Goal: Task Accomplishment & Management: Complete application form

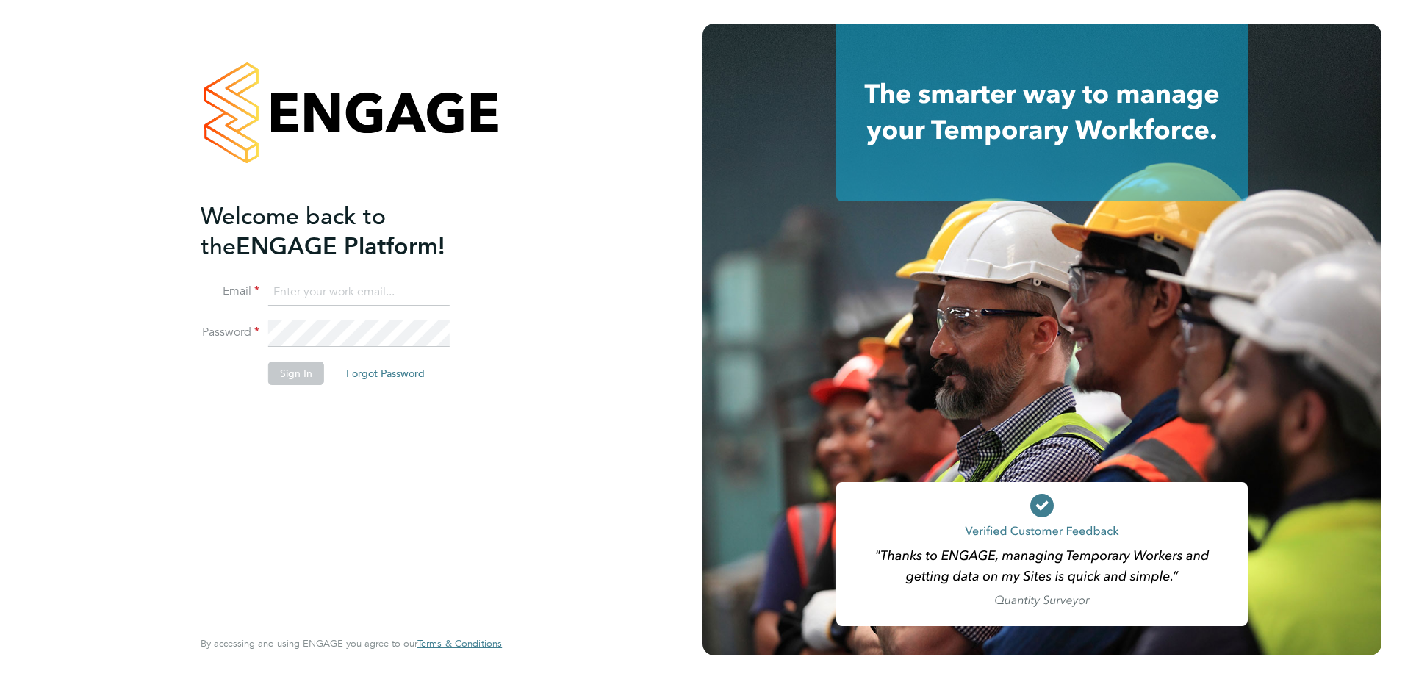
type input "[PERSON_NAME][EMAIL_ADDRESS][DOMAIN_NAME]"
click at [300, 383] on button "Sign In" at bounding box center [296, 374] width 56 height 24
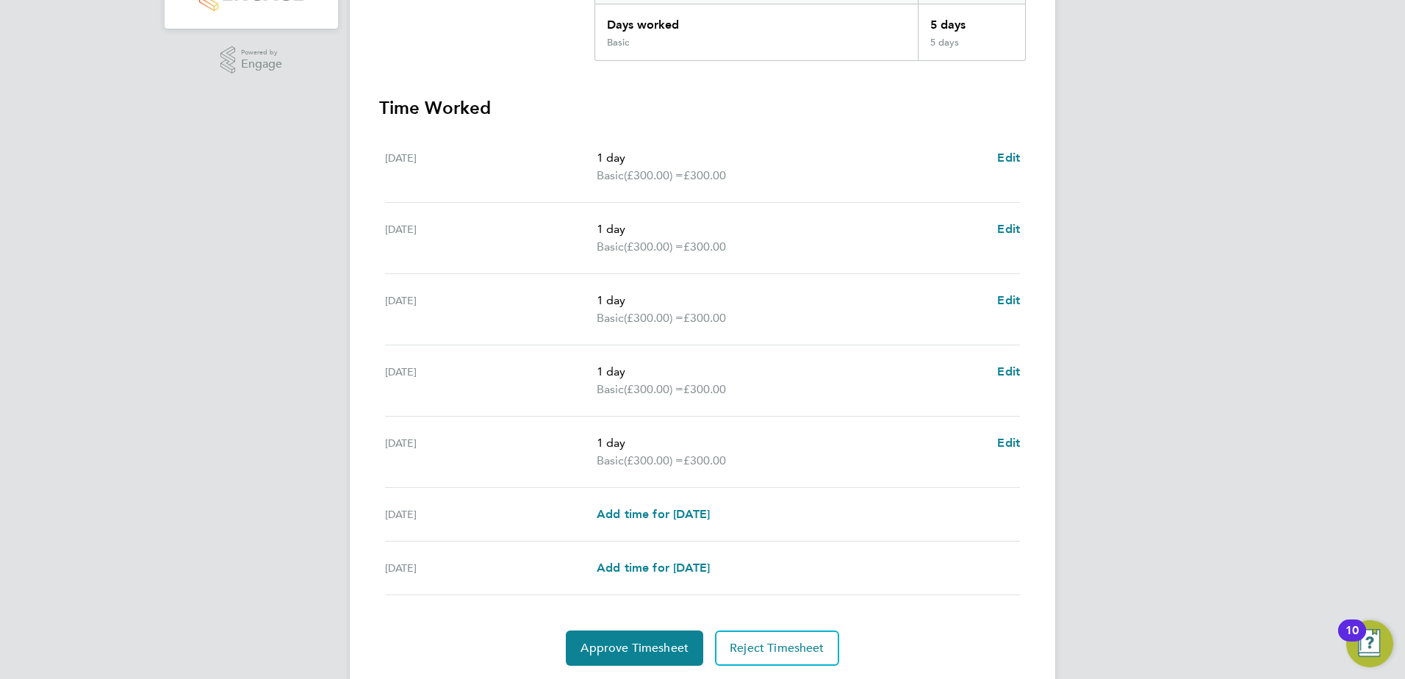
scroll to position [383, 0]
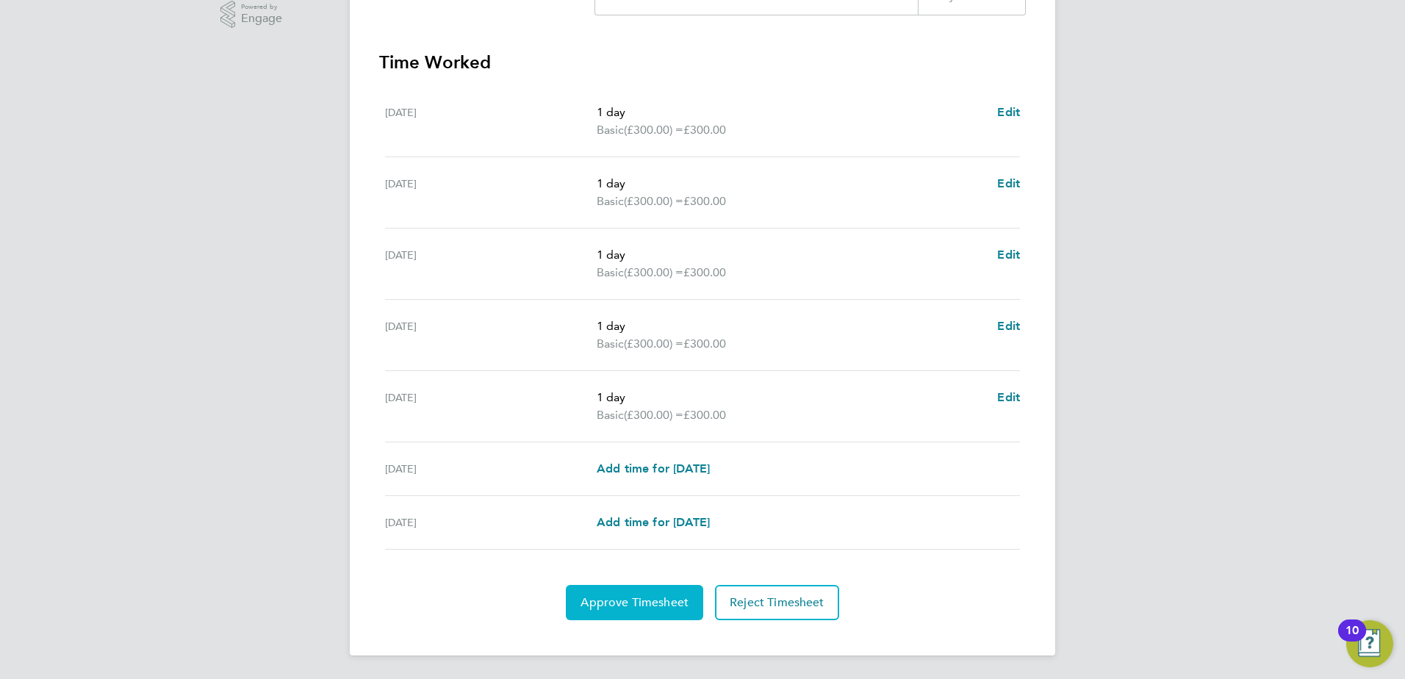
click at [635, 608] on span "Approve Timesheet" at bounding box center [635, 602] width 108 height 15
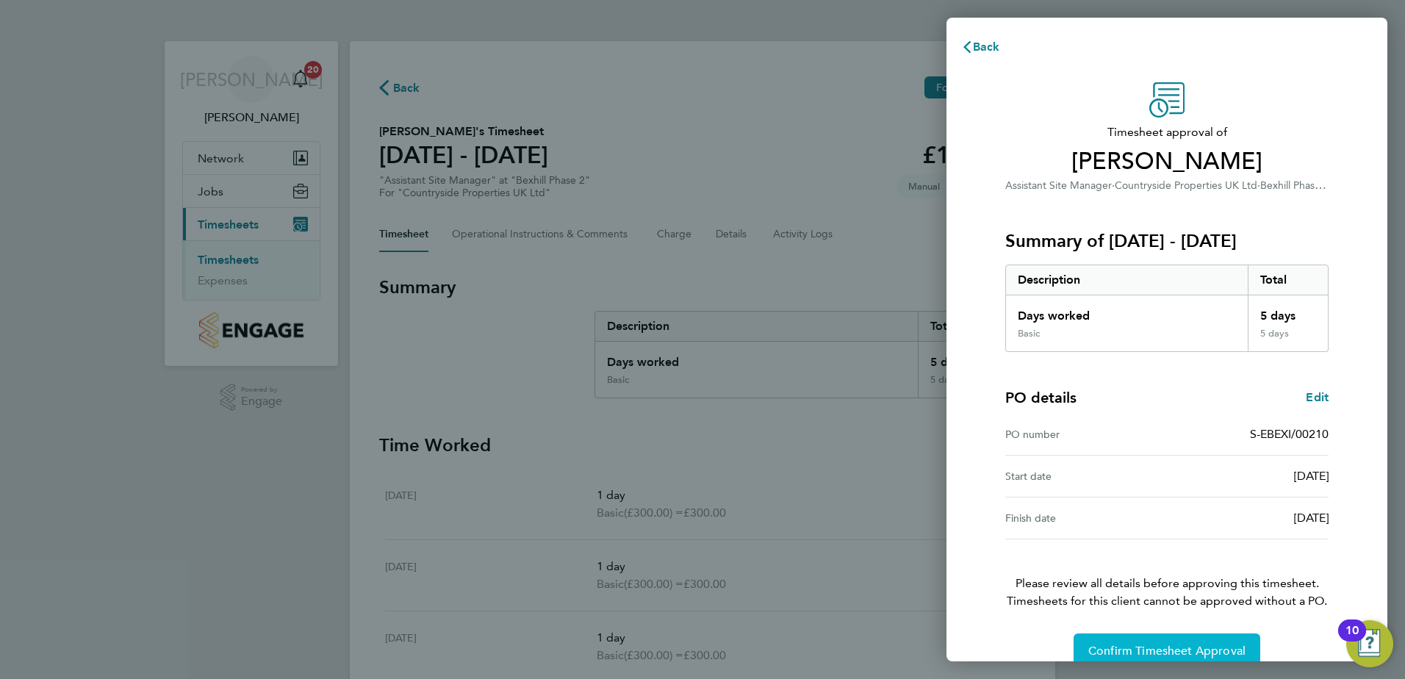
click at [1152, 648] on span "Confirm Timesheet Approval" at bounding box center [1166, 651] width 157 height 15
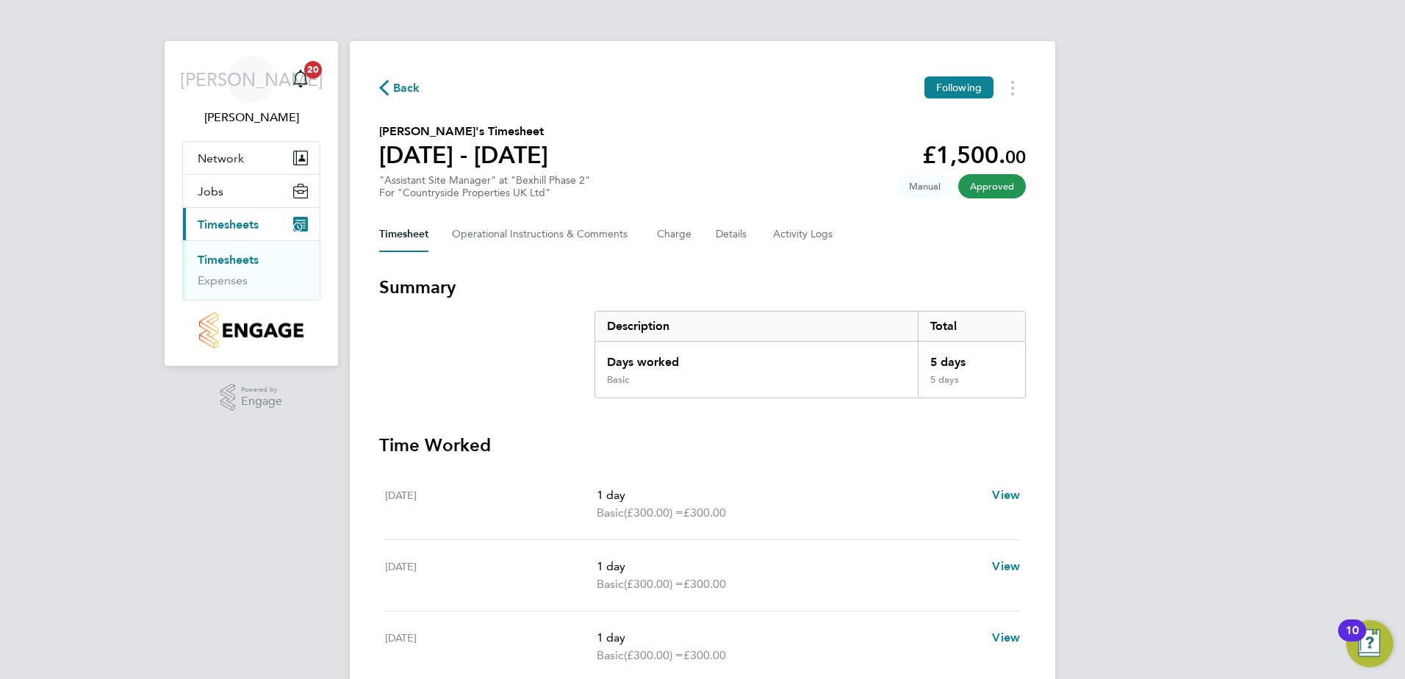
click at [989, 187] on span "Approved" at bounding box center [992, 186] width 68 height 24
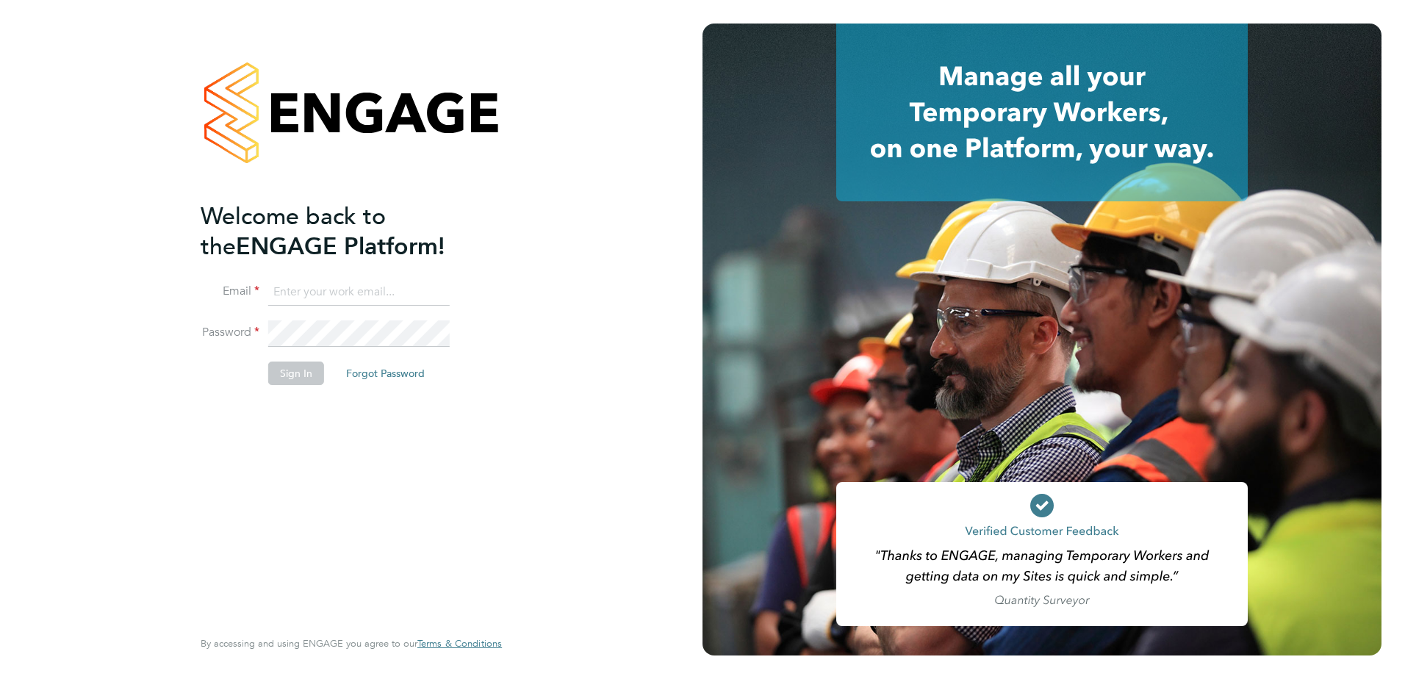
type input "[PERSON_NAME][EMAIL_ADDRESS][DOMAIN_NAME]"
click at [290, 377] on button "Sign In" at bounding box center [296, 374] width 56 height 24
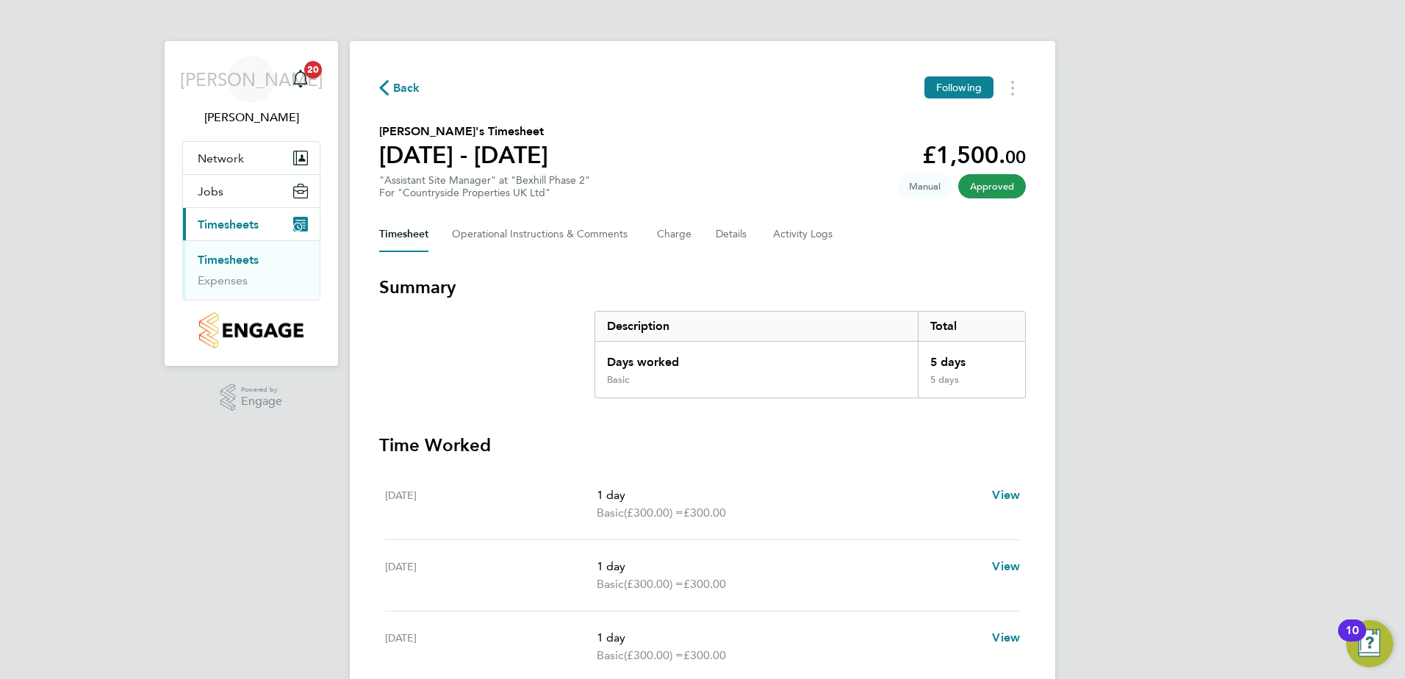
click at [978, 179] on span "Approved" at bounding box center [992, 186] width 68 height 24
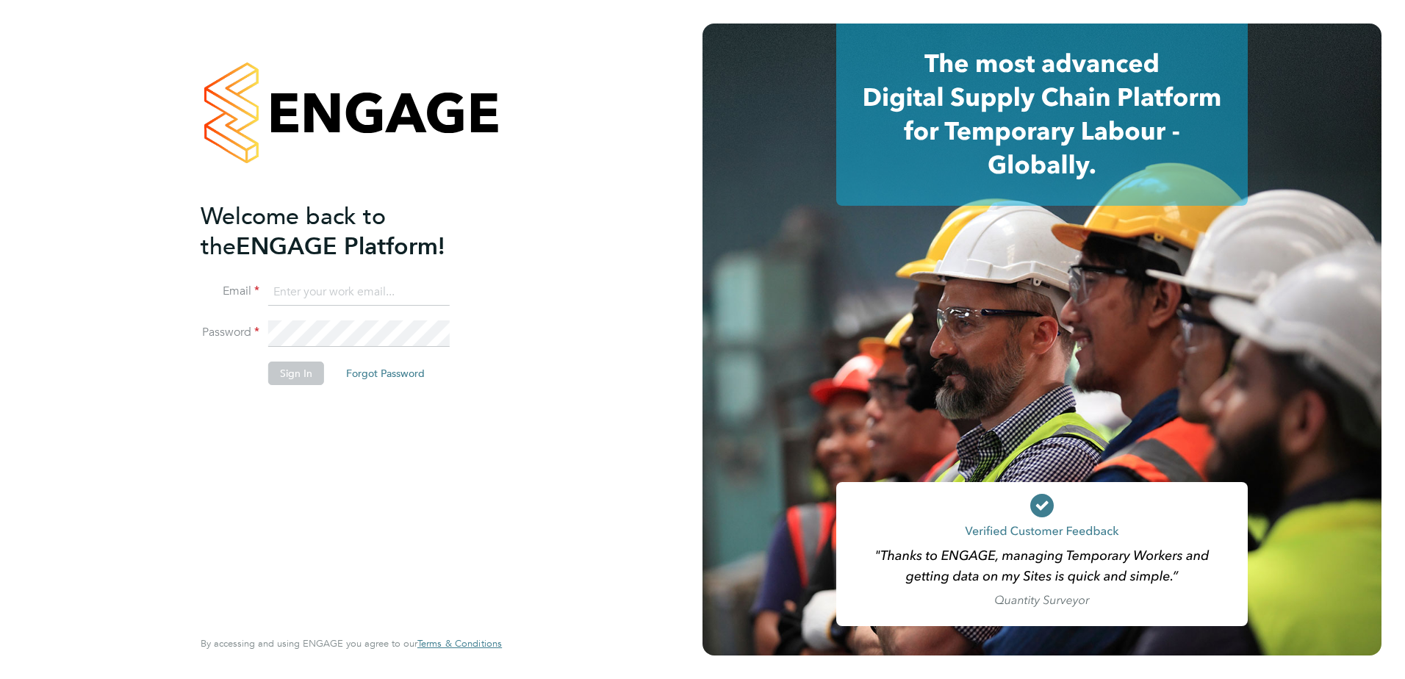
type input "[PERSON_NAME][EMAIL_ADDRESS][DOMAIN_NAME]"
click at [290, 372] on button "Sign In" at bounding box center [296, 374] width 56 height 24
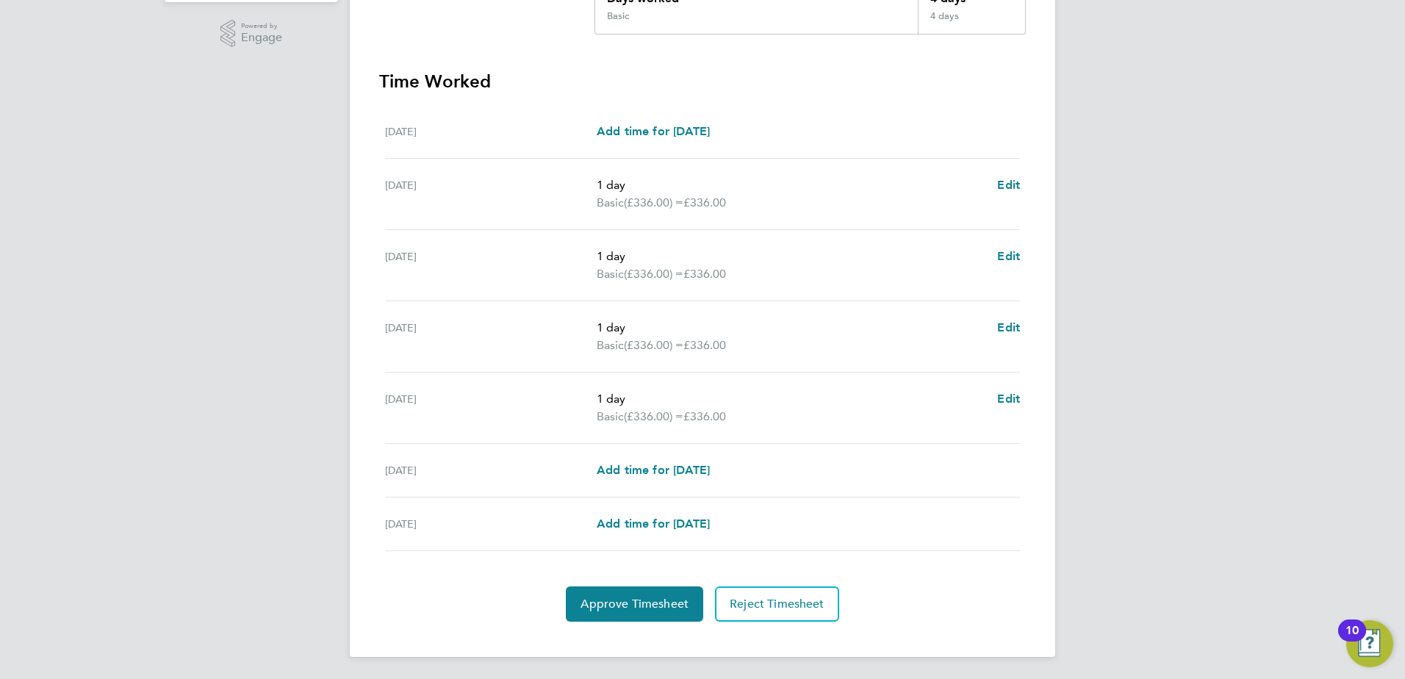
scroll to position [365, 0]
click at [631, 602] on span "Approve Timesheet" at bounding box center [635, 602] width 108 height 15
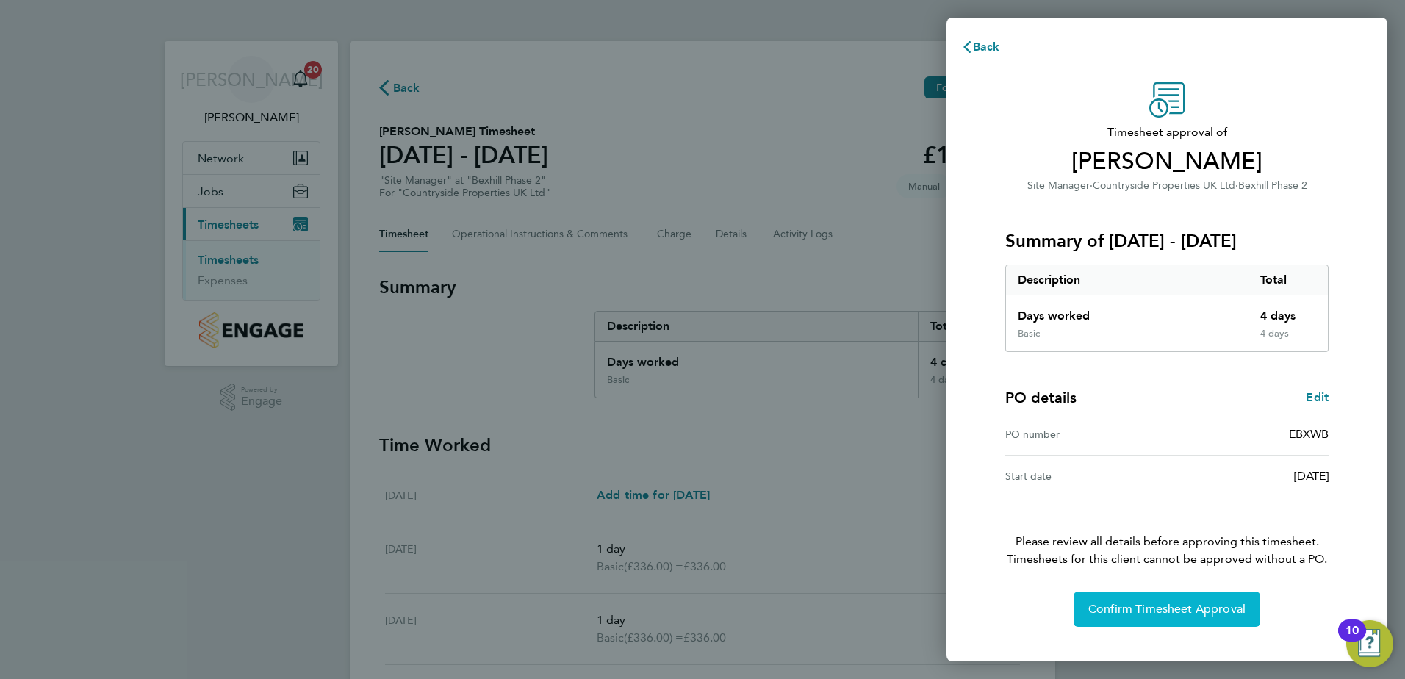
click at [1155, 610] on span "Confirm Timesheet Approval" at bounding box center [1166, 609] width 157 height 15
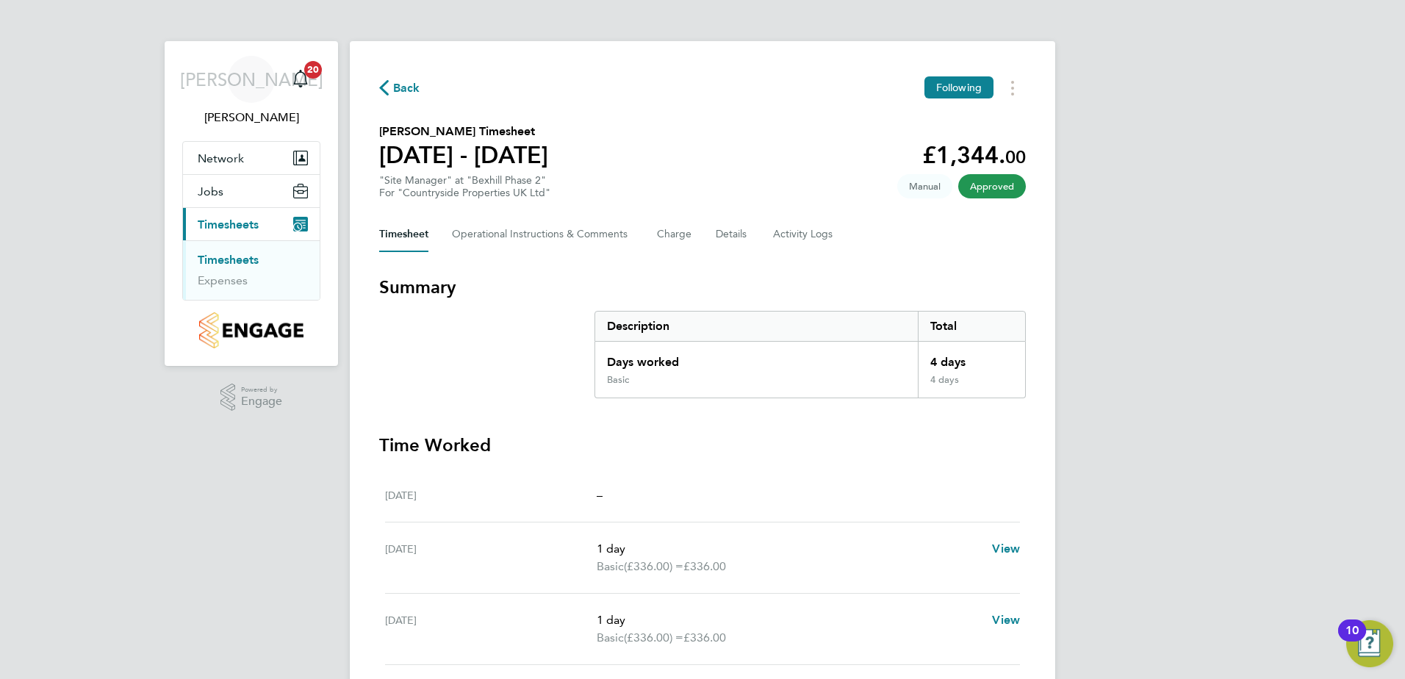
click at [973, 187] on span "Approved" at bounding box center [992, 186] width 68 height 24
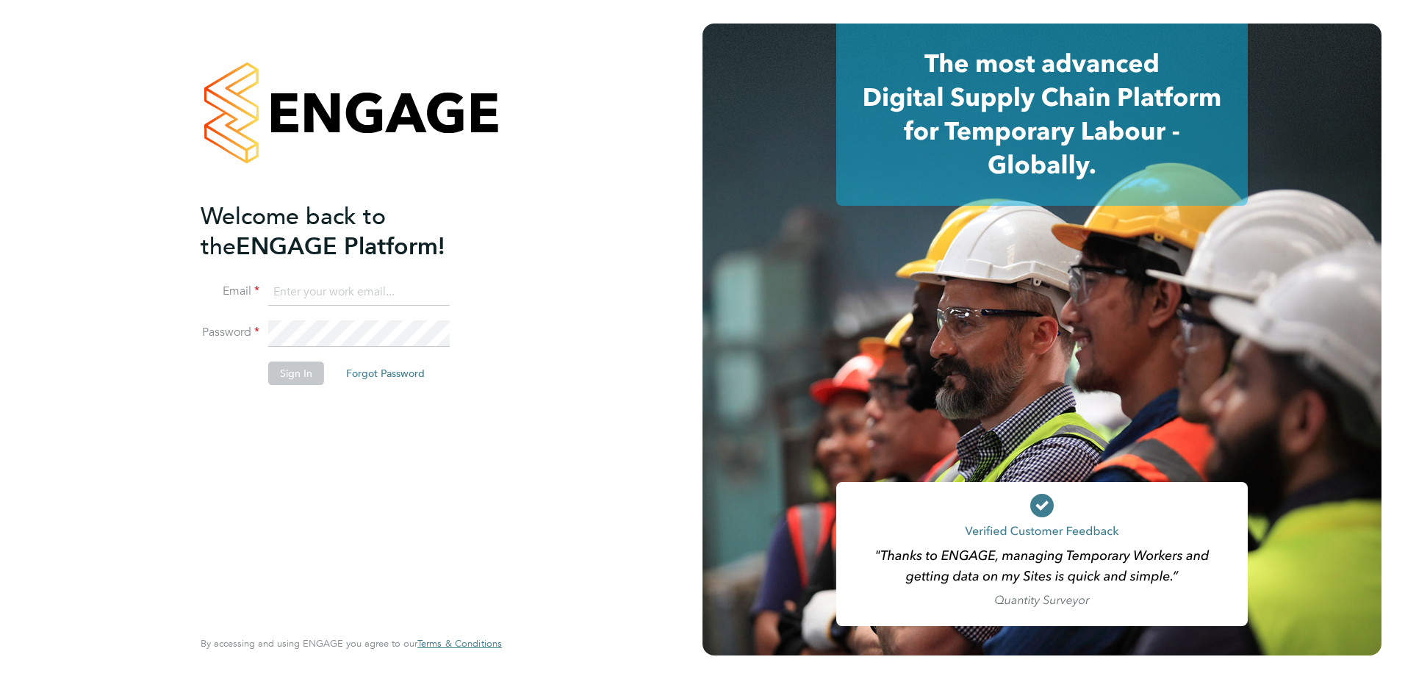
type input "john.oneill2@vistry.co.uk"
click at [287, 375] on button "Sign In" at bounding box center [296, 374] width 56 height 24
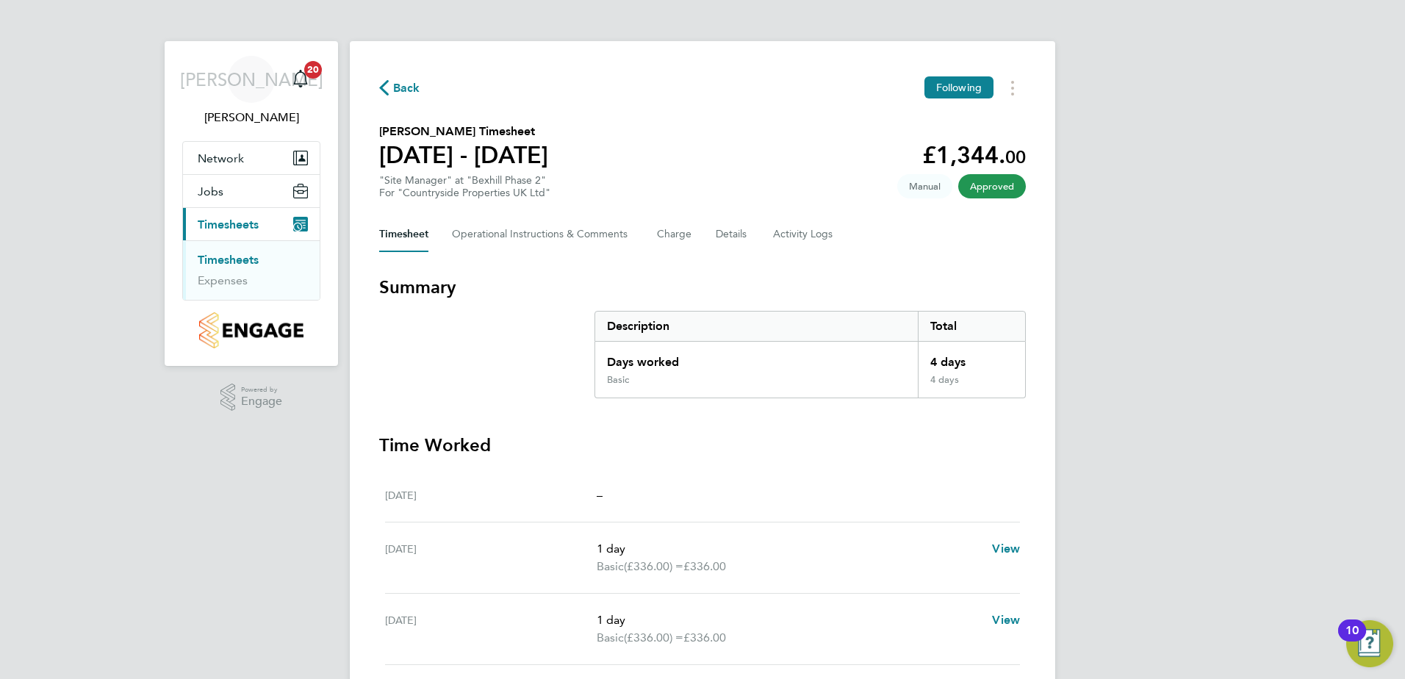
click at [991, 187] on span "Approved" at bounding box center [992, 186] width 68 height 24
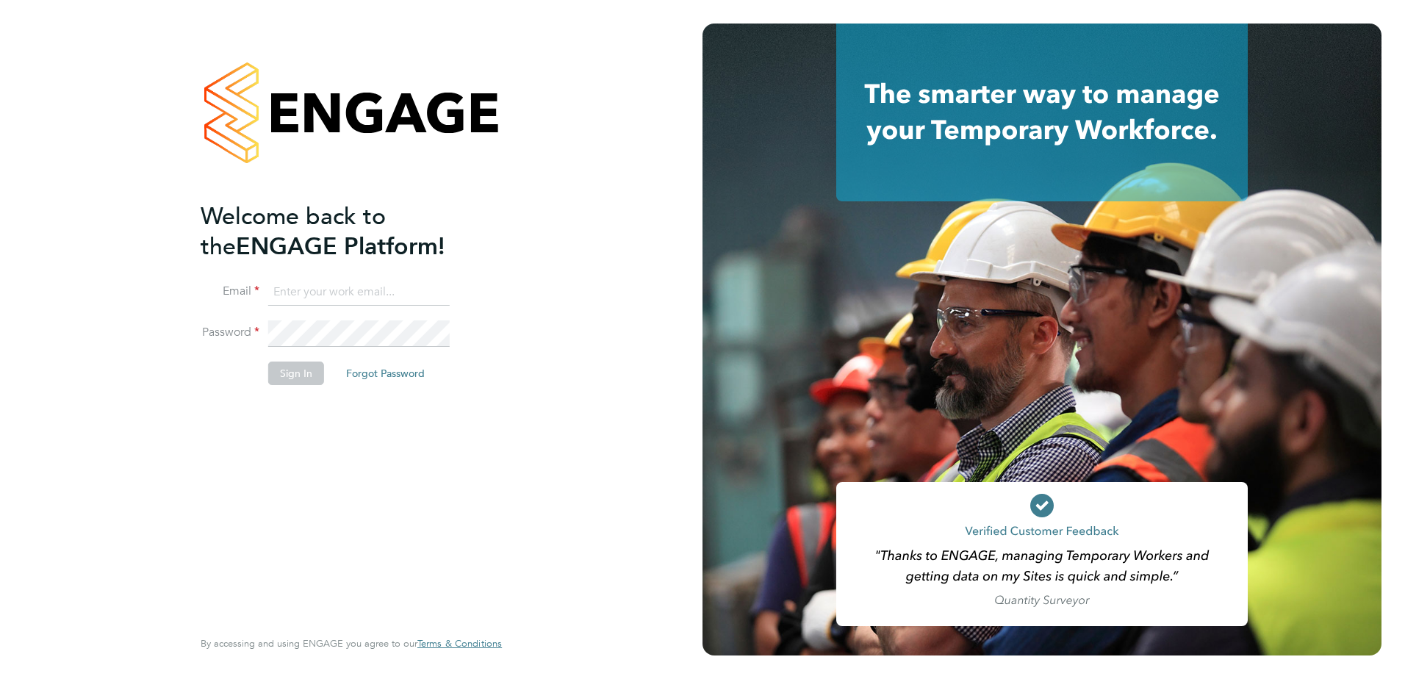
type input "john.oneill2@vistry.co.uk"
click at [292, 375] on button "Sign In" at bounding box center [296, 374] width 56 height 24
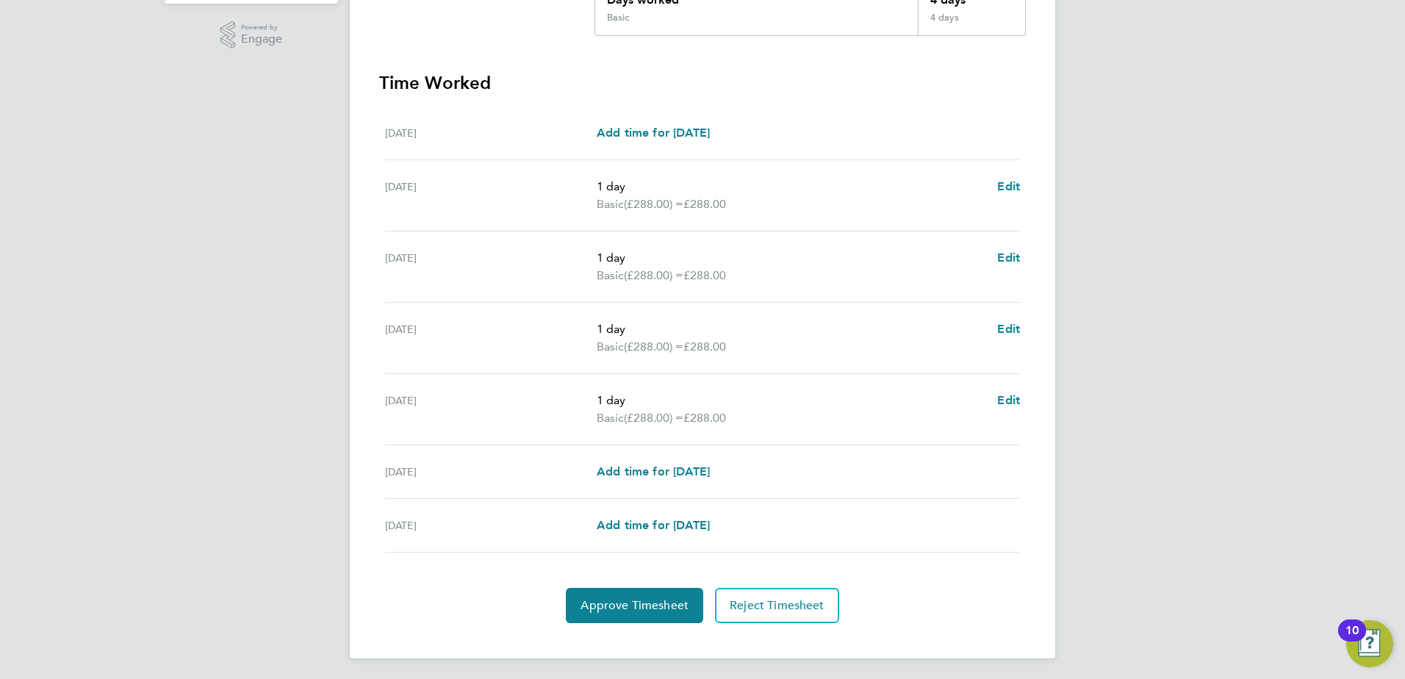
scroll to position [365, 0]
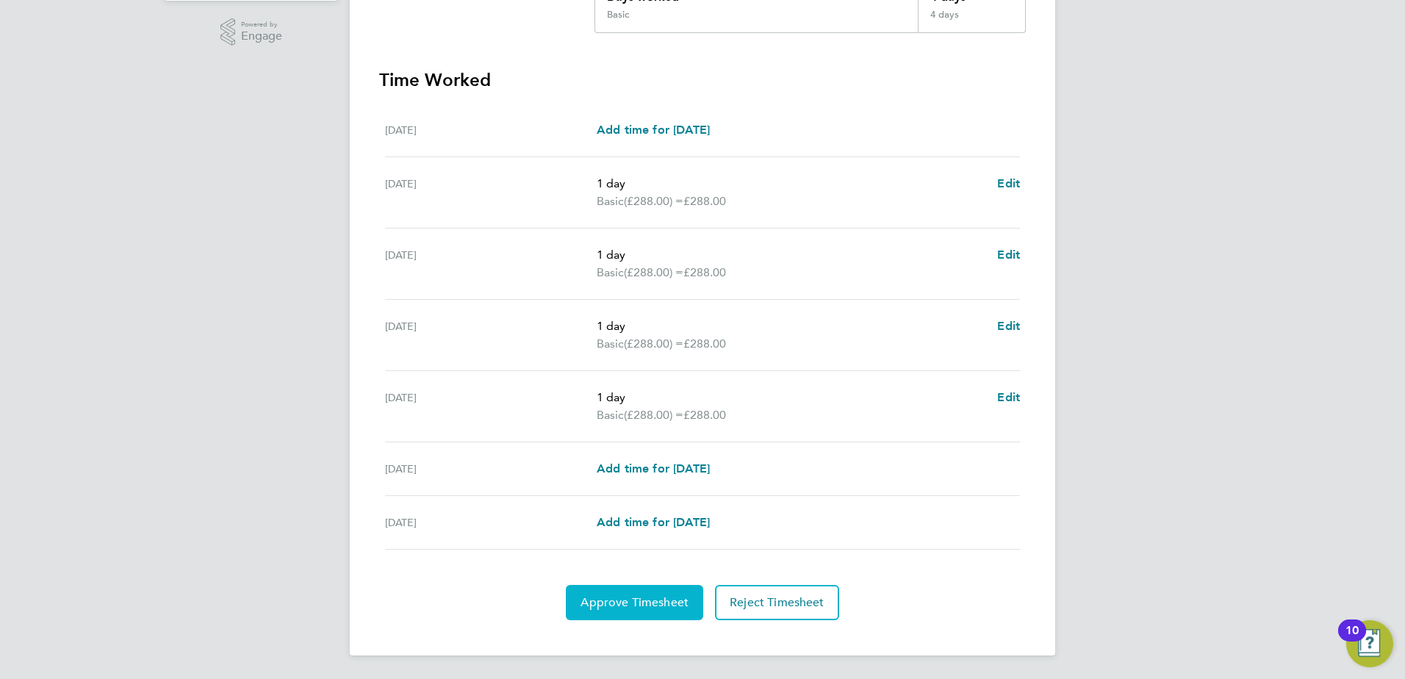
click at [610, 600] on span "Approve Timesheet" at bounding box center [635, 602] width 108 height 15
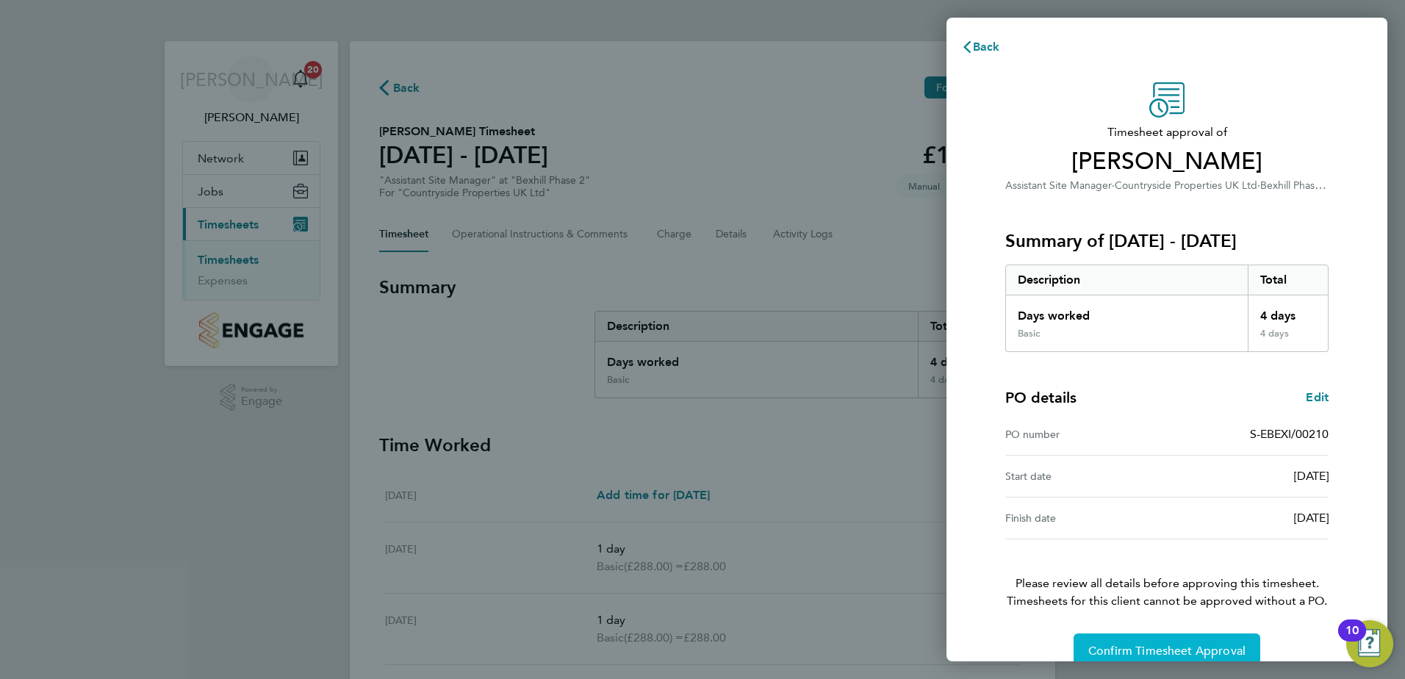
click at [1113, 643] on button "Confirm Timesheet Approval" at bounding box center [1167, 650] width 187 height 35
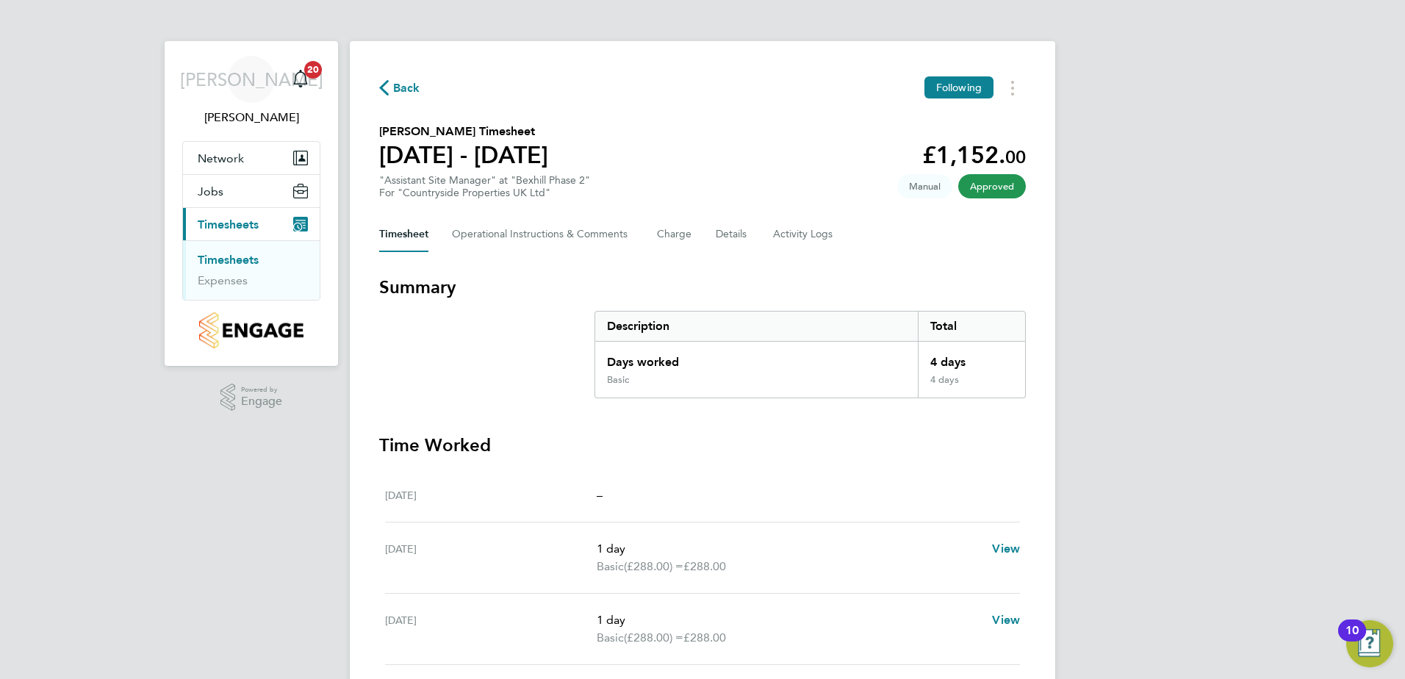
click at [981, 187] on span "Approved" at bounding box center [992, 186] width 68 height 24
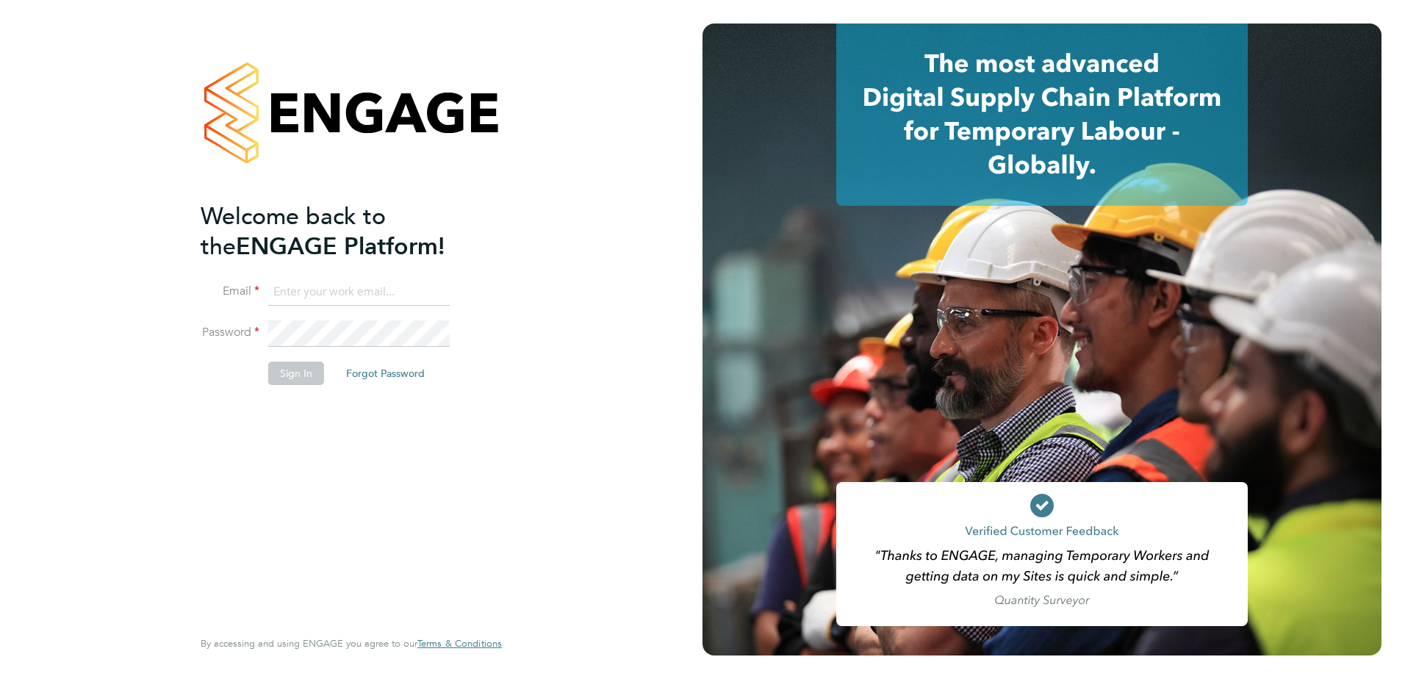
type input "[PERSON_NAME][EMAIL_ADDRESS][DOMAIN_NAME]"
click at [284, 370] on button "Sign In" at bounding box center [296, 374] width 56 height 24
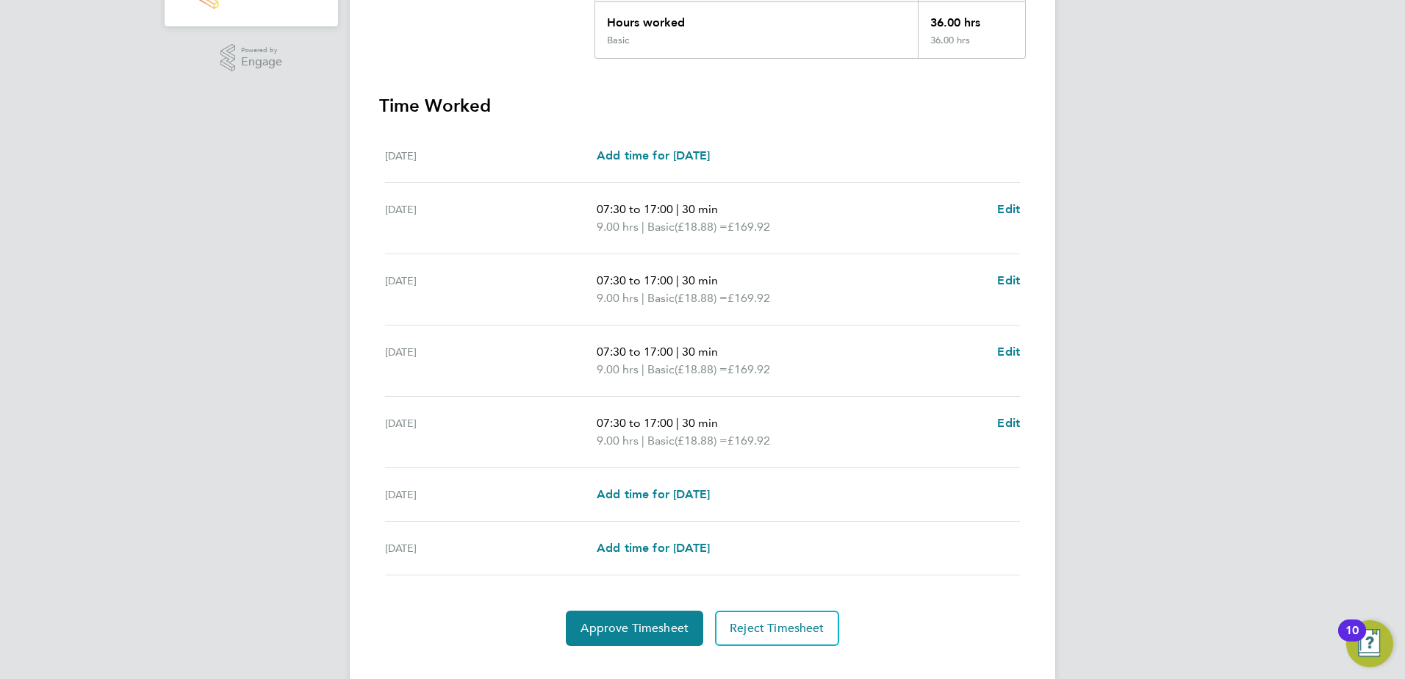
scroll to position [365, 0]
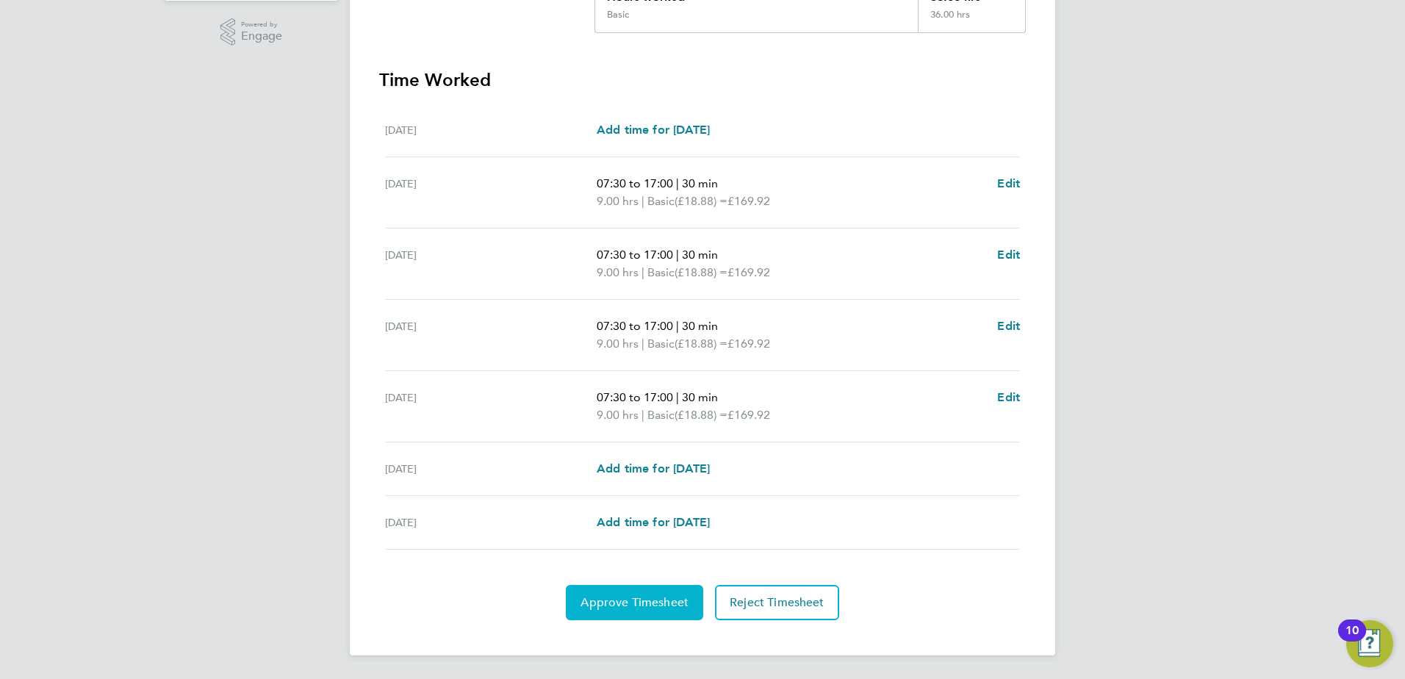
click at [629, 606] on span "Approve Timesheet" at bounding box center [635, 602] width 108 height 15
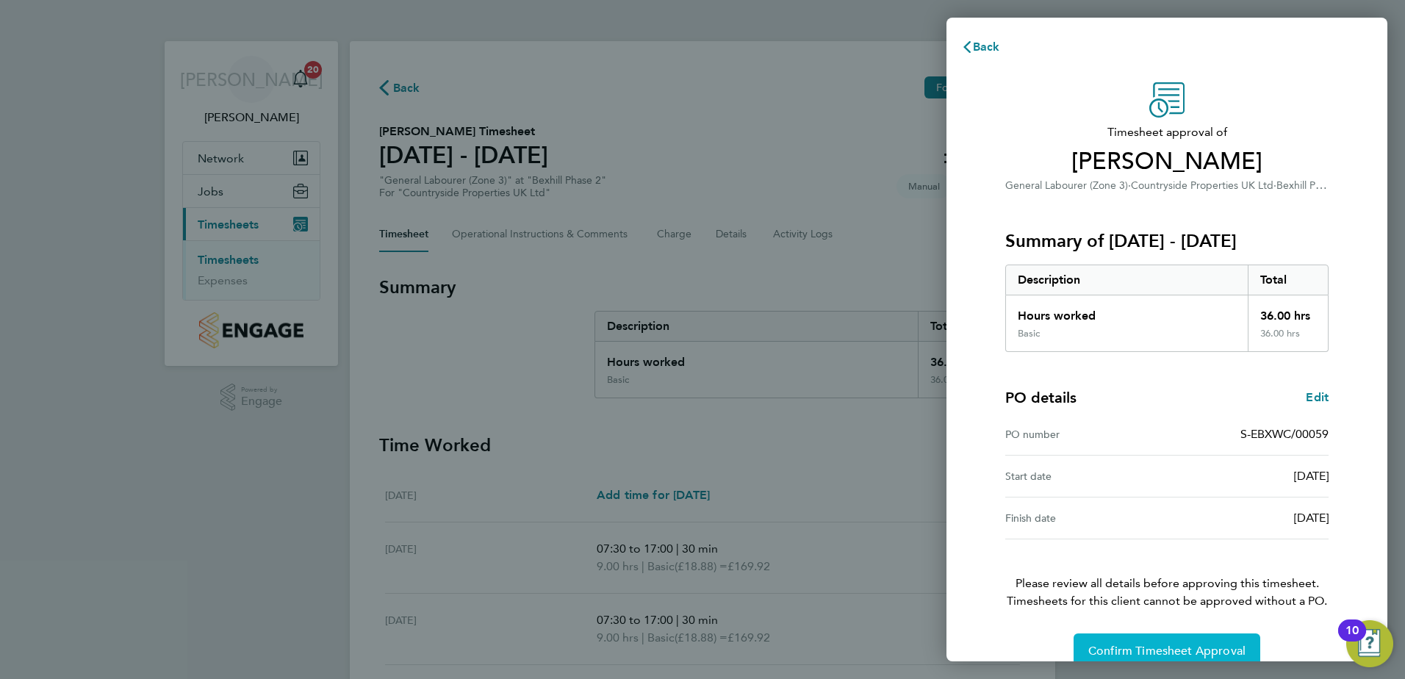
click at [1101, 648] on span "Confirm Timesheet Approval" at bounding box center [1166, 651] width 157 height 15
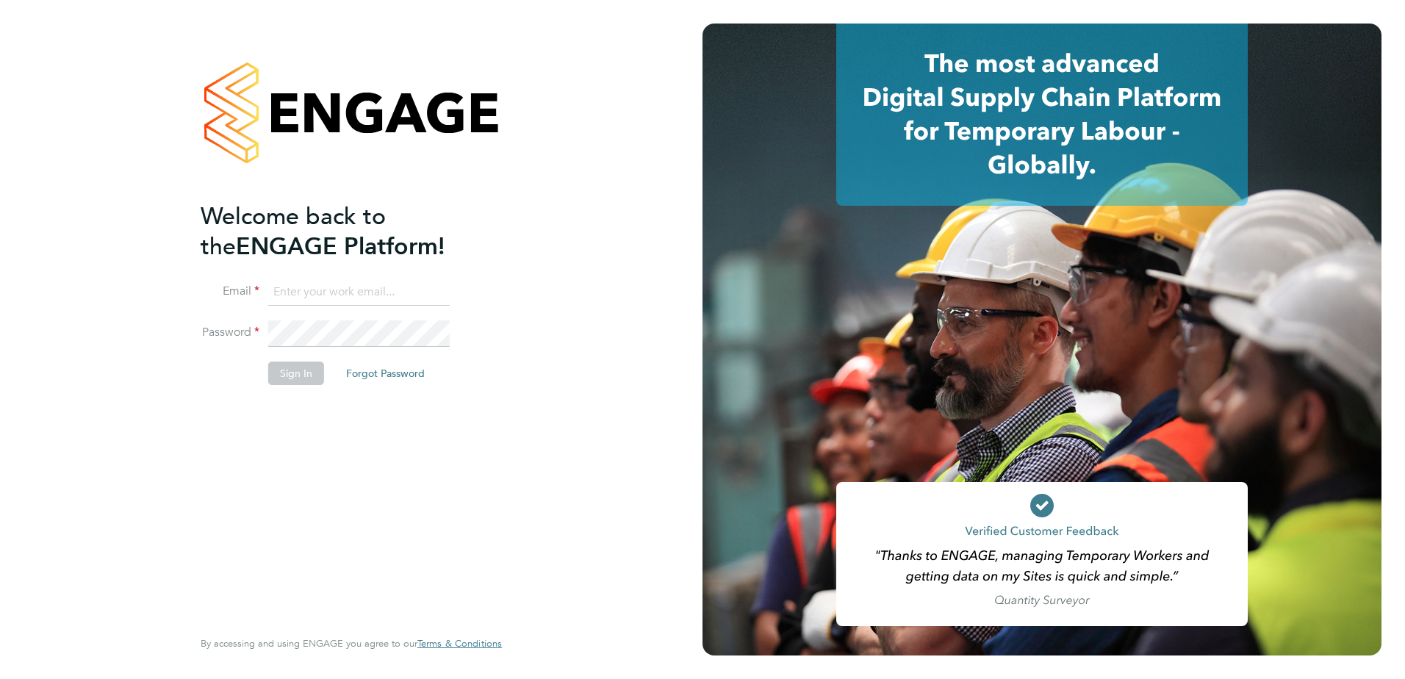
type input "[PERSON_NAME][EMAIL_ADDRESS][DOMAIN_NAME]"
click at [294, 373] on button "Sign In" at bounding box center [296, 374] width 56 height 24
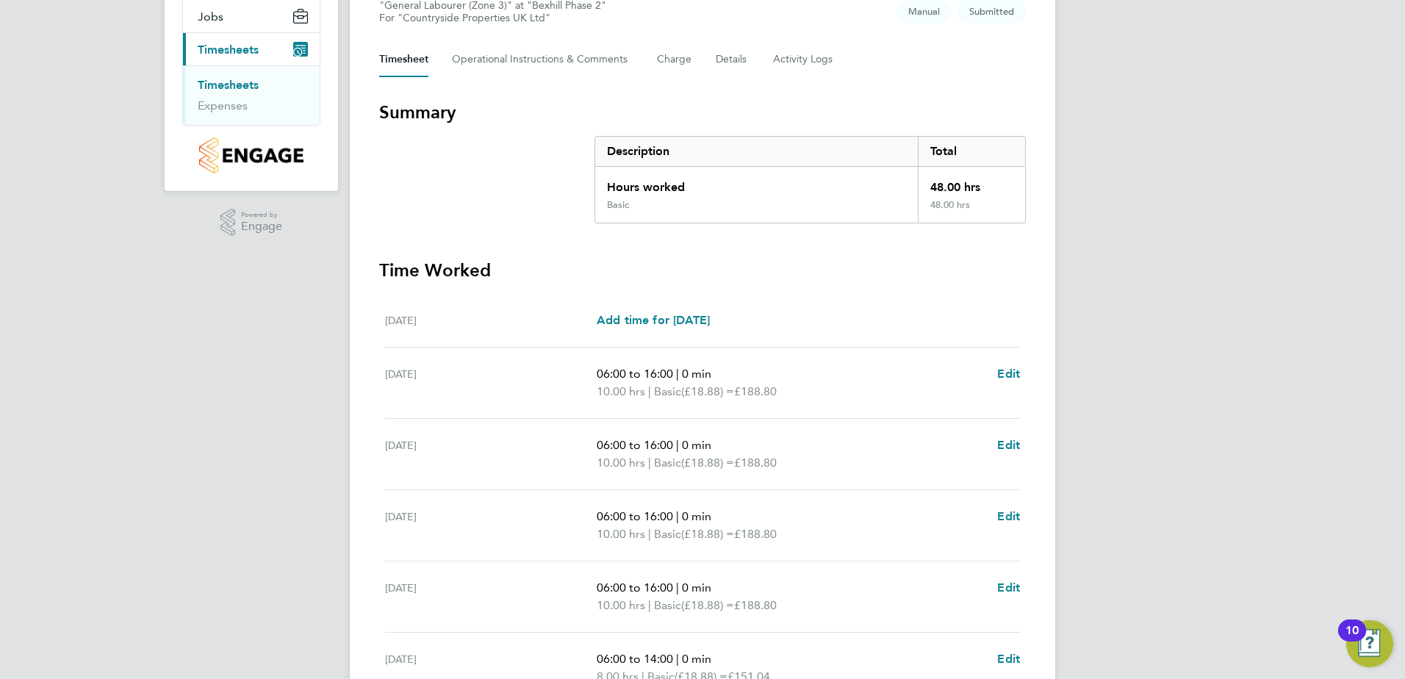
scroll to position [309, 0]
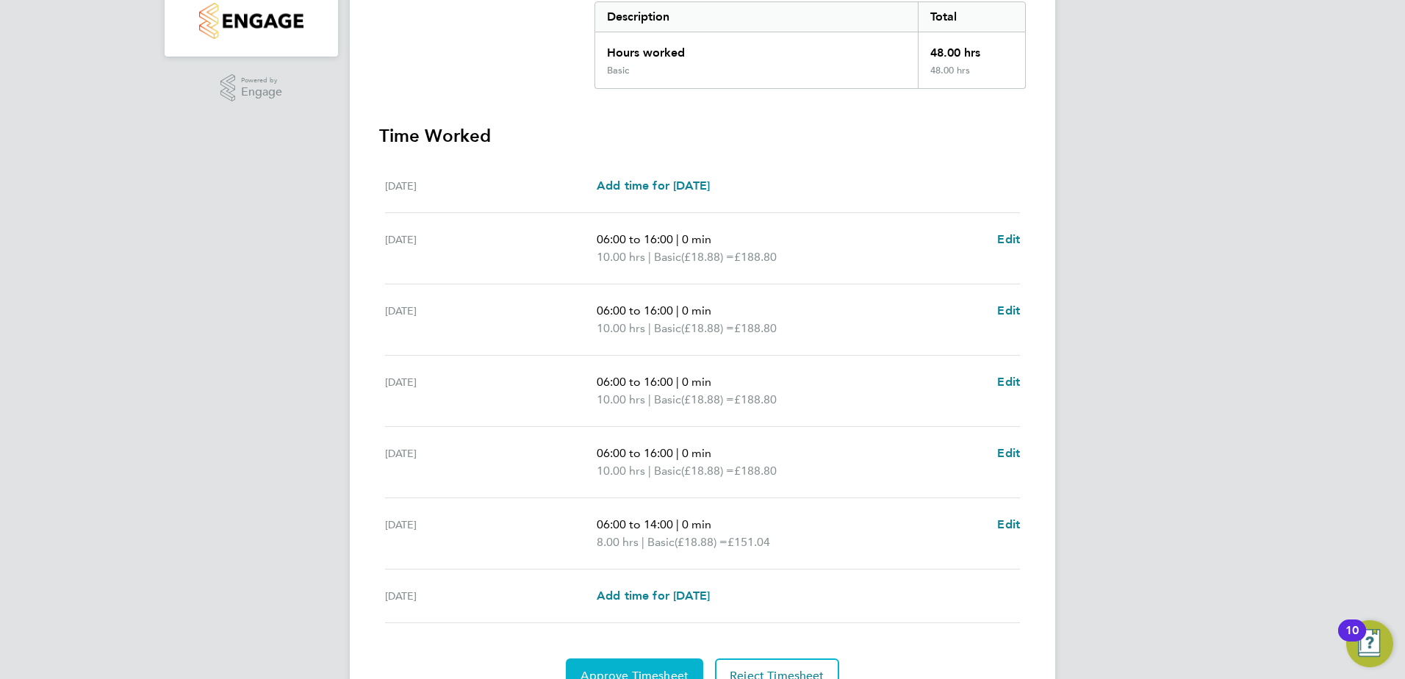
click at [635, 663] on button "Approve Timesheet" at bounding box center [634, 675] width 137 height 35
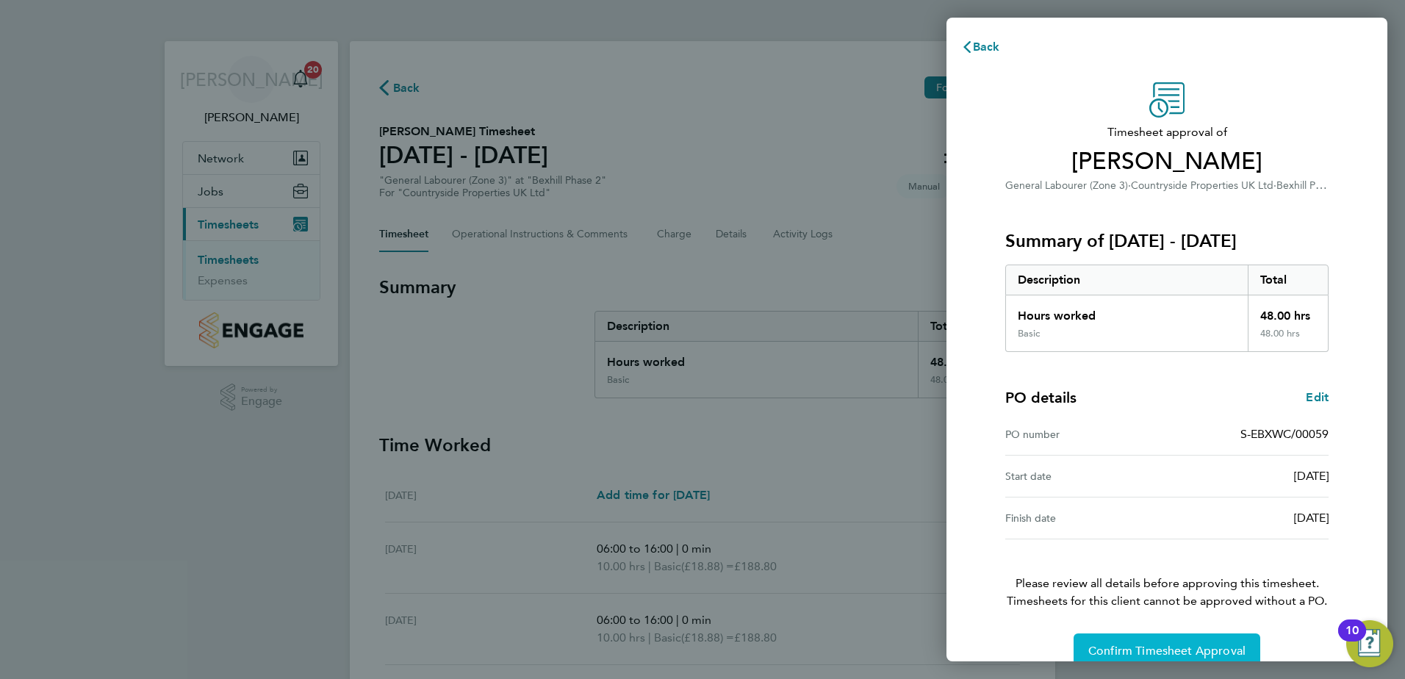
click at [1171, 642] on button "Confirm Timesheet Approval" at bounding box center [1167, 650] width 187 height 35
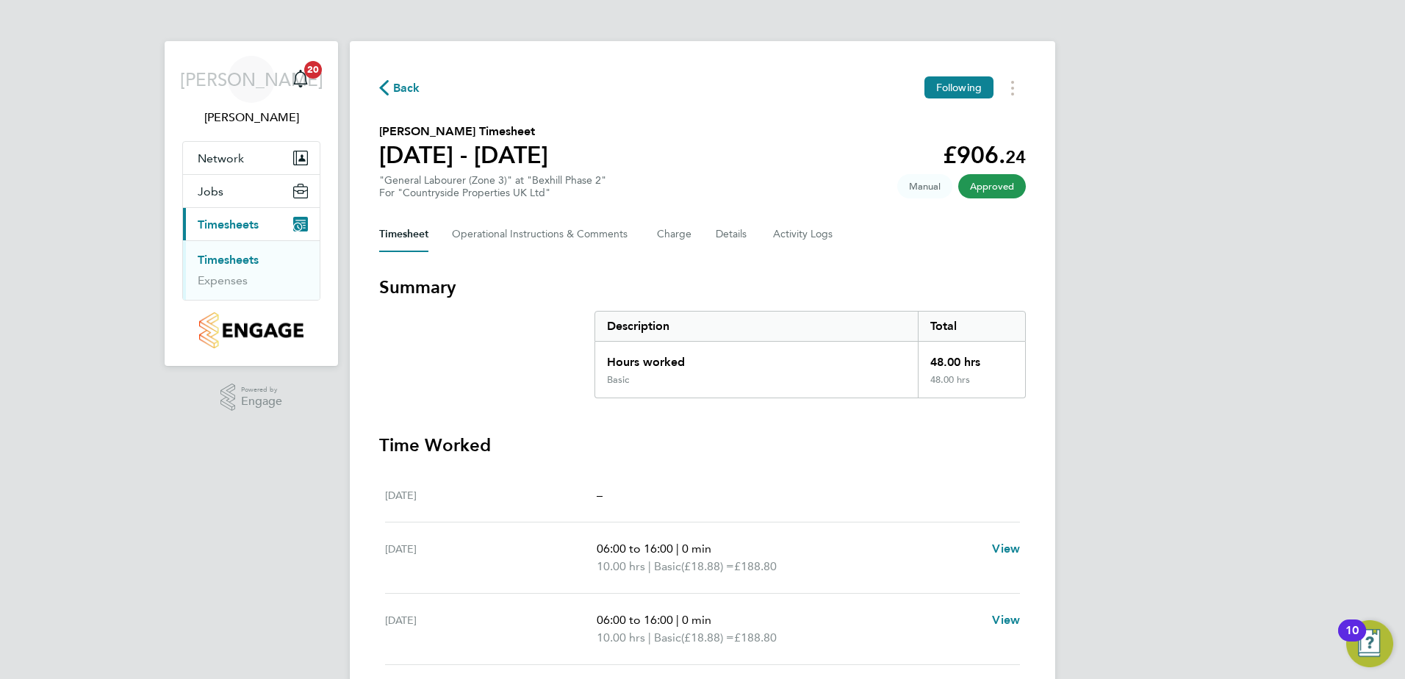
click at [990, 190] on span "Approved" at bounding box center [992, 186] width 68 height 24
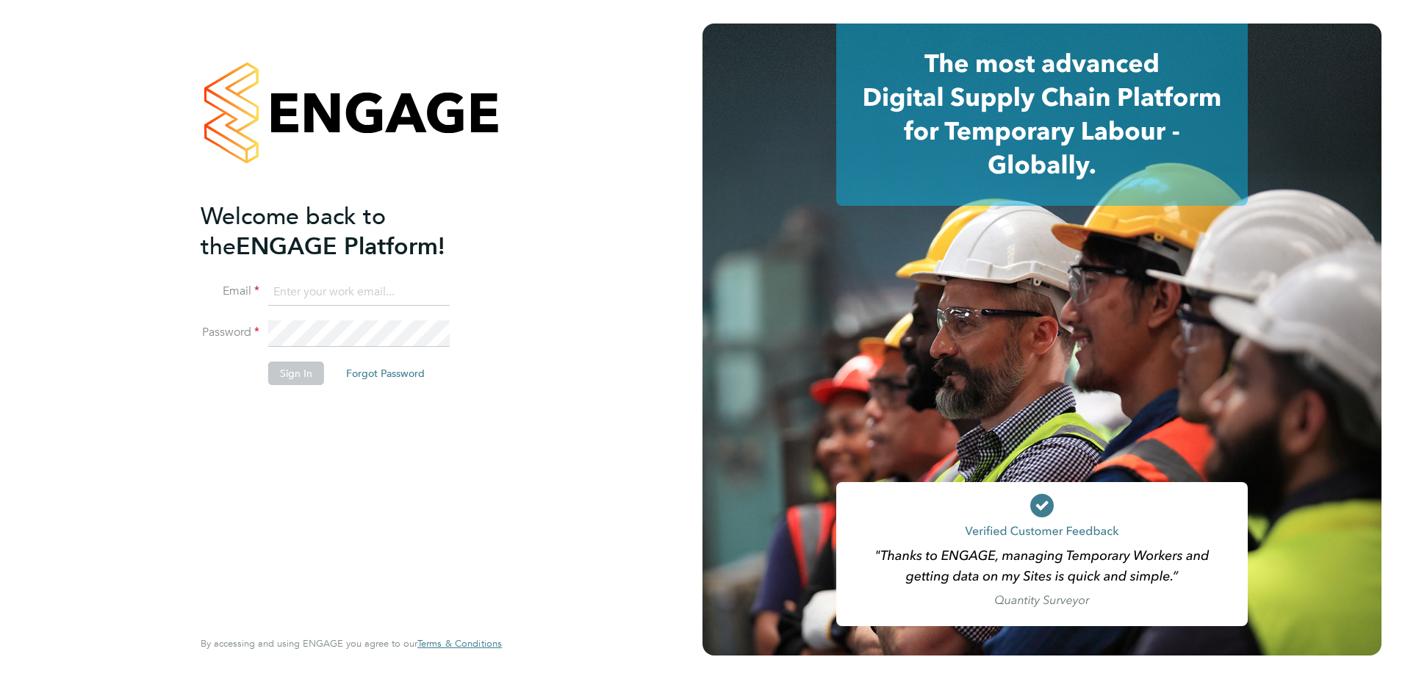
type input "john.oneill2@vistry.co.uk"
click at [301, 379] on button "Sign In" at bounding box center [296, 374] width 56 height 24
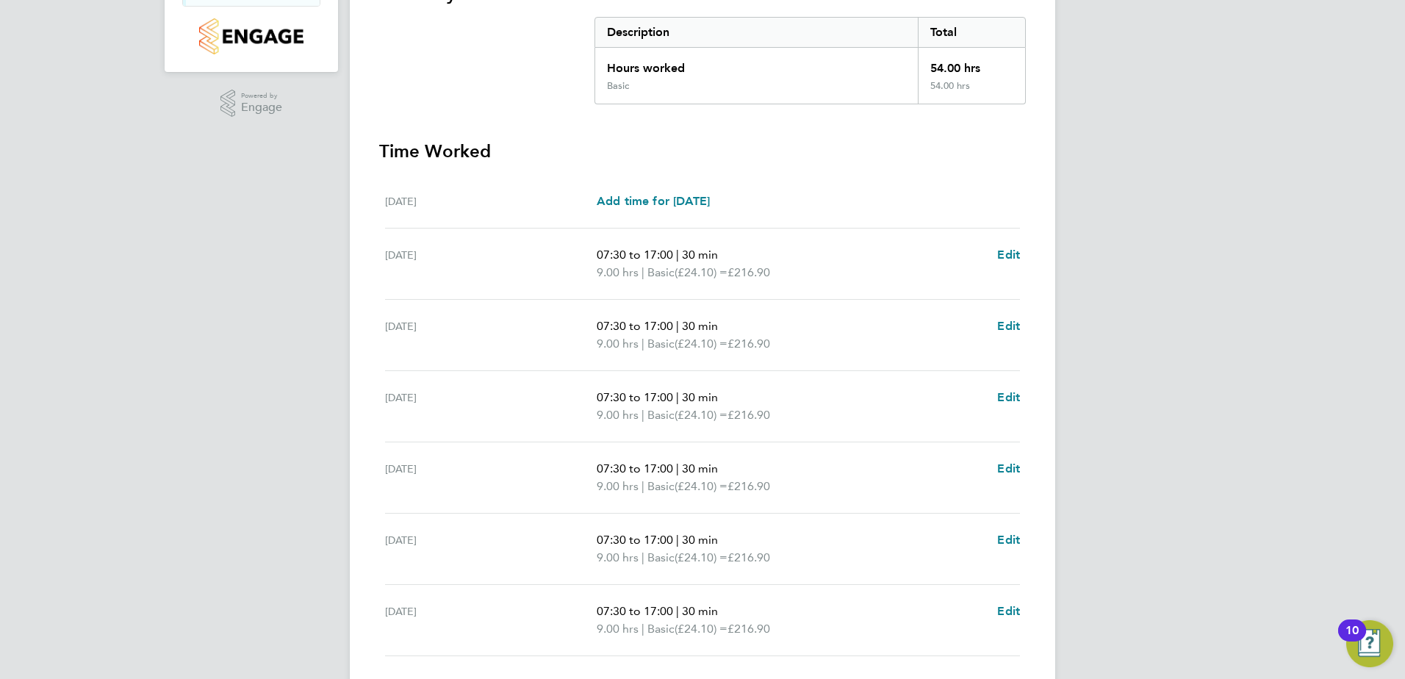
scroll to position [401, 0]
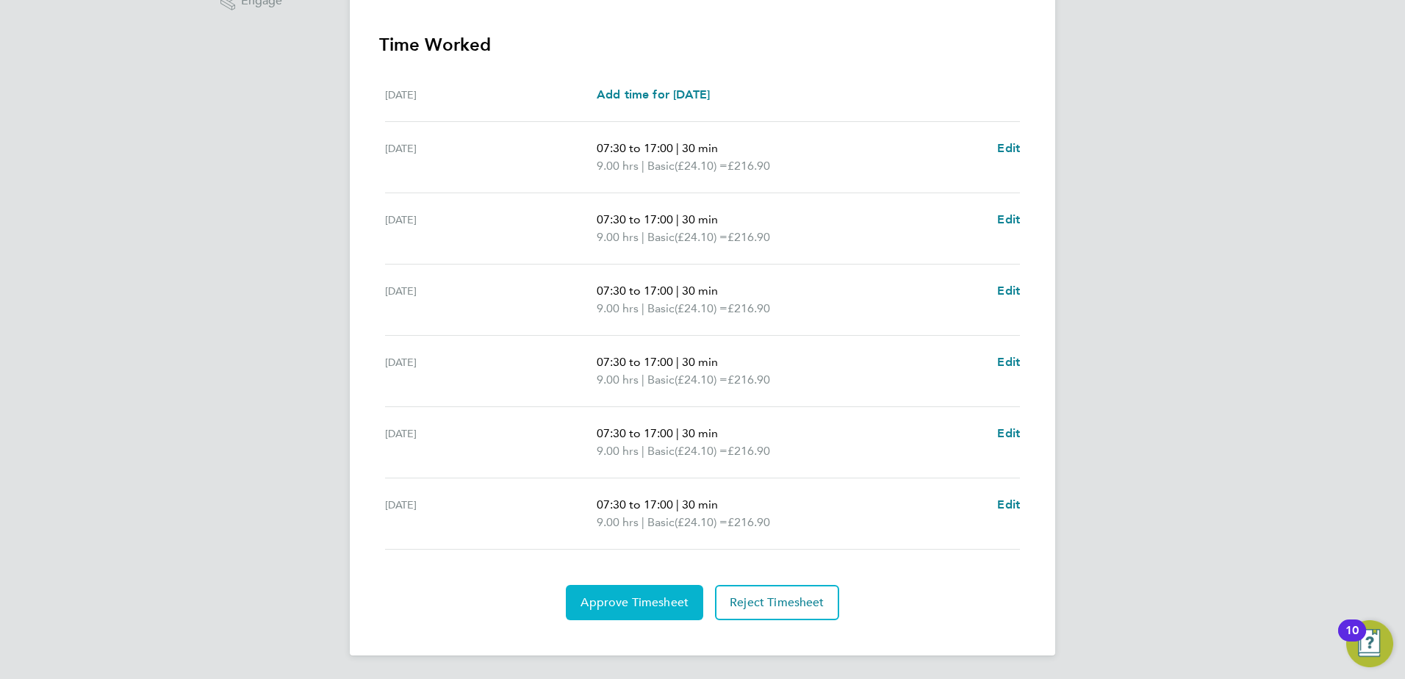
click at [639, 600] on span "Approve Timesheet" at bounding box center [635, 602] width 108 height 15
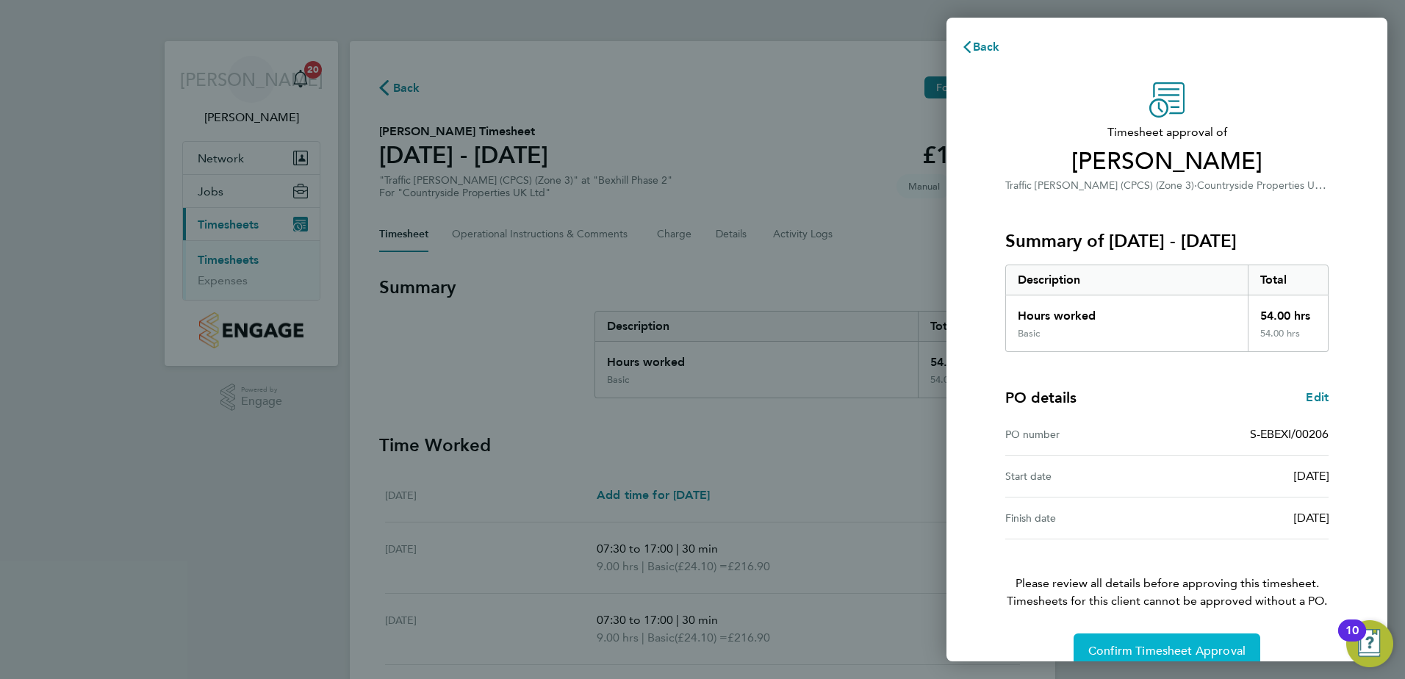
click at [1141, 647] on span "Confirm Timesheet Approval" at bounding box center [1166, 651] width 157 height 15
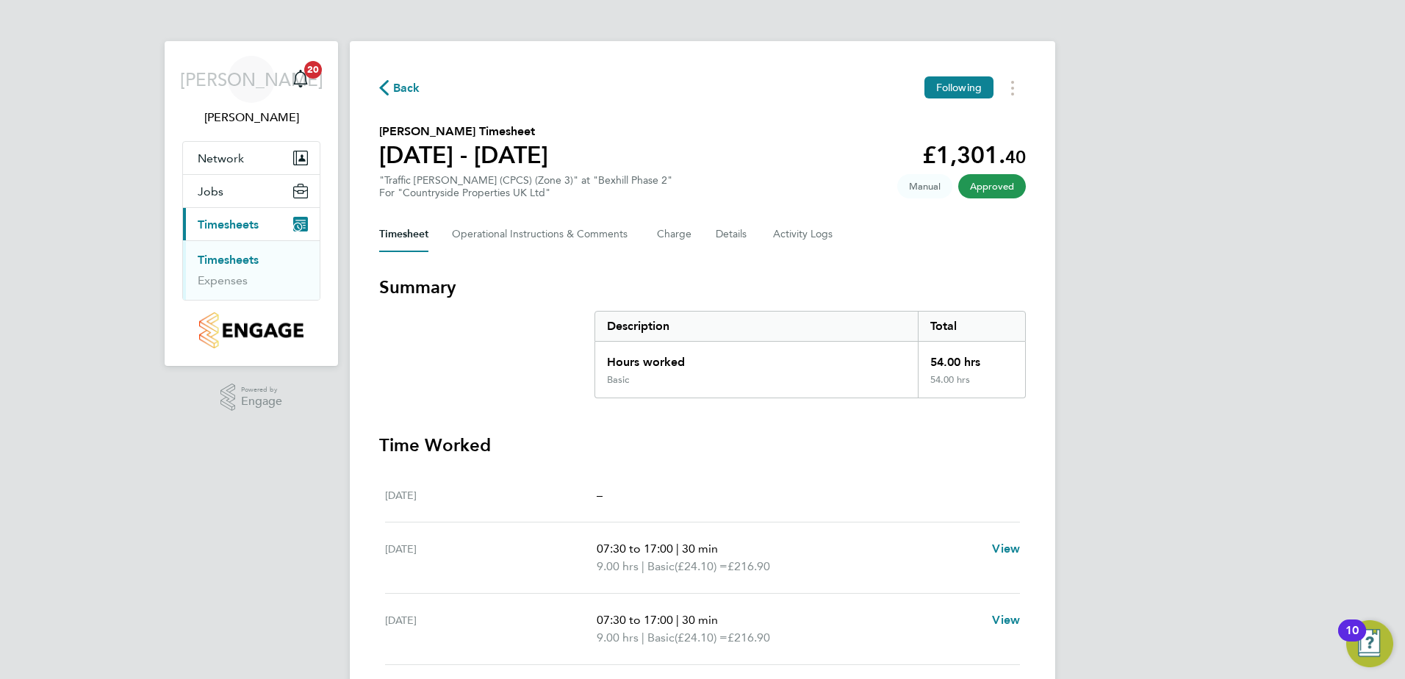
click at [983, 189] on span "Approved" at bounding box center [992, 186] width 68 height 24
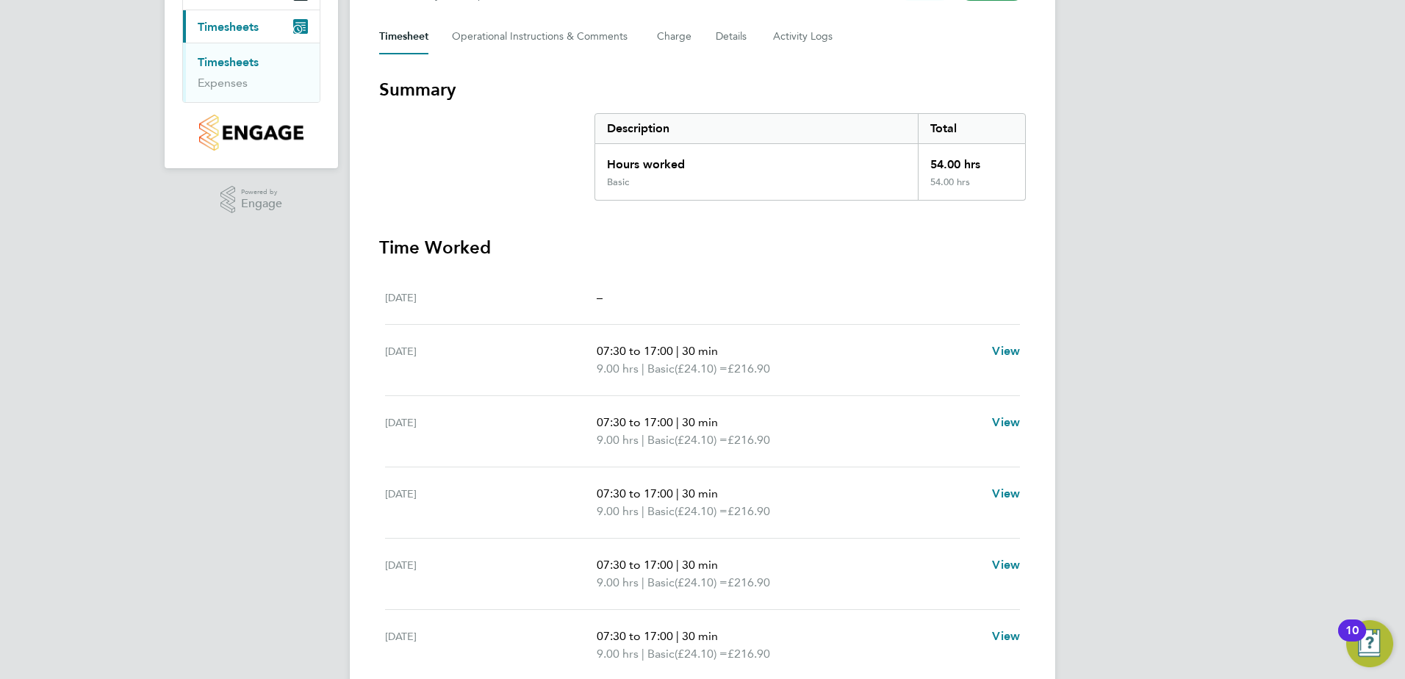
scroll to position [36, 0]
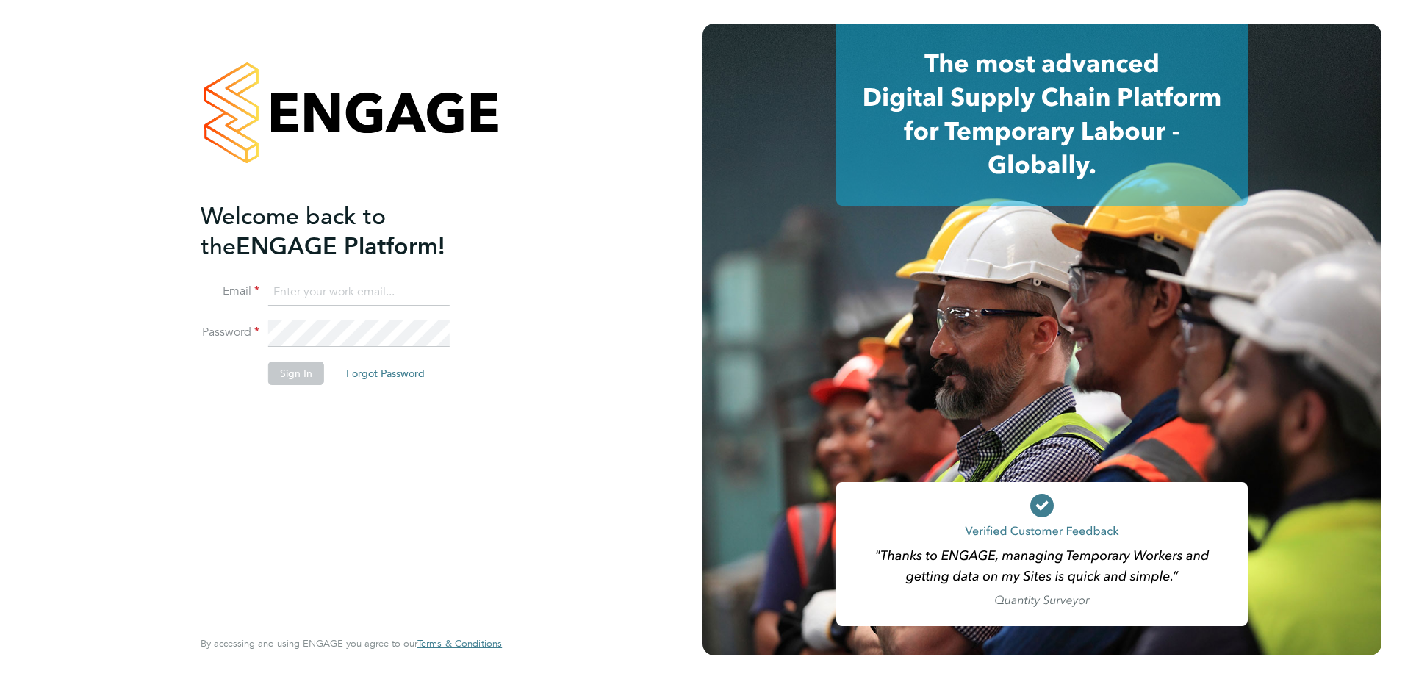
type input "john.oneill2@vistry.co.uk"
click at [306, 374] on button "Sign In" at bounding box center [296, 374] width 56 height 24
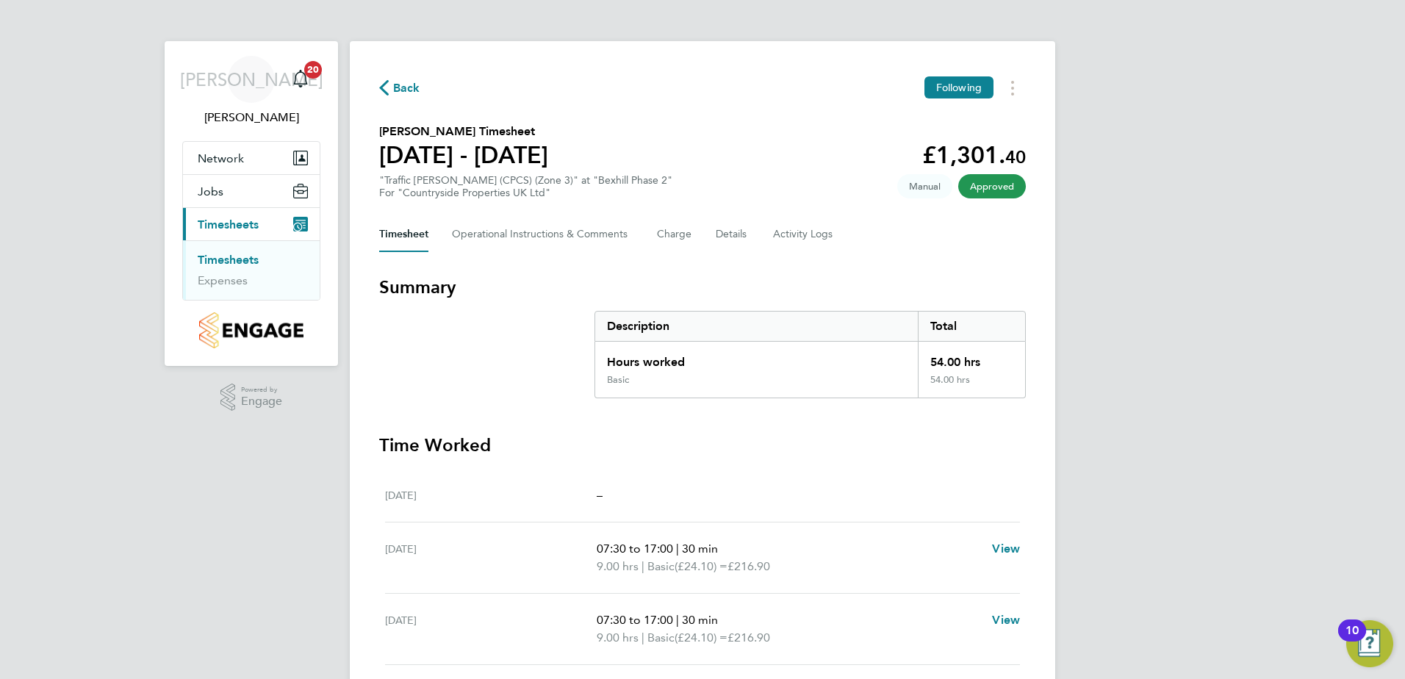
click at [1005, 191] on span "Approved" at bounding box center [992, 186] width 68 height 24
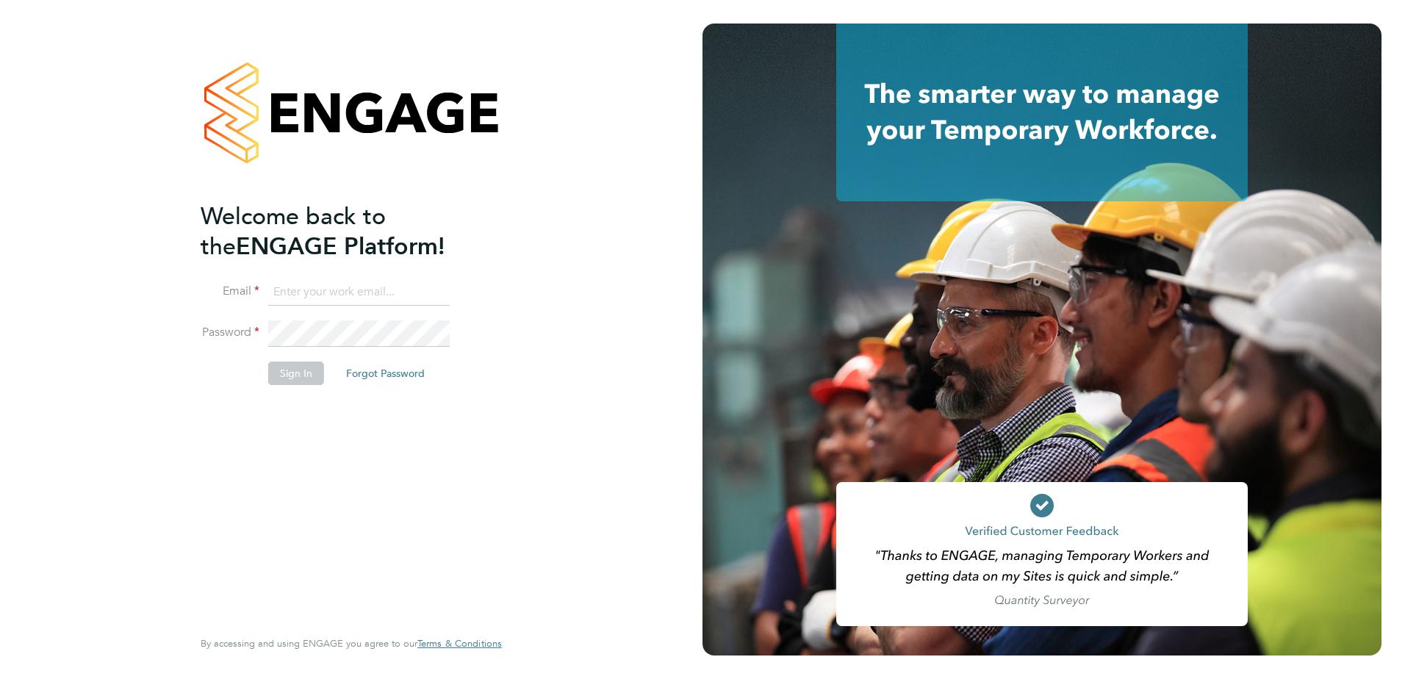
type input "[PERSON_NAME][EMAIL_ADDRESS][DOMAIN_NAME]"
click at [303, 374] on button "Sign In" at bounding box center [296, 374] width 56 height 24
click at [303, 374] on div "Sorry, we are having problems connecting to our services." at bounding box center [351, 339] width 703 height 679
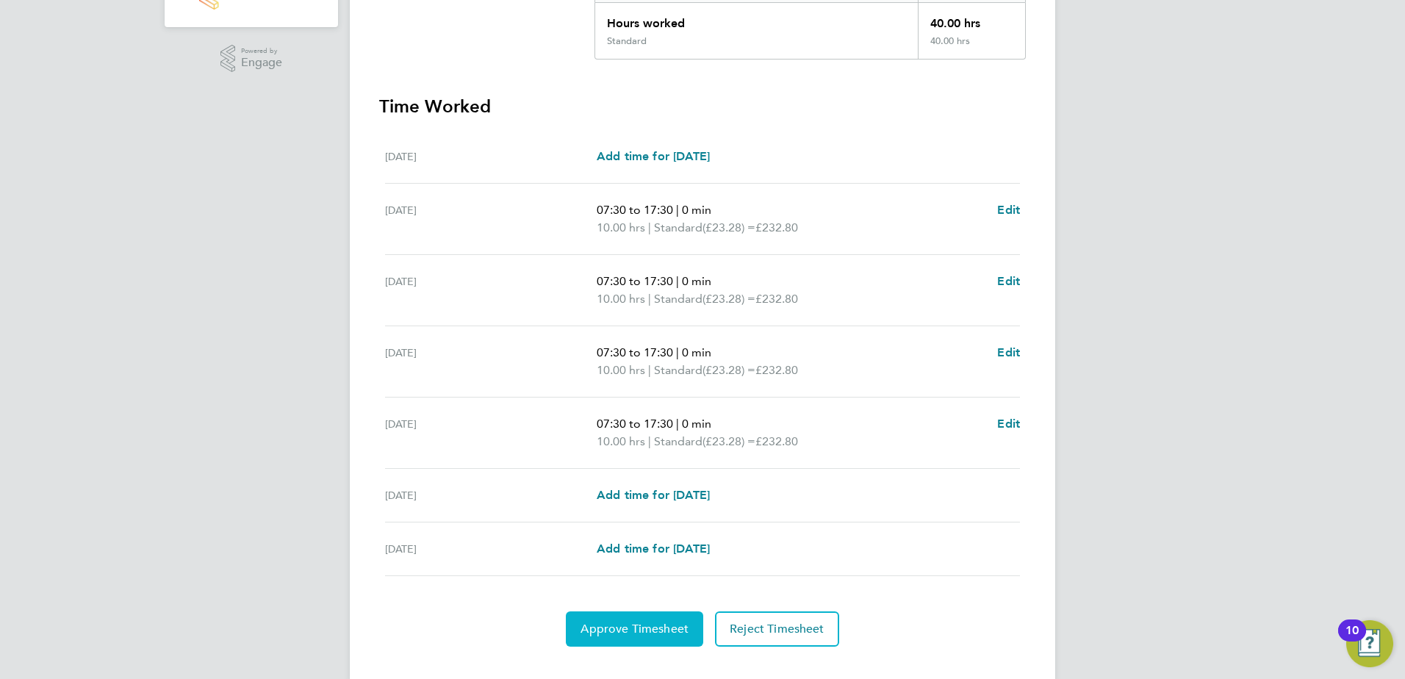
scroll to position [365, 0]
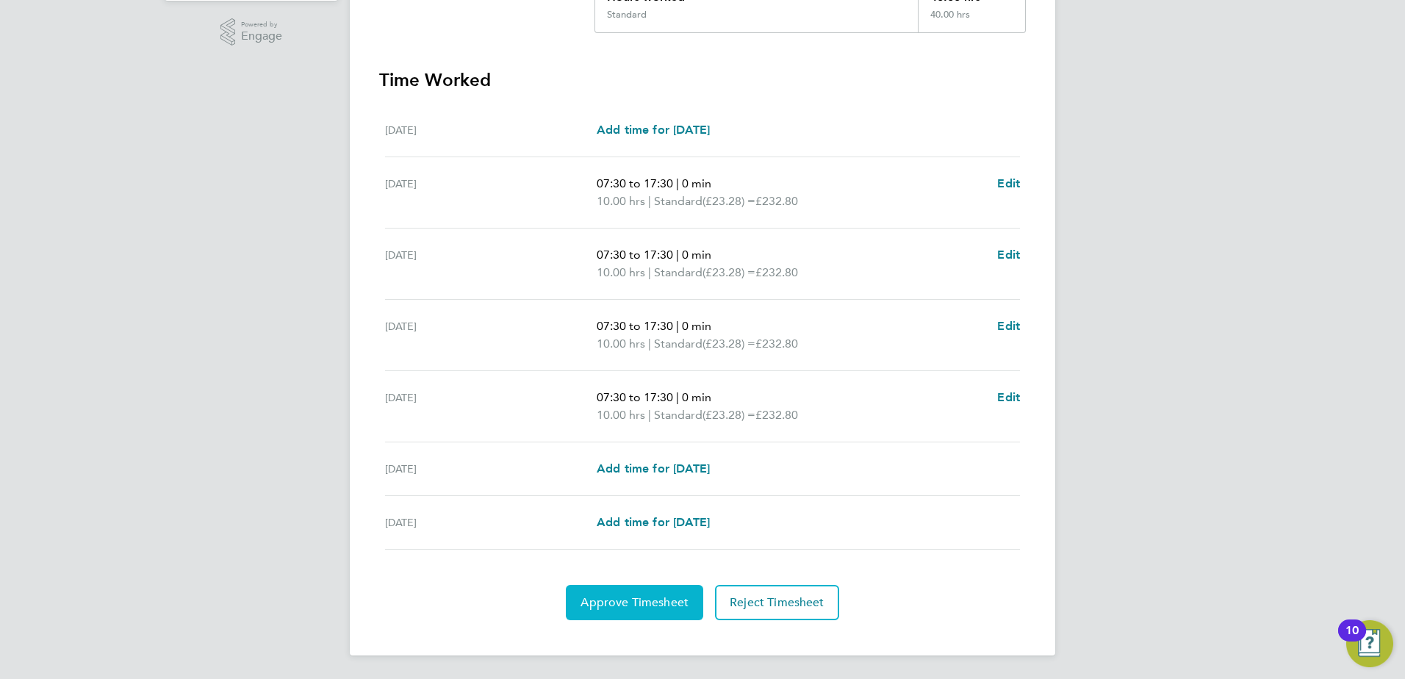
click at [624, 600] on span "Approve Timesheet" at bounding box center [635, 602] width 108 height 15
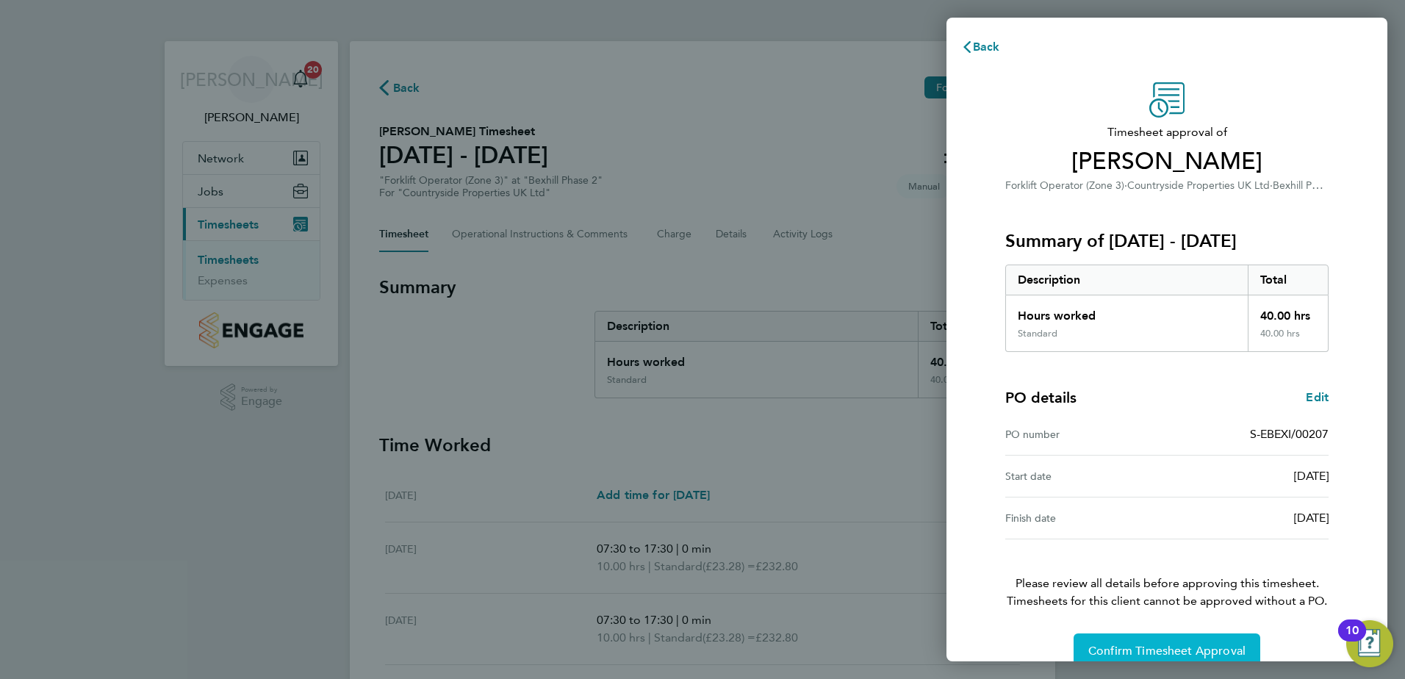
click at [1131, 644] on span "Confirm Timesheet Approval" at bounding box center [1166, 651] width 157 height 15
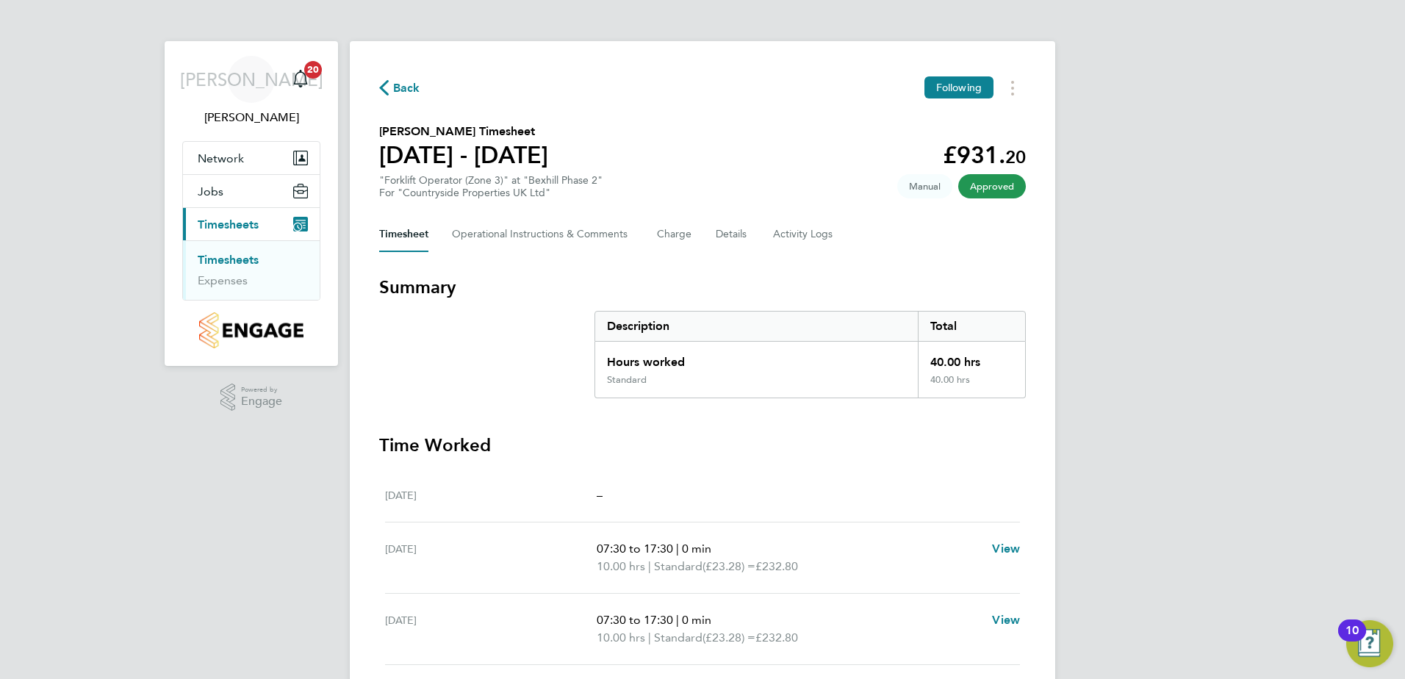
click at [983, 188] on span "Approved" at bounding box center [992, 186] width 68 height 24
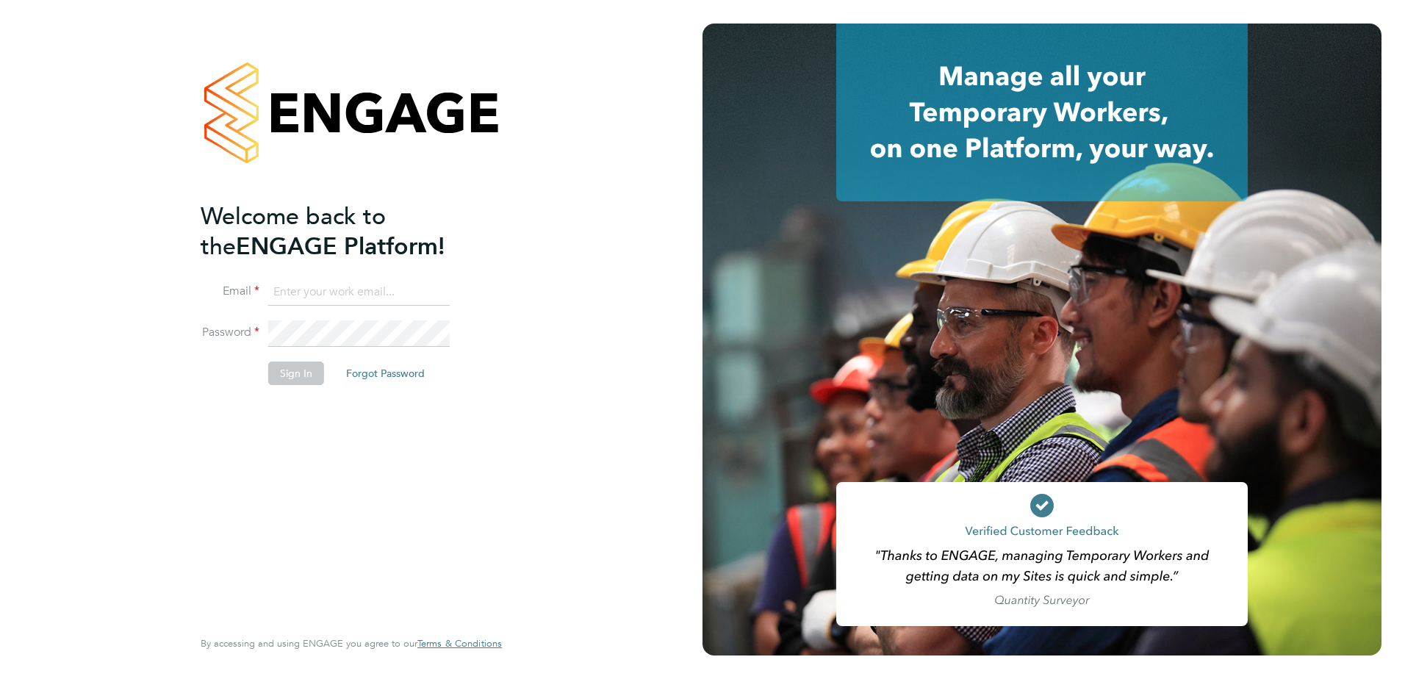
type input "john.oneill2@vistry.co.uk"
click at [295, 376] on button "Sign In" at bounding box center [296, 374] width 56 height 24
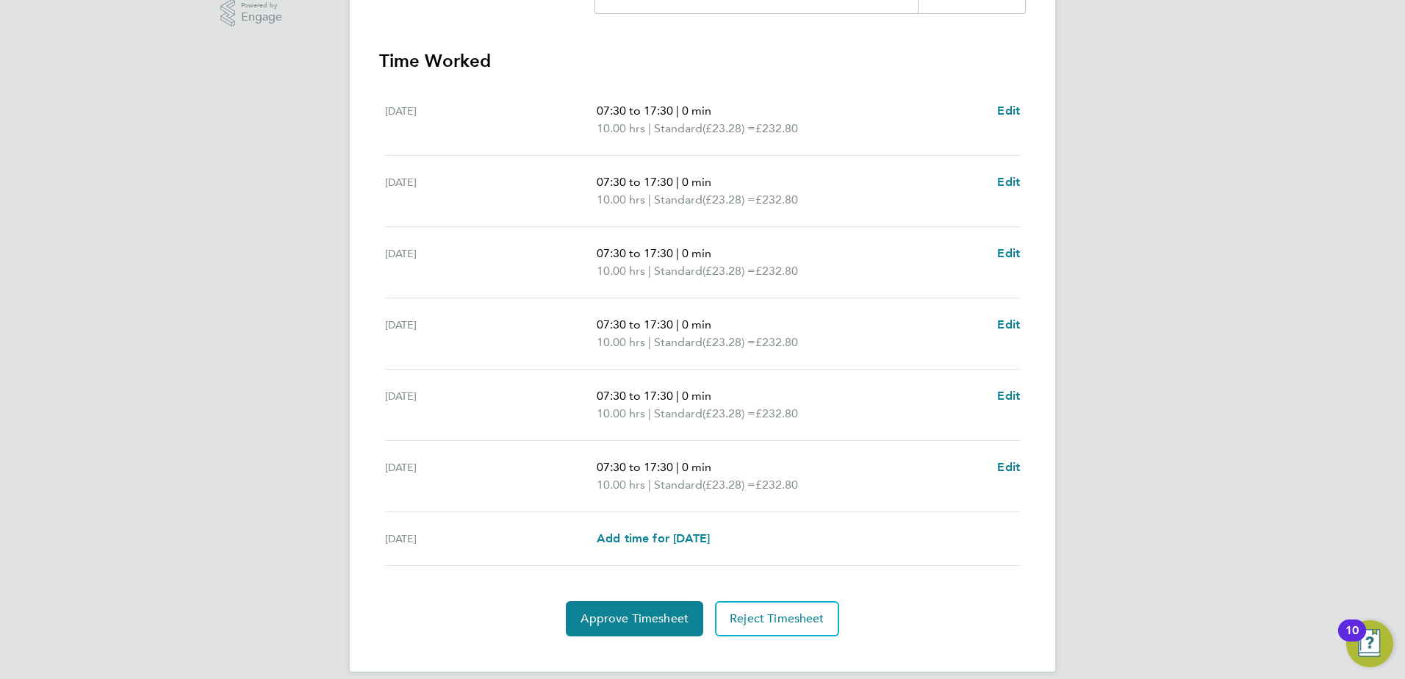
scroll to position [401, 0]
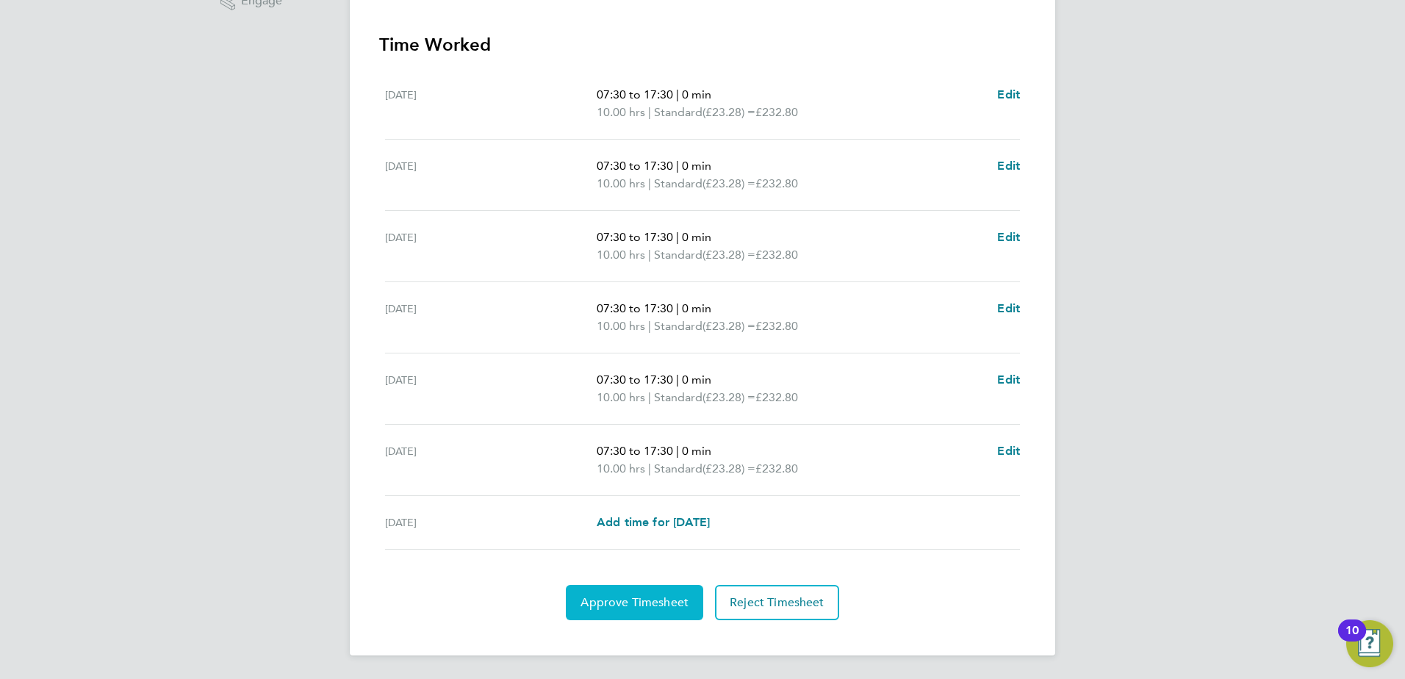
click at [626, 608] on span "Approve Timesheet" at bounding box center [635, 602] width 108 height 15
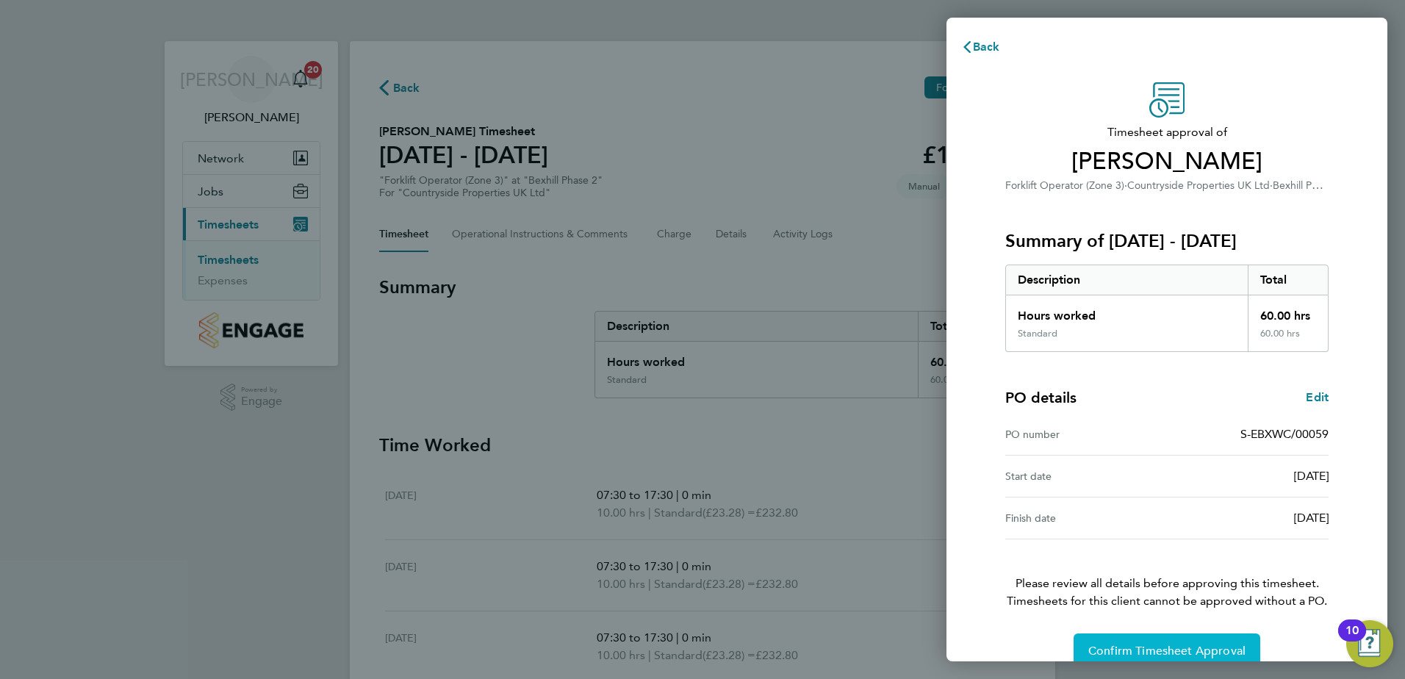
click at [1102, 650] on span "Confirm Timesheet Approval" at bounding box center [1166, 651] width 157 height 15
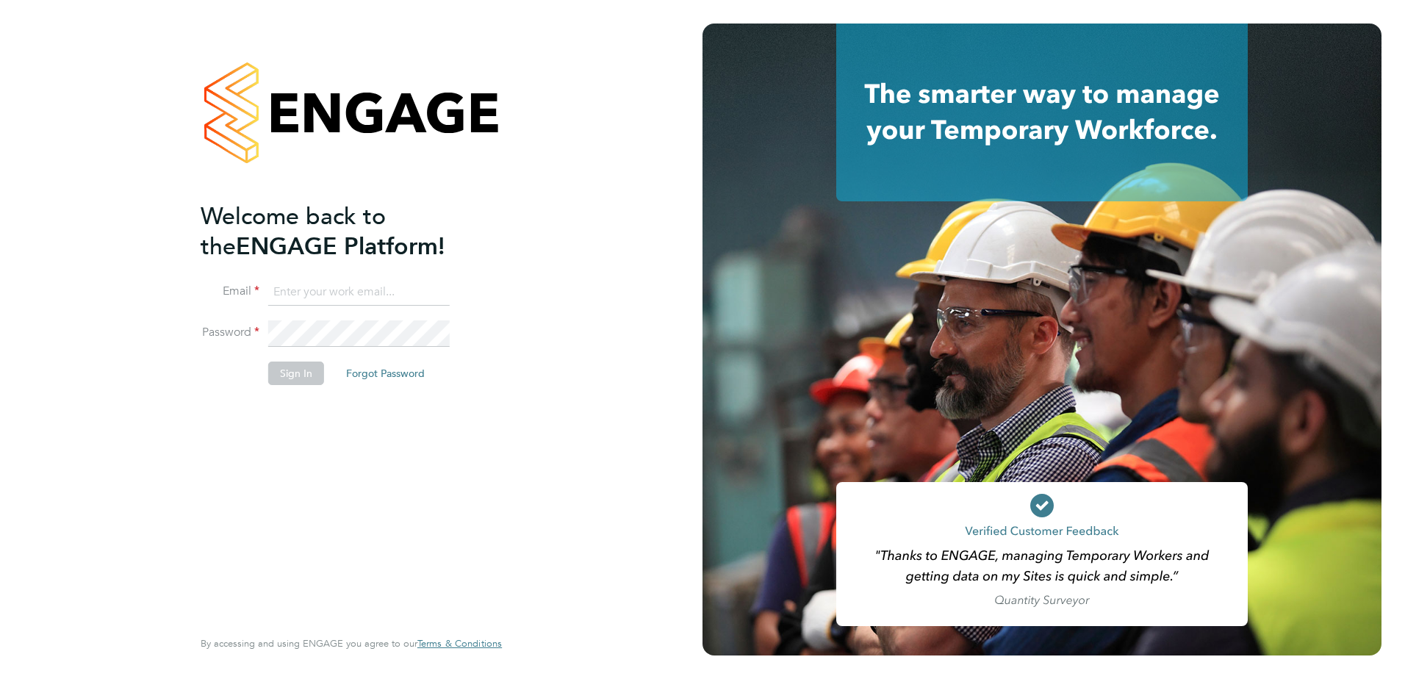
type input "john.oneill2@vistry.co.uk"
click at [292, 370] on button "Sign In" at bounding box center [296, 374] width 56 height 24
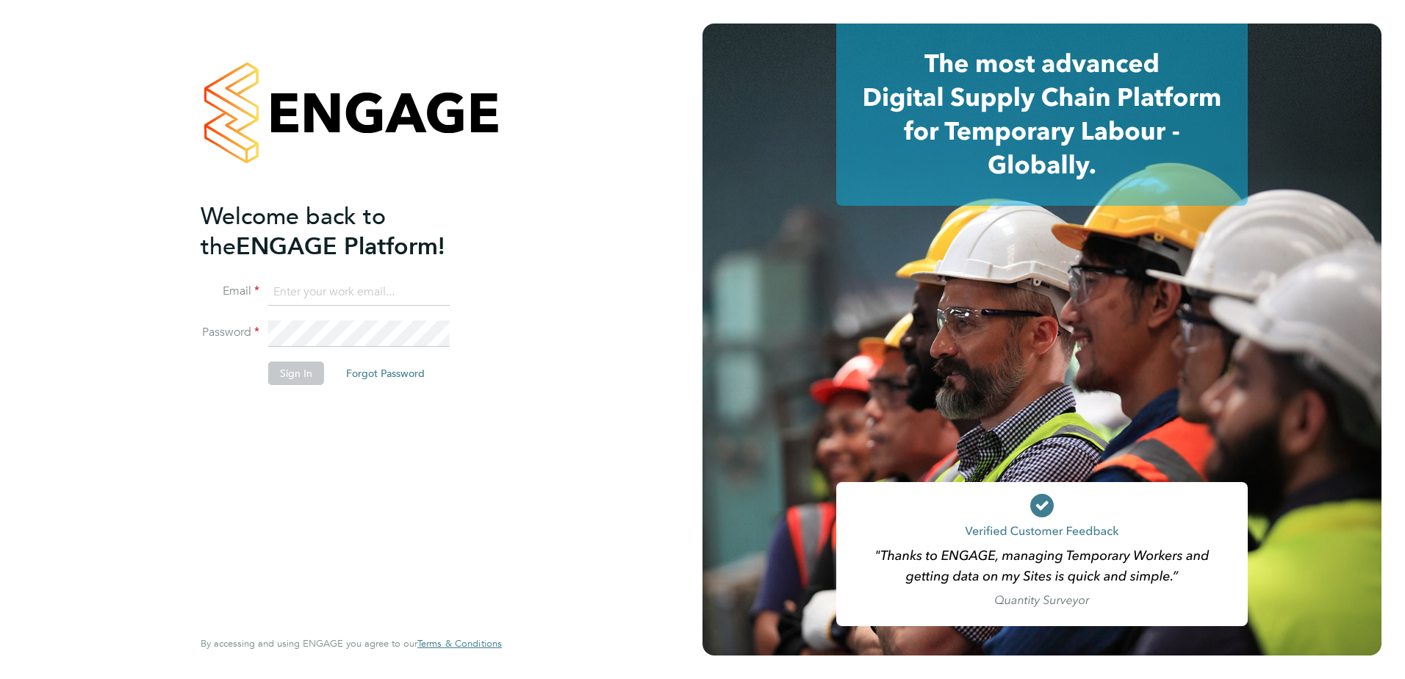
type input "[PERSON_NAME][EMAIL_ADDRESS][DOMAIN_NAME]"
click at [307, 377] on button "Sign In" at bounding box center [296, 374] width 56 height 24
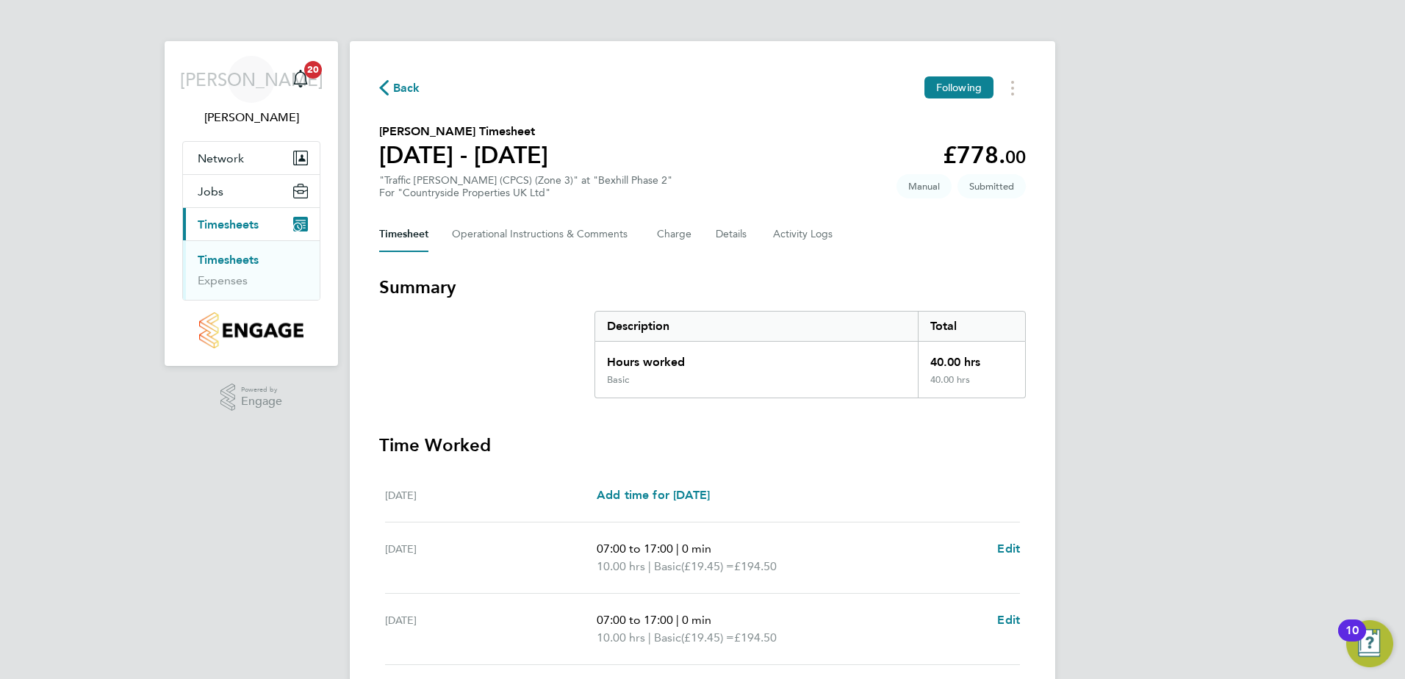
scroll to position [365, 0]
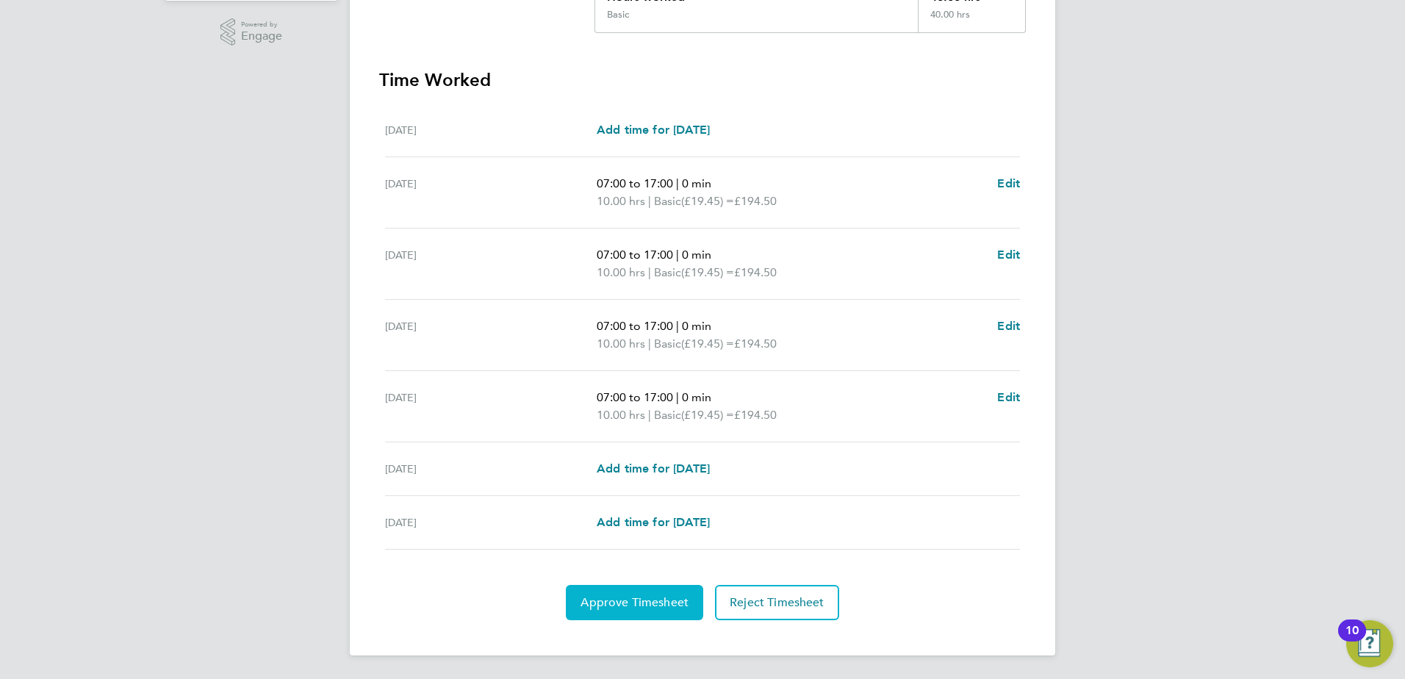
click at [642, 605] on span "Approve Timesheet" at bounding box center [635, 602] width 108 height 15
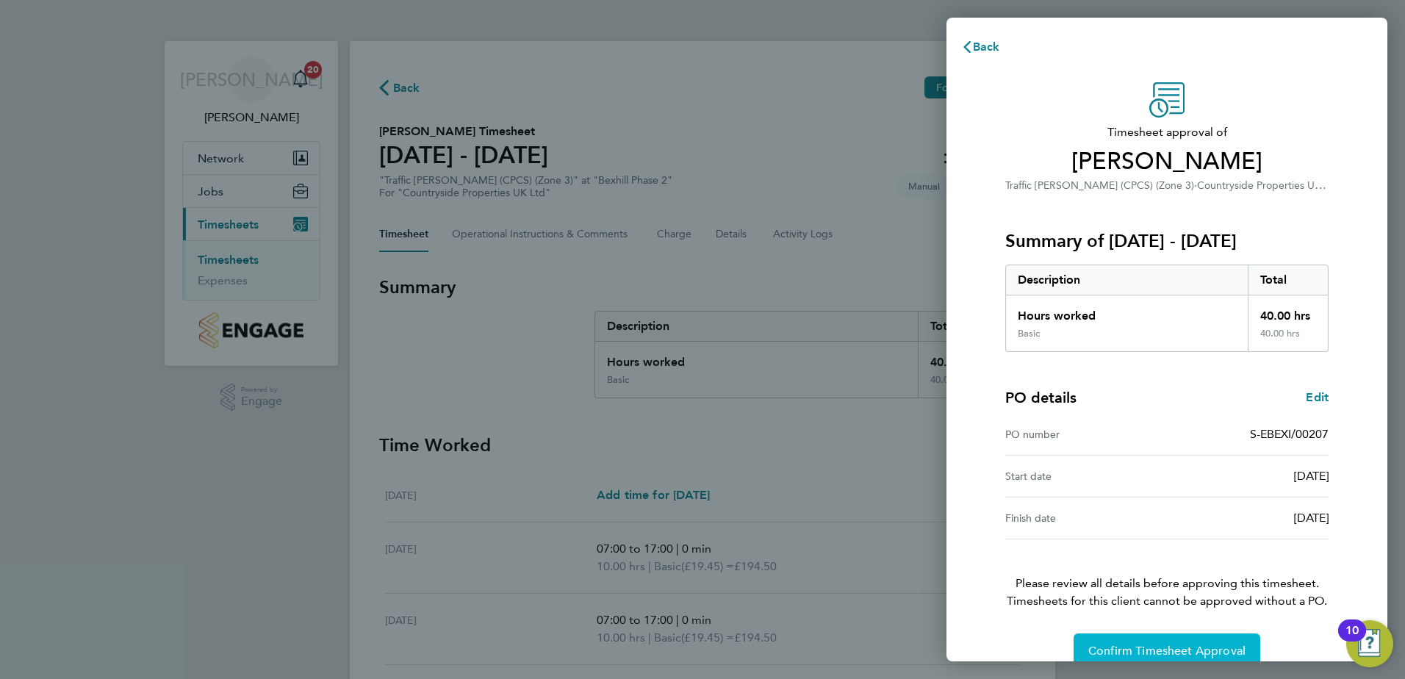
click at [1135, 647] on span "Confirm Timesheet Approval" at bounding box center [1166, 651] width 157 height 15
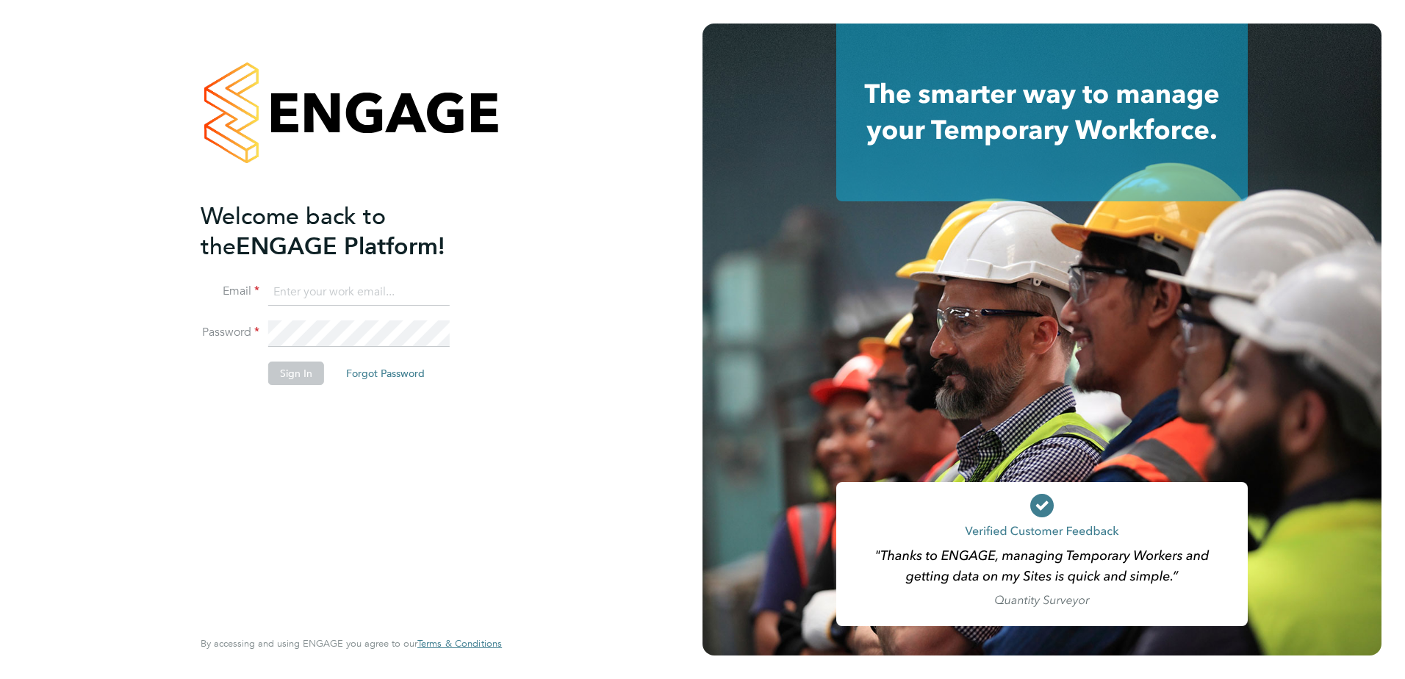
type input "john.oneill2@vistry.co.uk"
click at [298, 378] on button "Sign In" at bounding box center [296, 374] width 56 height 24
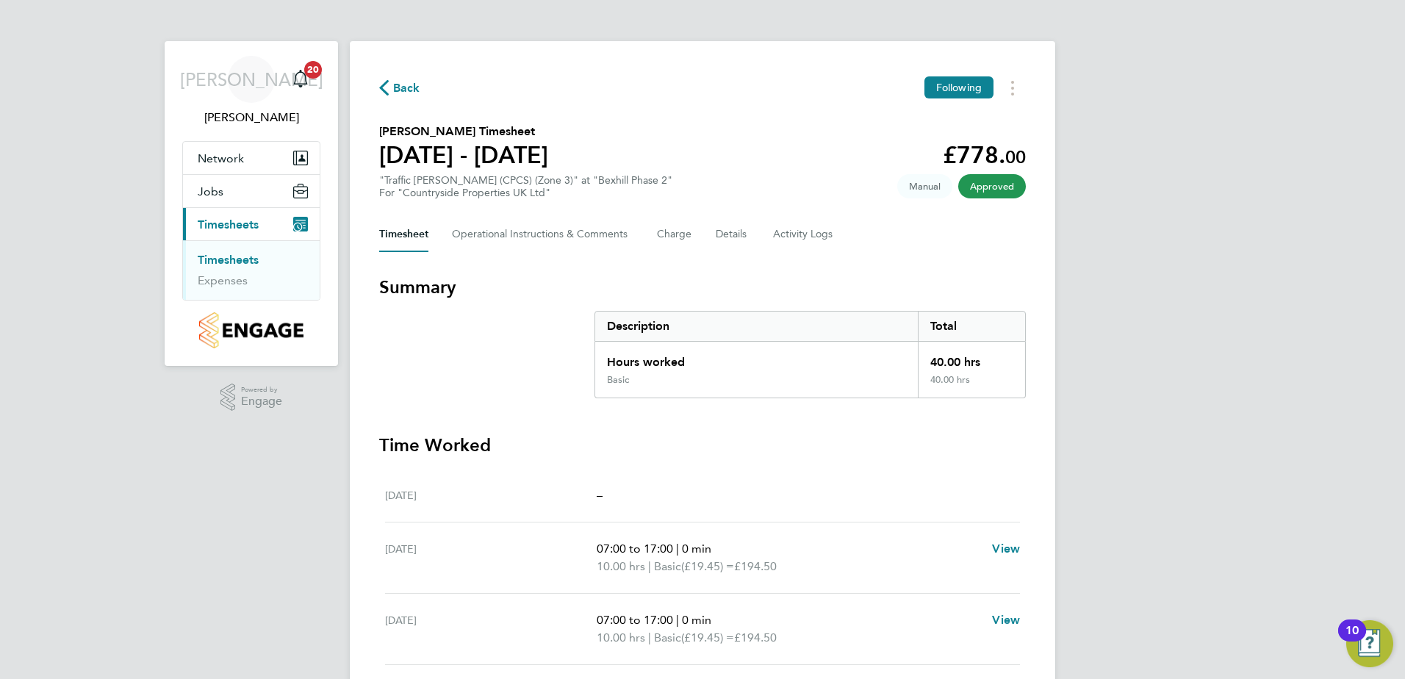
click at [999, 187] on span "Approved" at bounding box center [992, 186] width 68 height 24
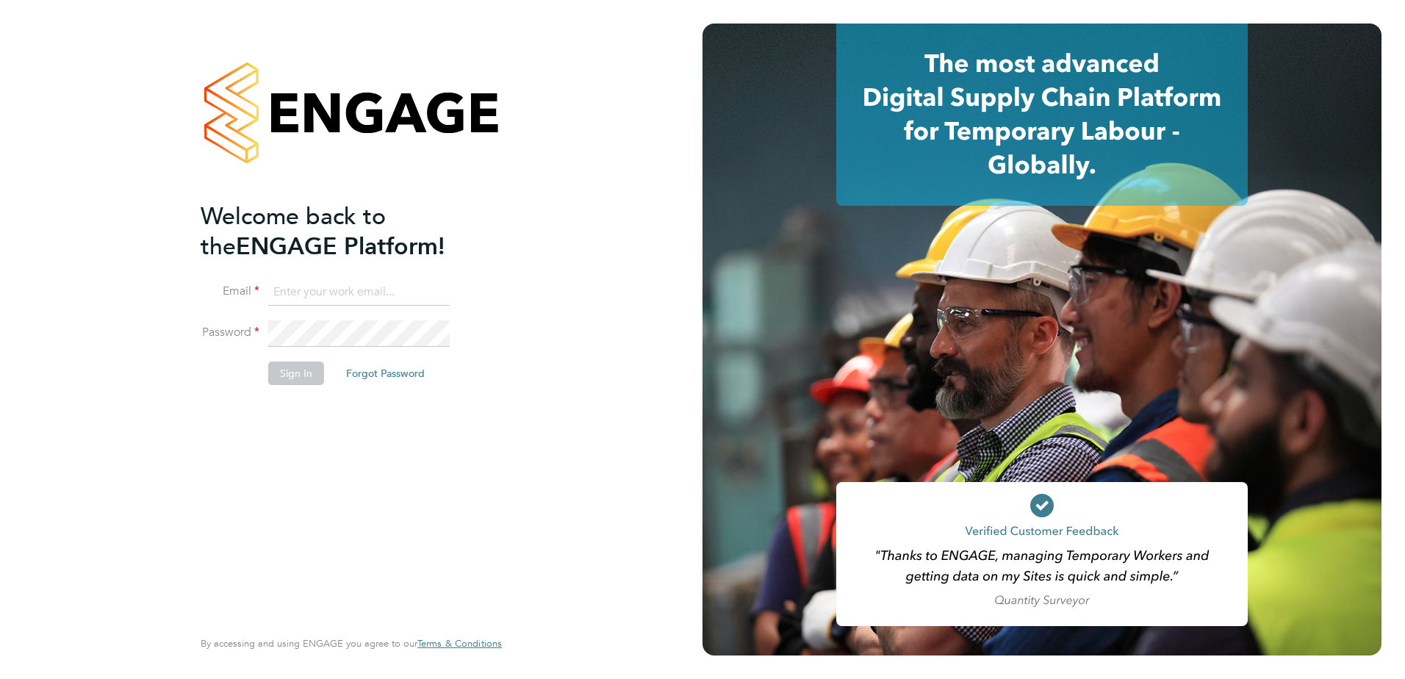
type input "[PERSON_NAME][EMAIL_ADDRESS][DOMAIN_NAME]"
click at [302, 375] on button "Sign In" at bounding box center [296, 374] width 56 height 24
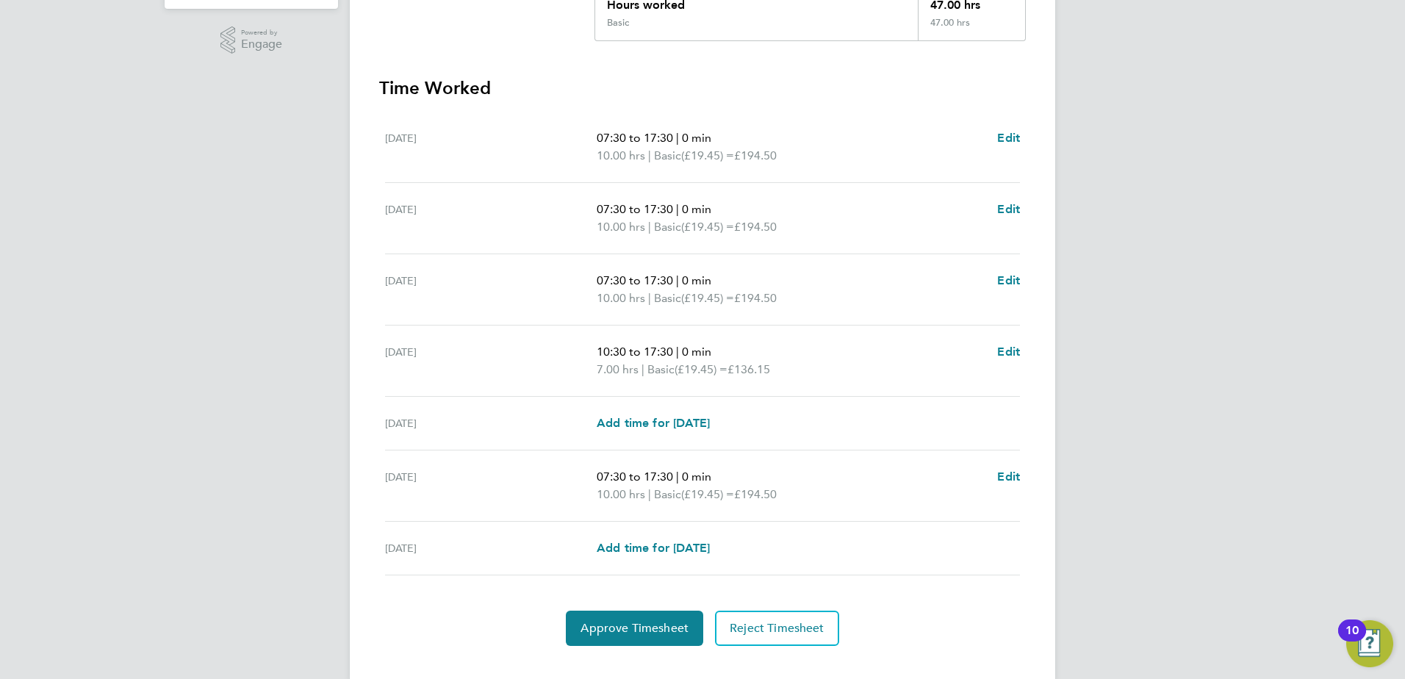
scroll to position [383, 0]
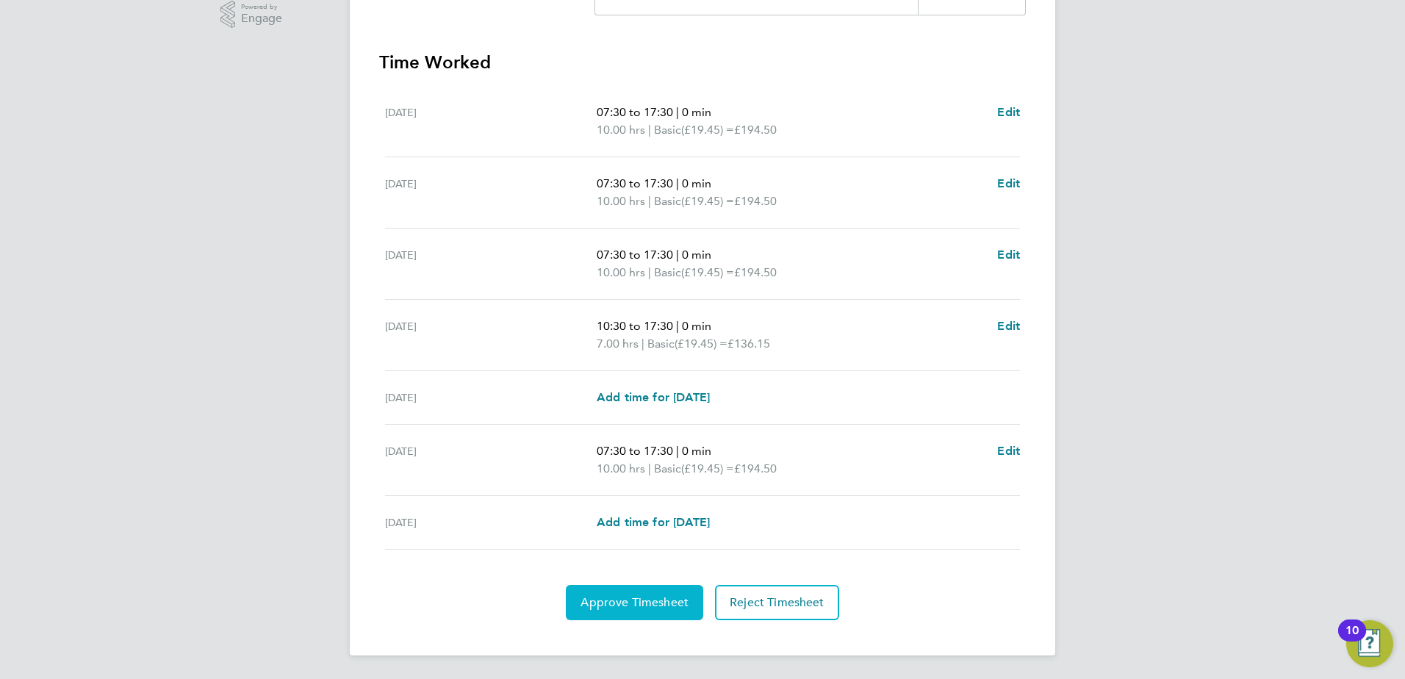
click at [643, 598] on span "Approve Timesheet" at bounding box center [635, 602] width 108 height 15
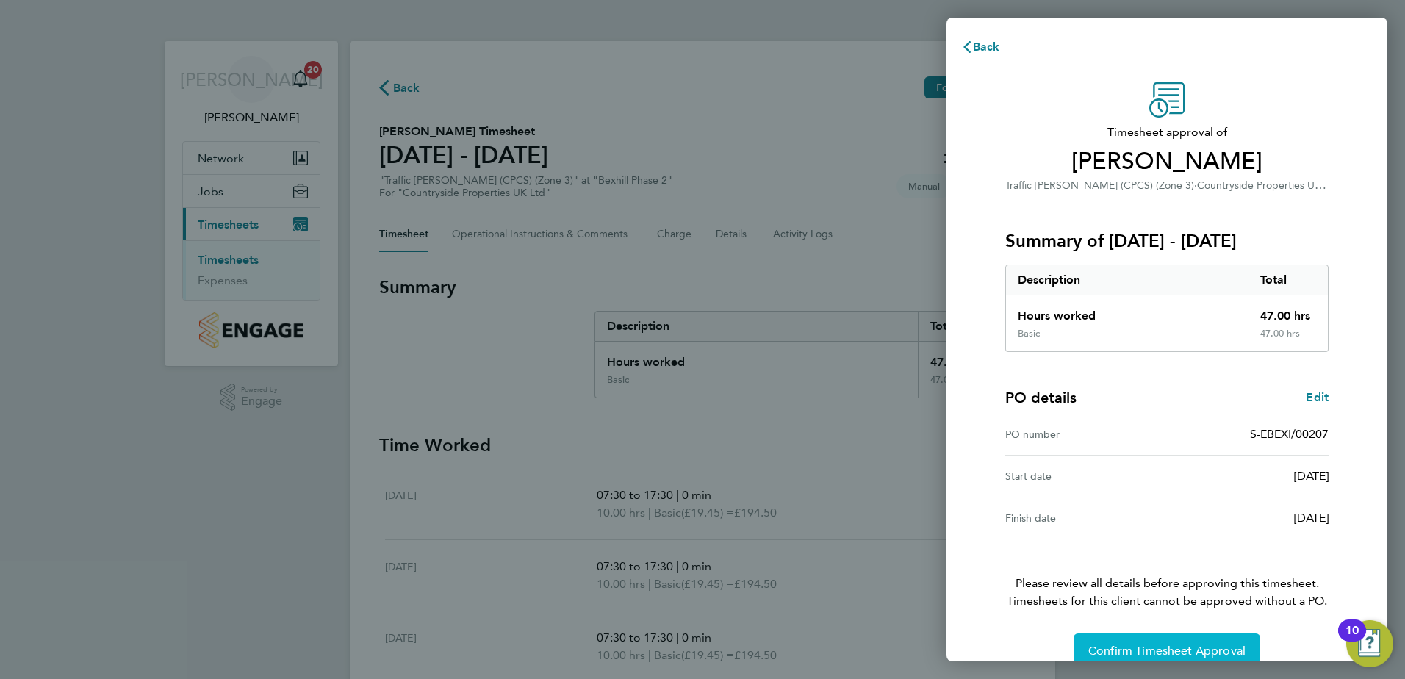
click at [1190, 647] on span "Confirm Timesheet Approval" at bounding box center [1166, 651] width 157 height 15
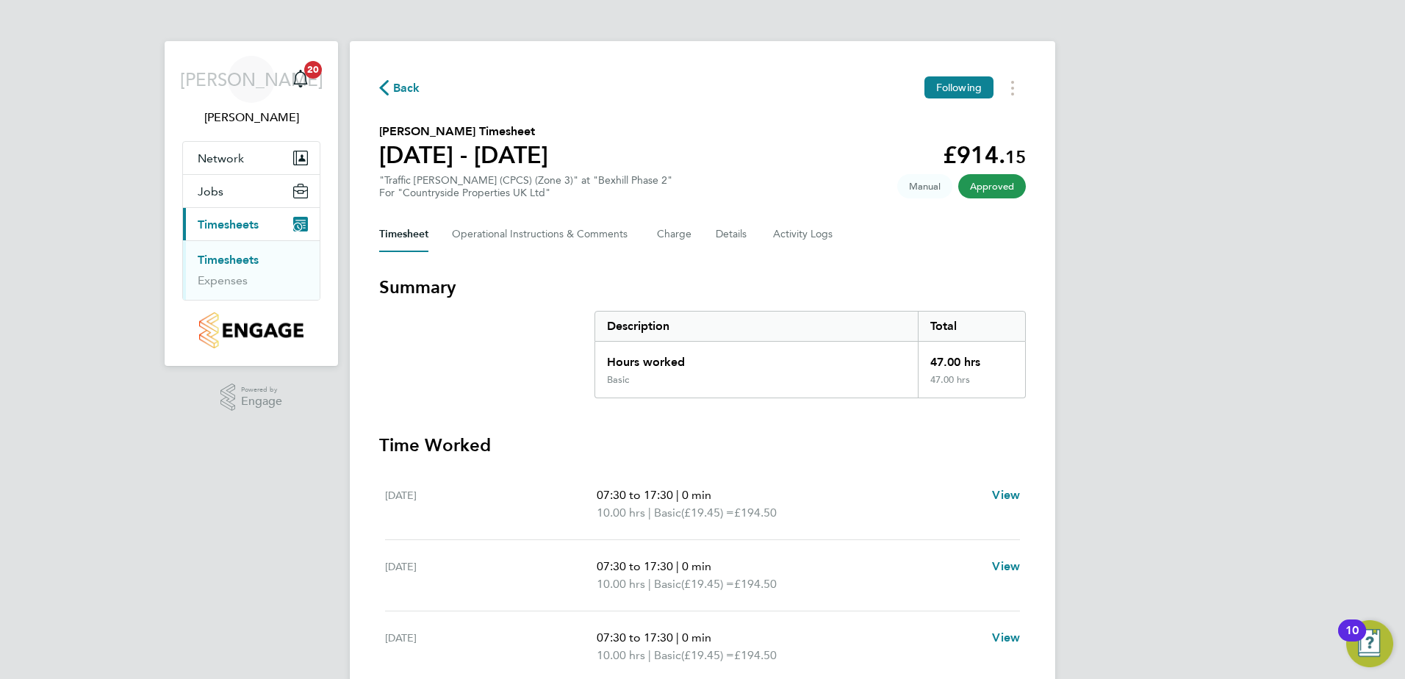
click at [992, 192] on span "Approved" at bounding box center [992, 186] width 68 height 24
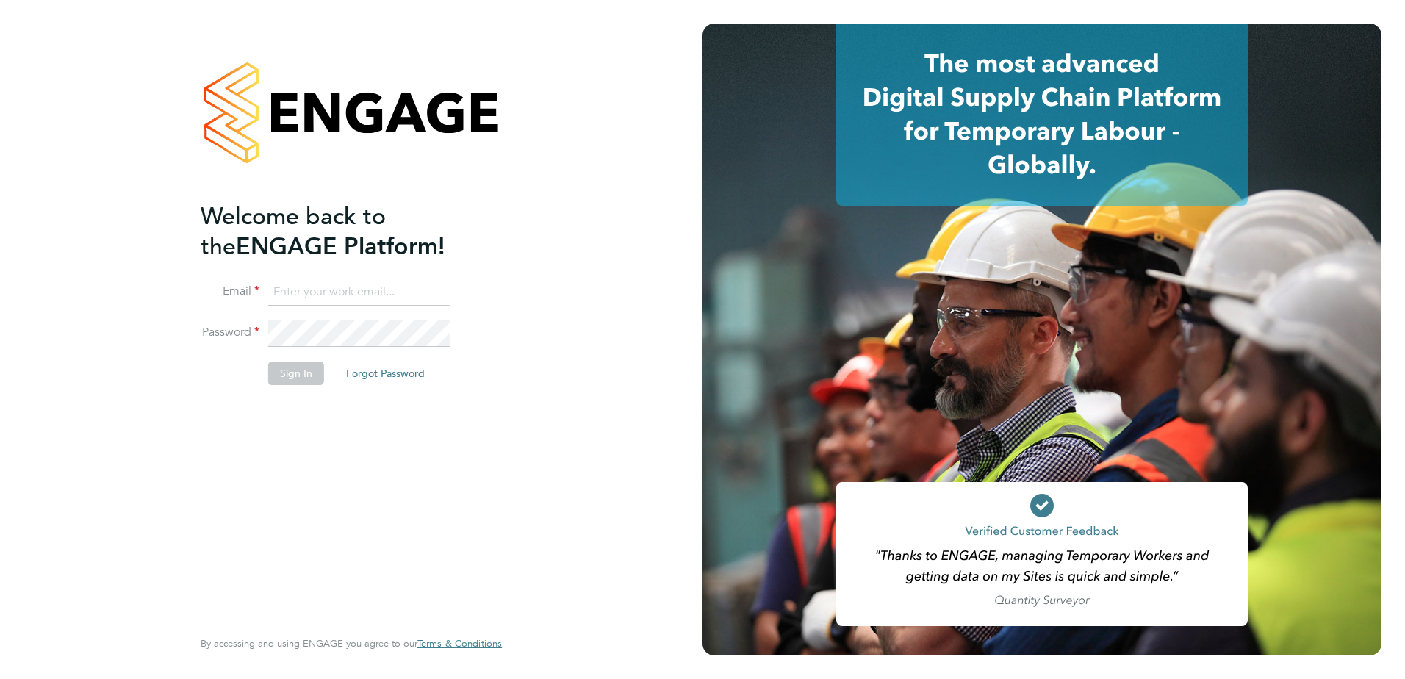
type input "john.oneill2@vistry.co.uk"
click at [308, 370] on button "Sign In" at bounding box center [296, 374] width 56 height 24
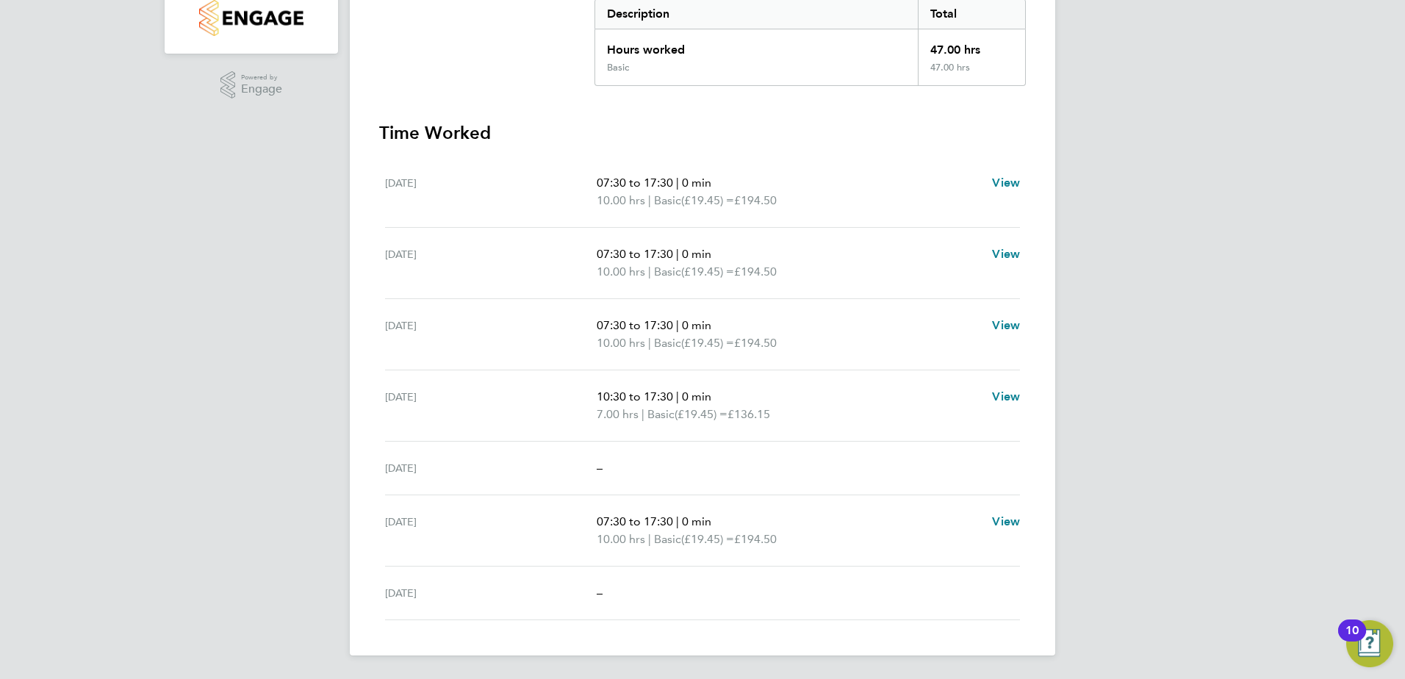
scroll to position [18, 0]
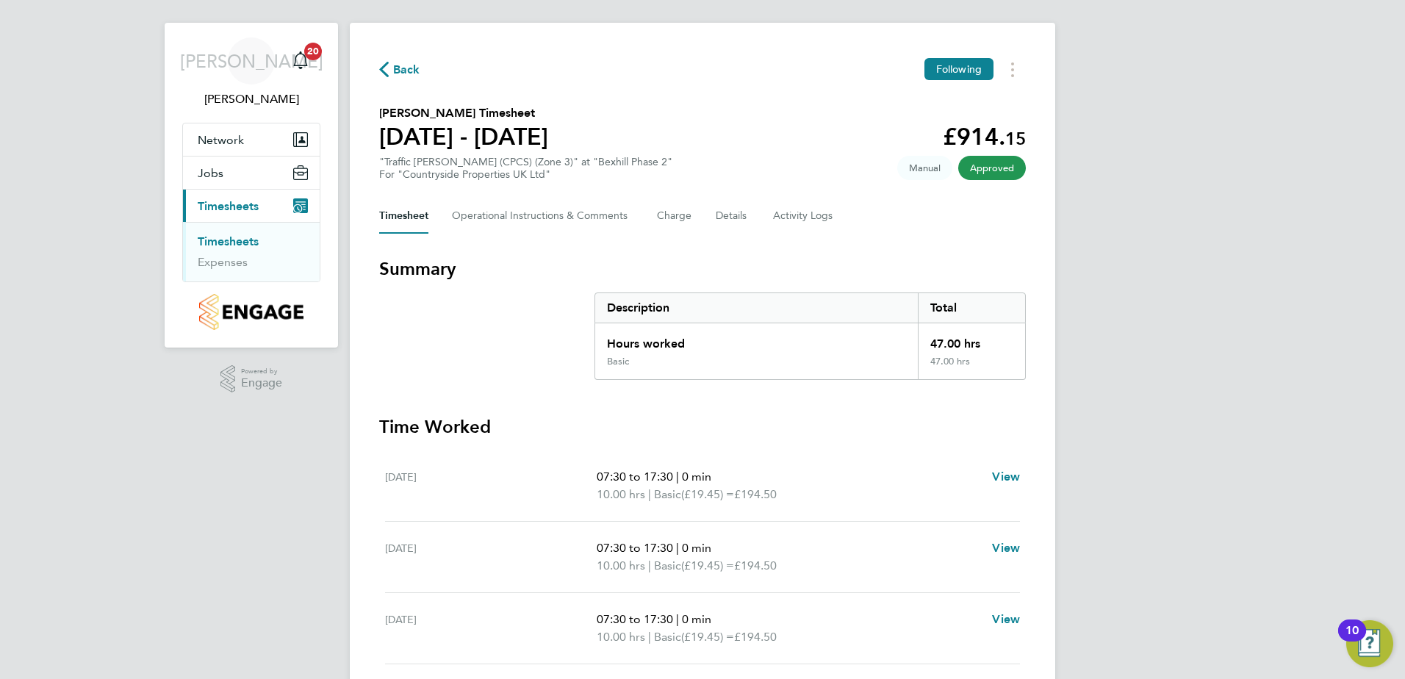
click at [976, 172] on span "Approved" at bounding box center [992, 168] width 68 height 24
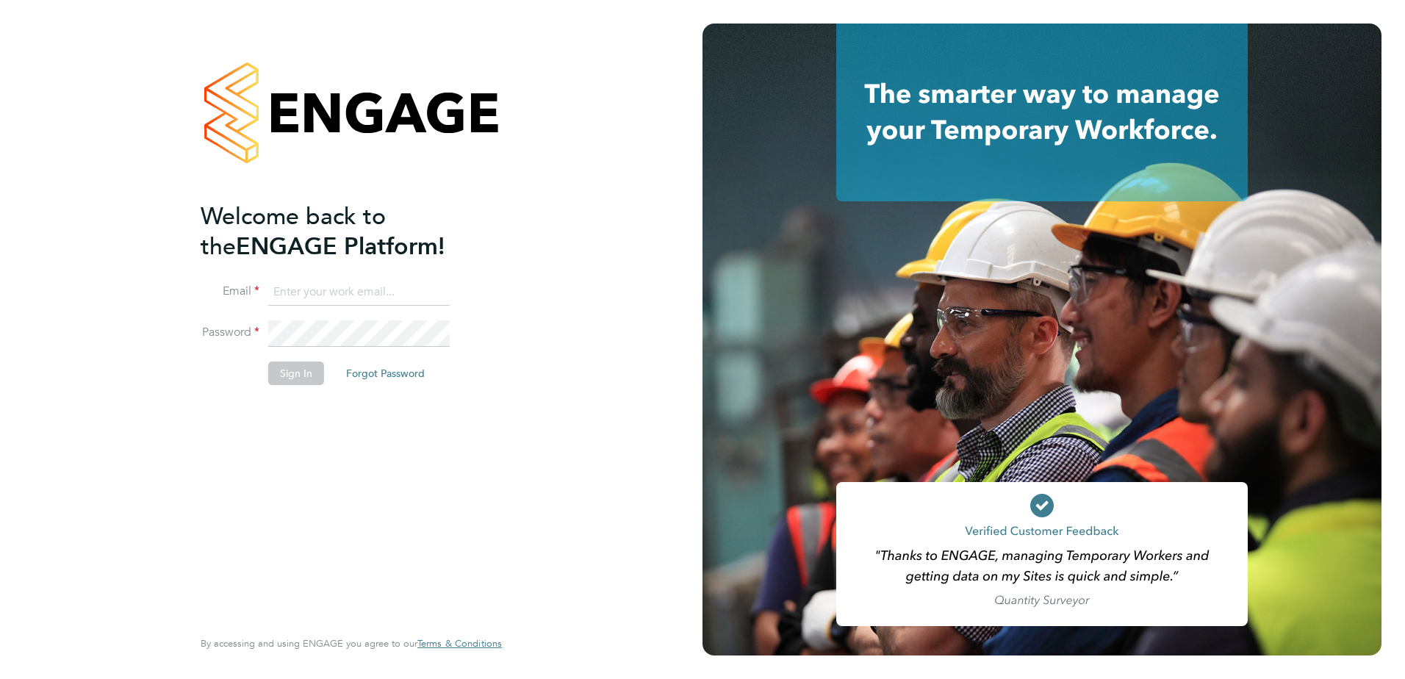
type input "[PERSON_NAME][EMAIL_ADDRESS][DOMAIN_NAME]"
click at [291, 377] on button "Sign In" at bounding box center [296, 374] width 56 height 24
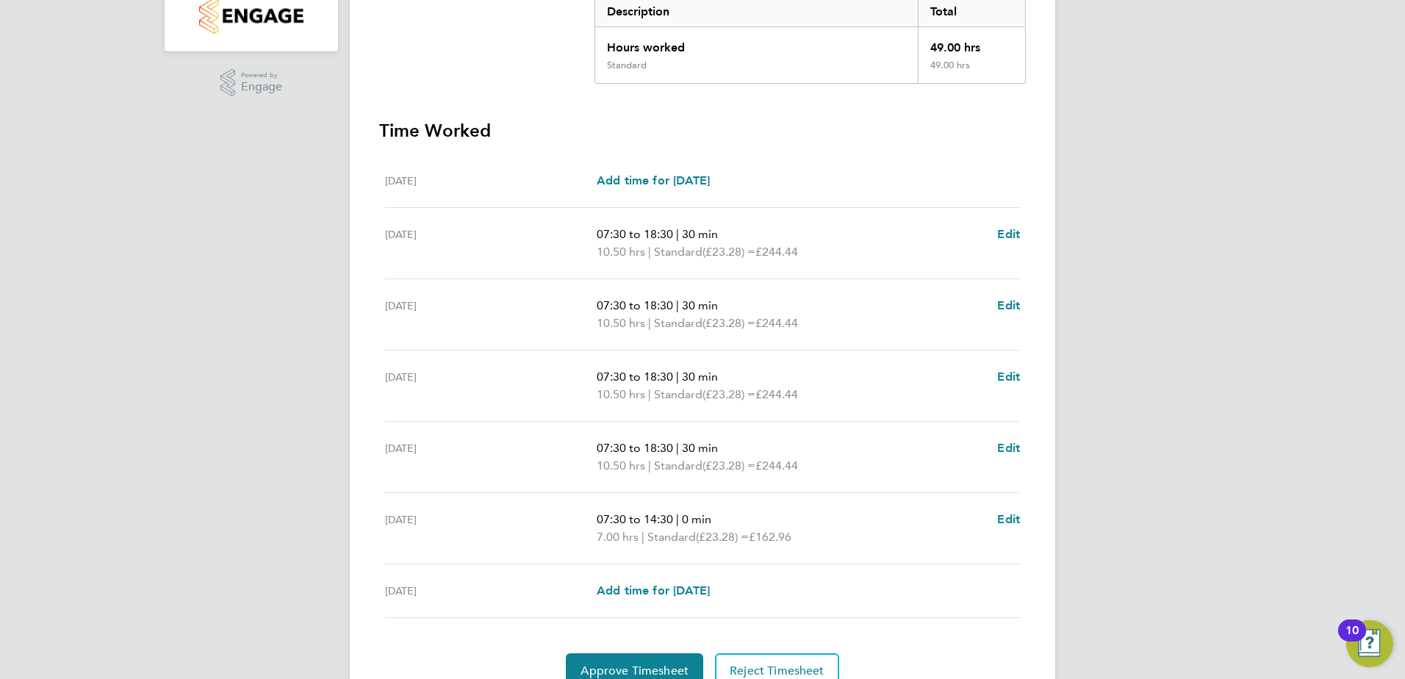
scroll to position [383, 0]
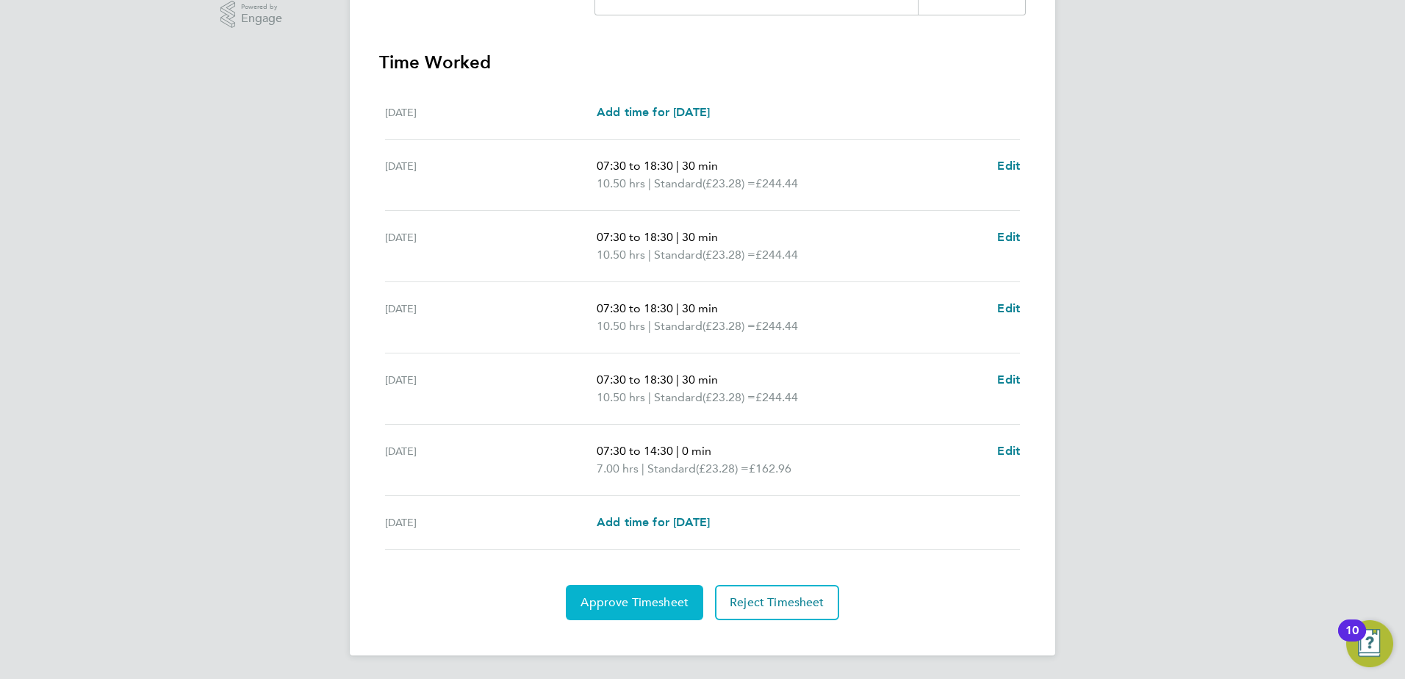
click at [631, 603] on span "Approve Timesheet" at bounding box center [635, 602] width 108 height 15
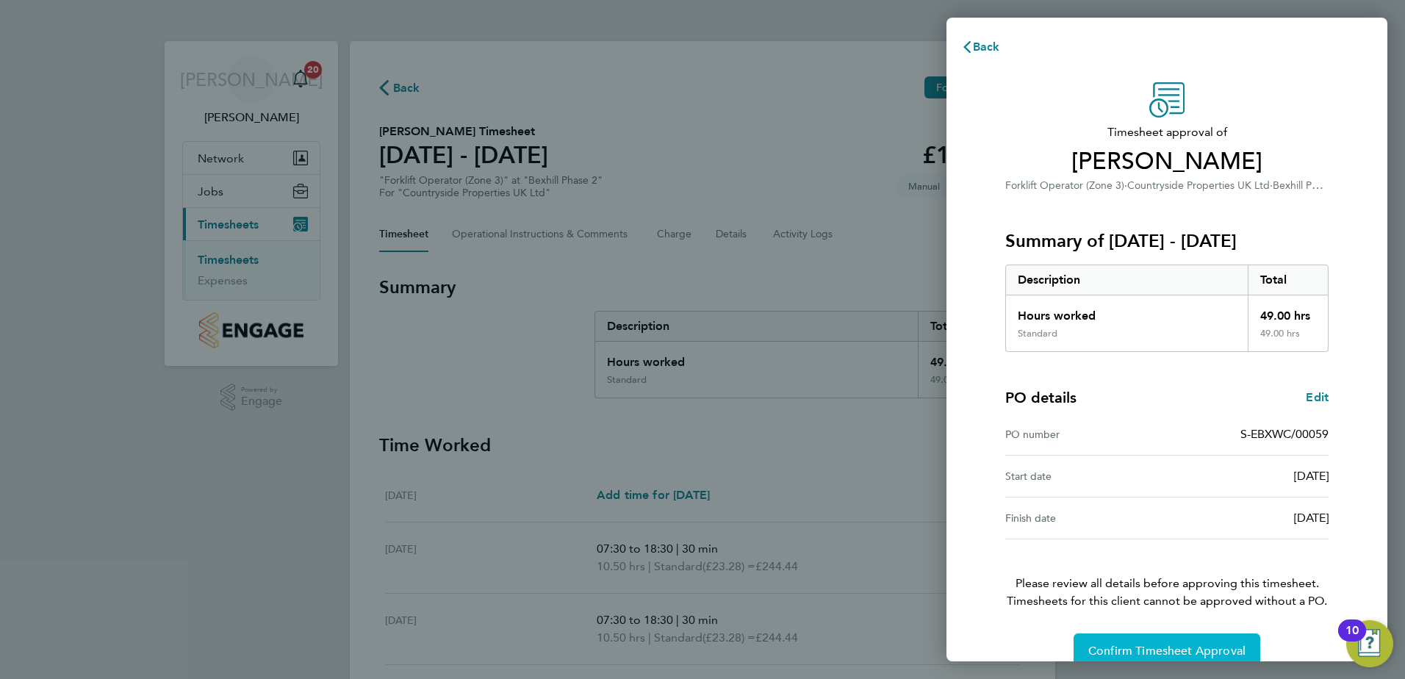
click at [1177, 644] on span "Confirm Timesheet Approval" at bounding box center [1166, 651] width 157 height 15
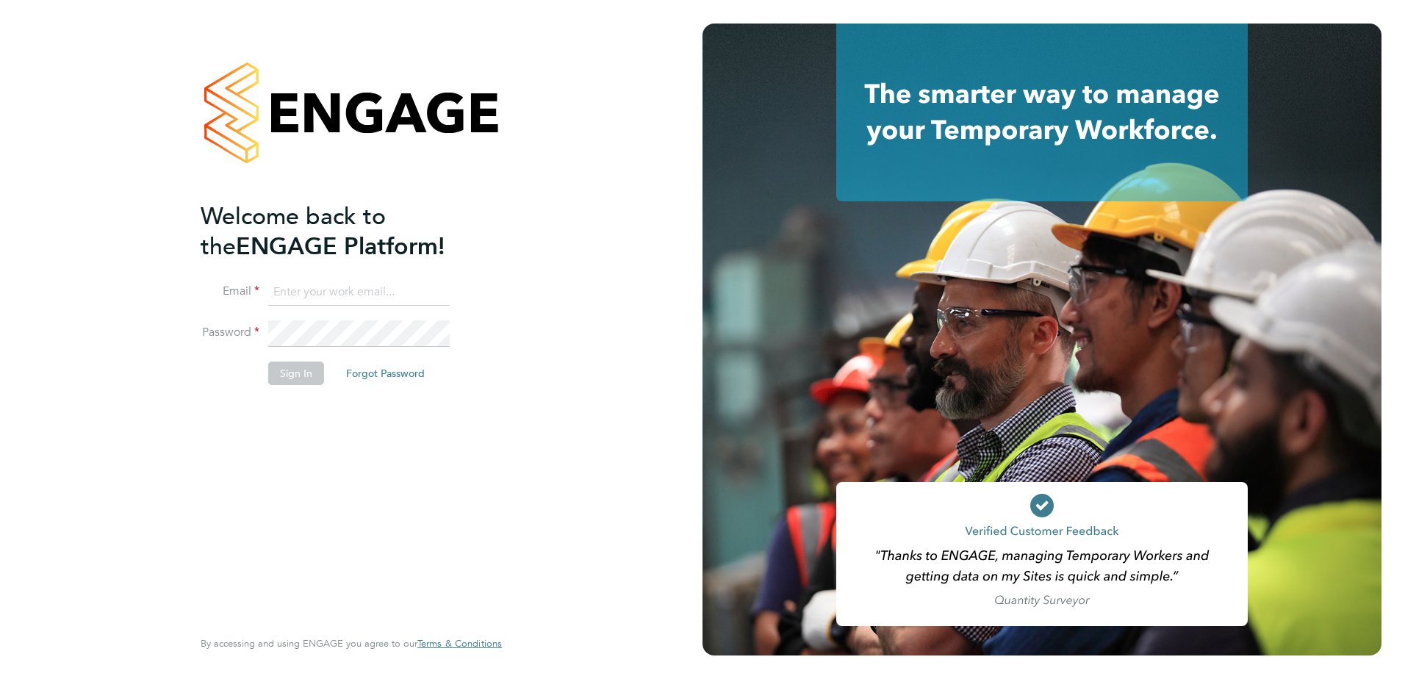
type input "john.oneill2@vistry.co.uk"
click at [290, 375] on button "Sign In" at bounding box center [296, 374] width 56 height 24
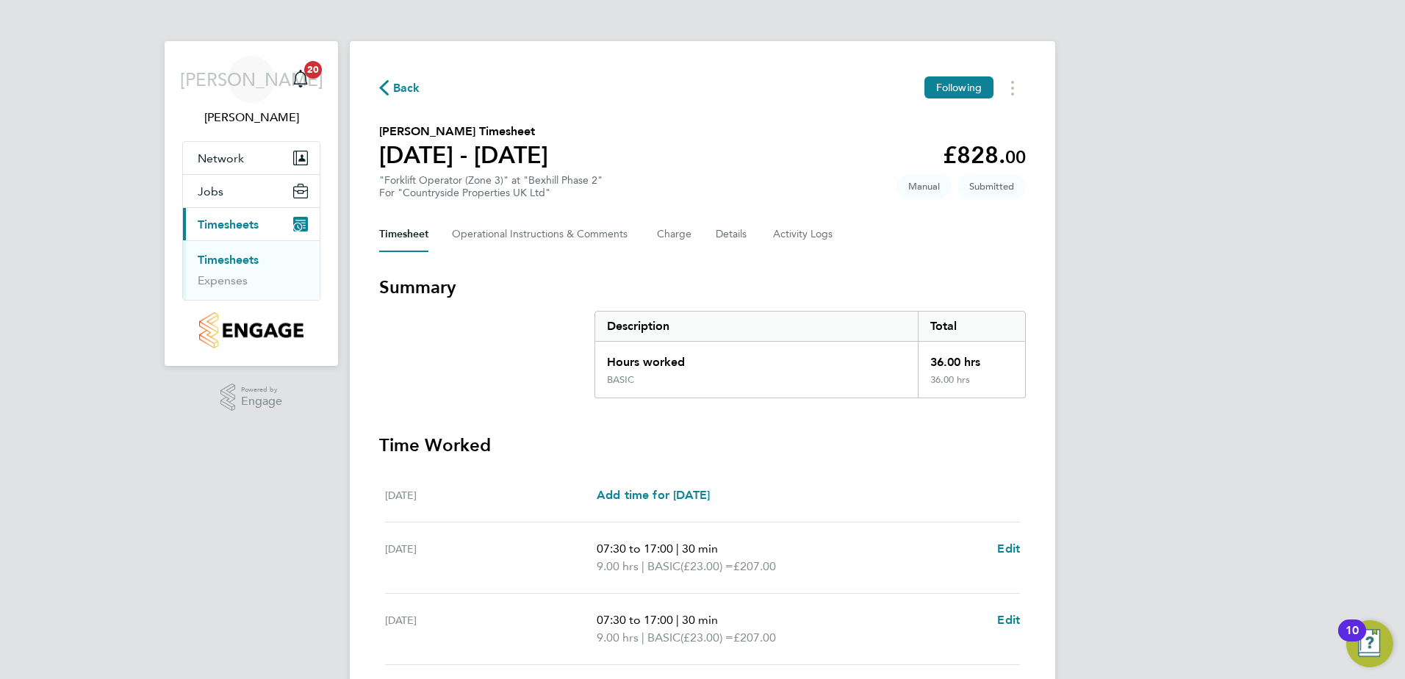
scroll to position [365, 0]
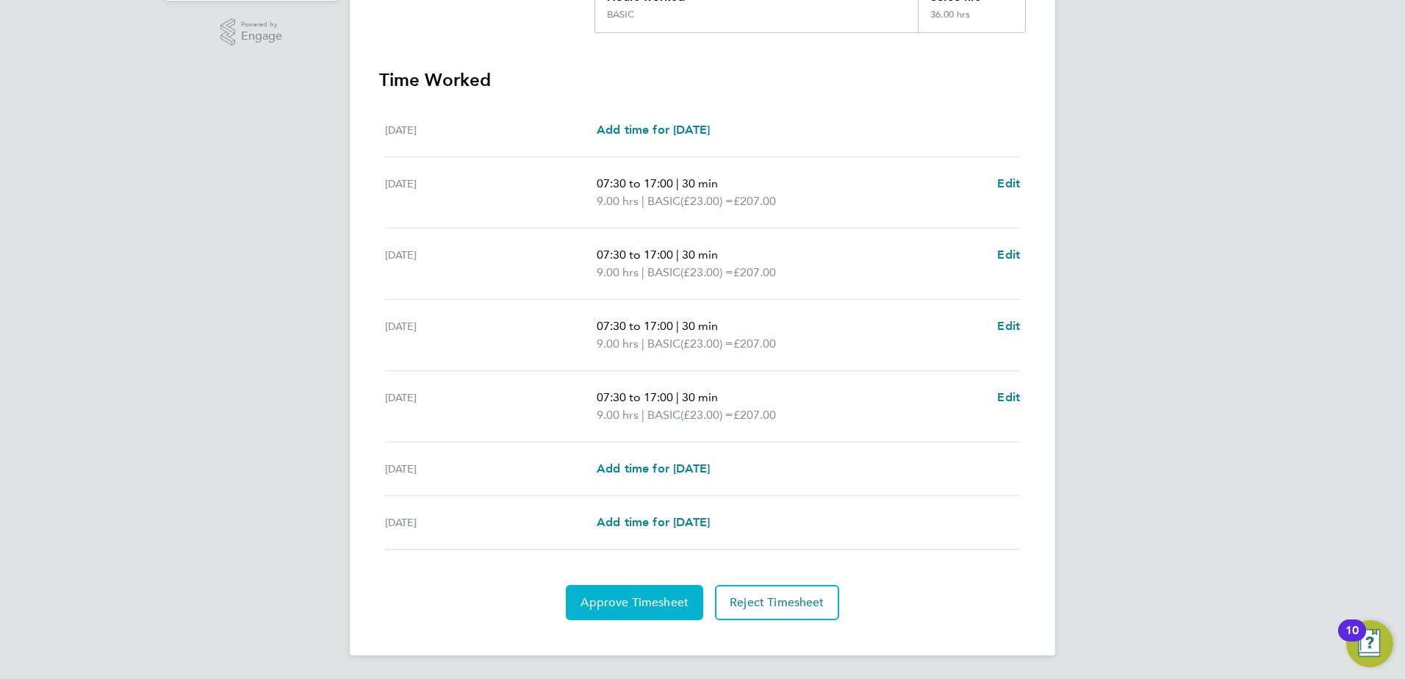
click at [636, 606] on span "Approve Timesheet" at bounding box center [635, 602] width 108 height 15
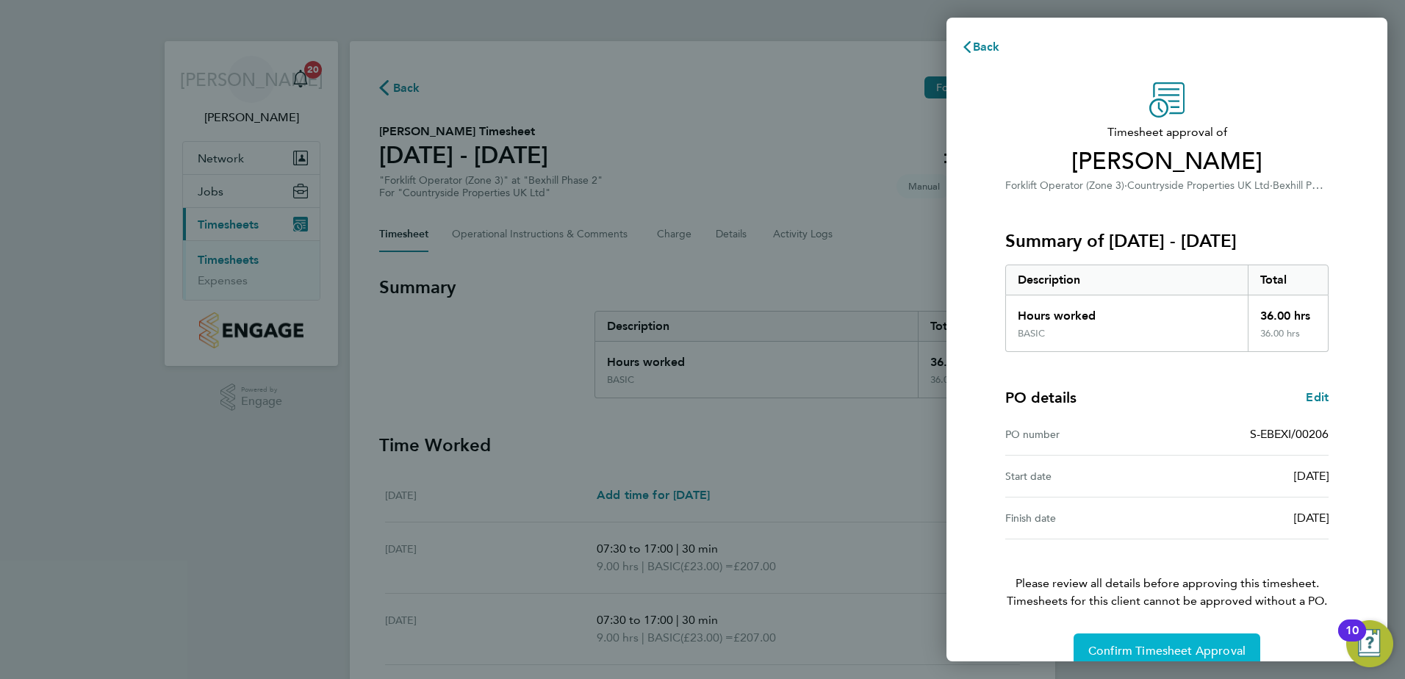
click at [1130, 641] on button "Confirm Timesheet Approval" at bounding box center [1167, 650] width 187 height 35
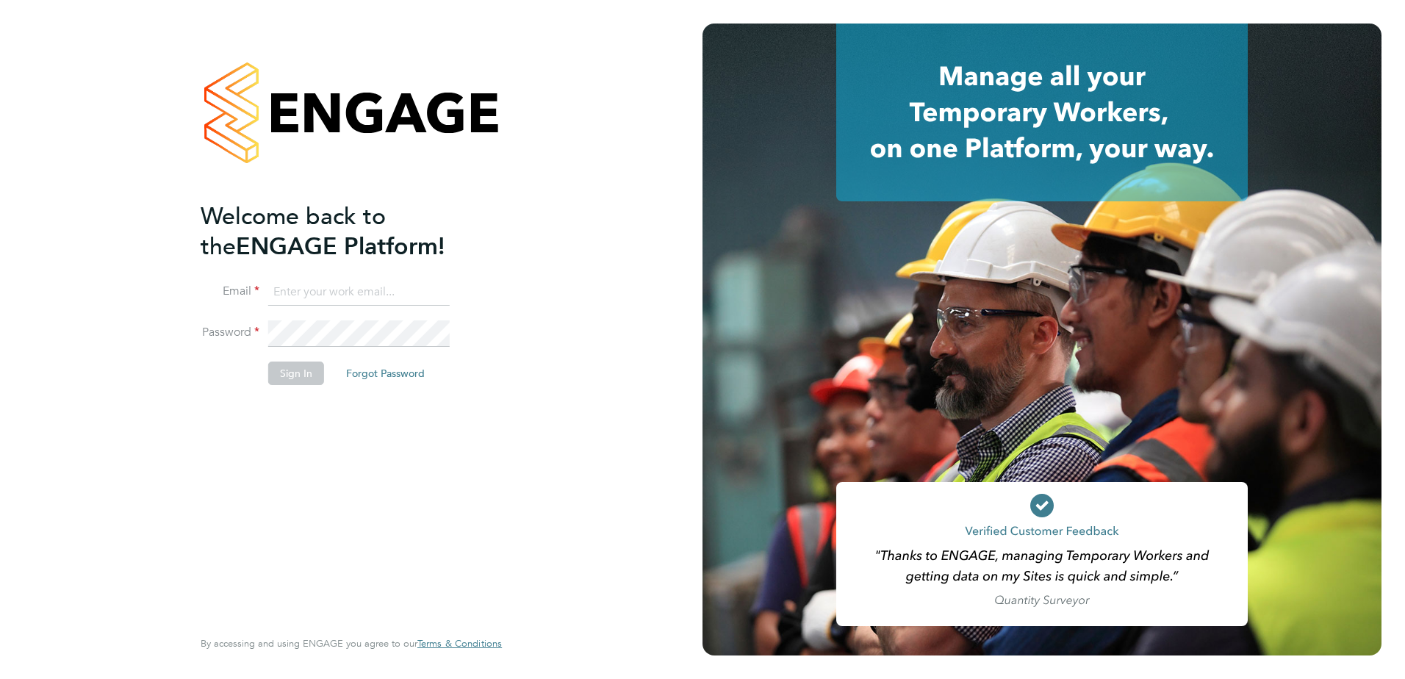
type input "[PERSON_NAME][EMAIL_ADDRESS][DOMAIN_NAME]"
click at [299, 370] on button "Sign In" at bounding box center [296, 374] width 56 height 24
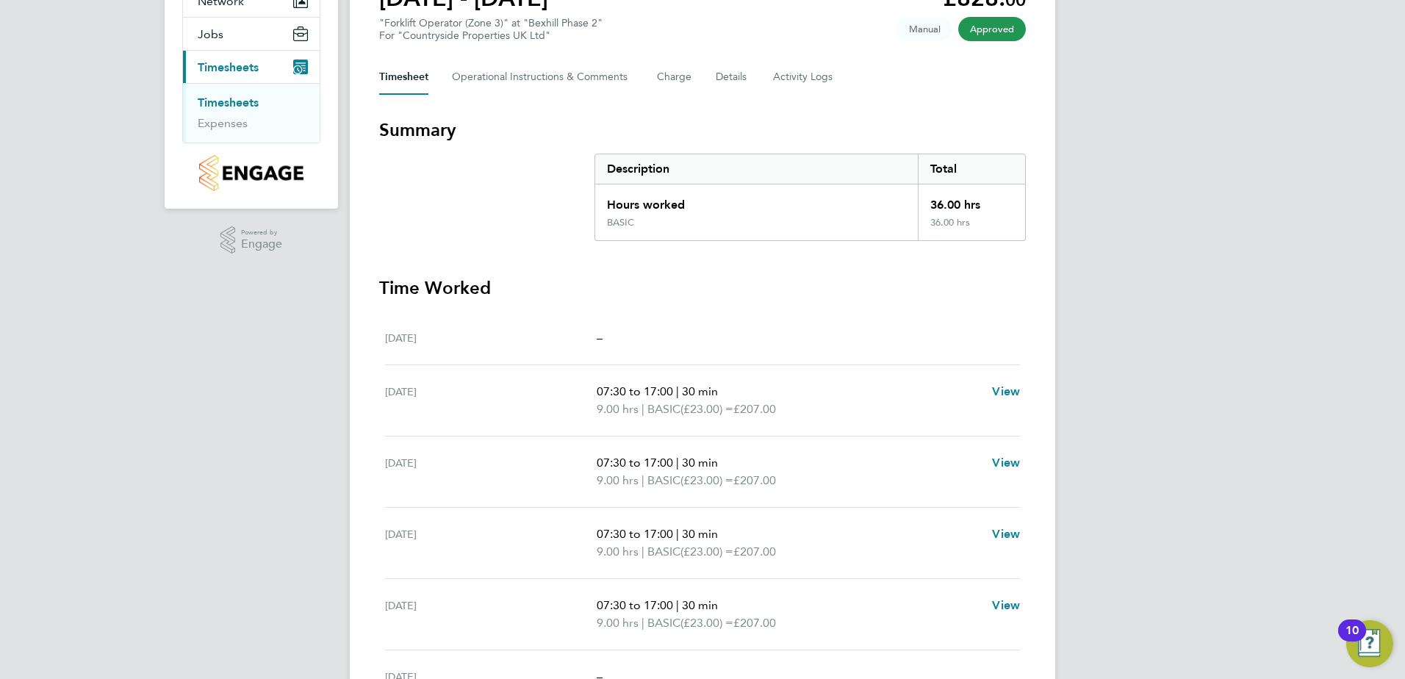
scroll to position [1, 0]
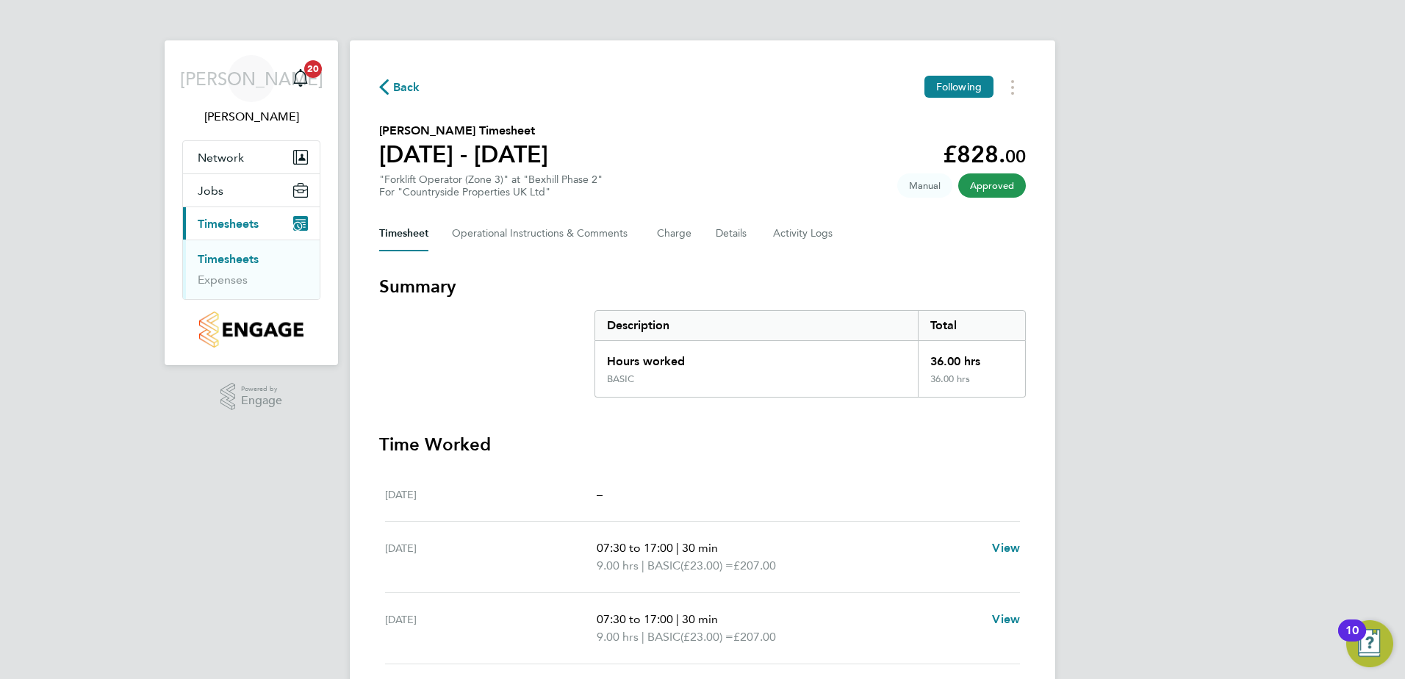
click at [976, 189] on span "Approved" at bounding box center [992, 185] width 68 height 24
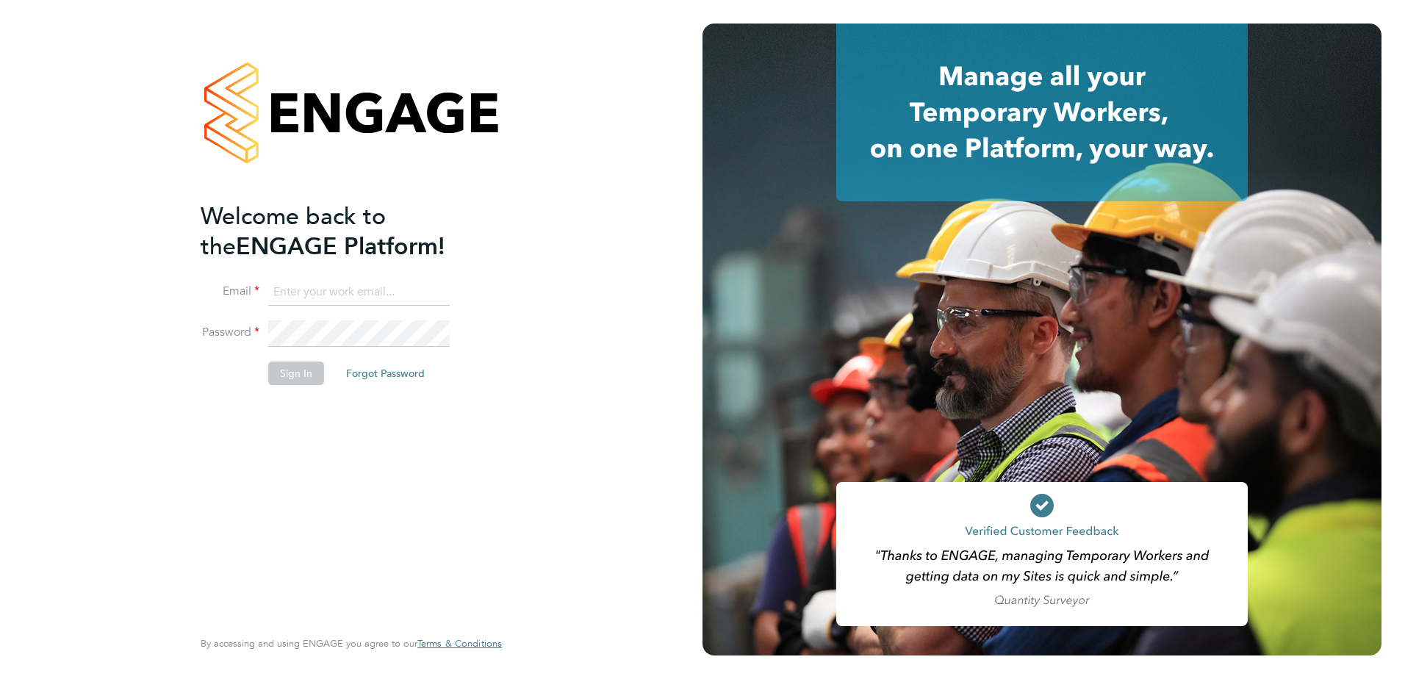
type input "john.oneill2@vistry.co.uk"
click at [291, 378] on button "Sign In" at bounding box center [296, 374] width 56 height 24
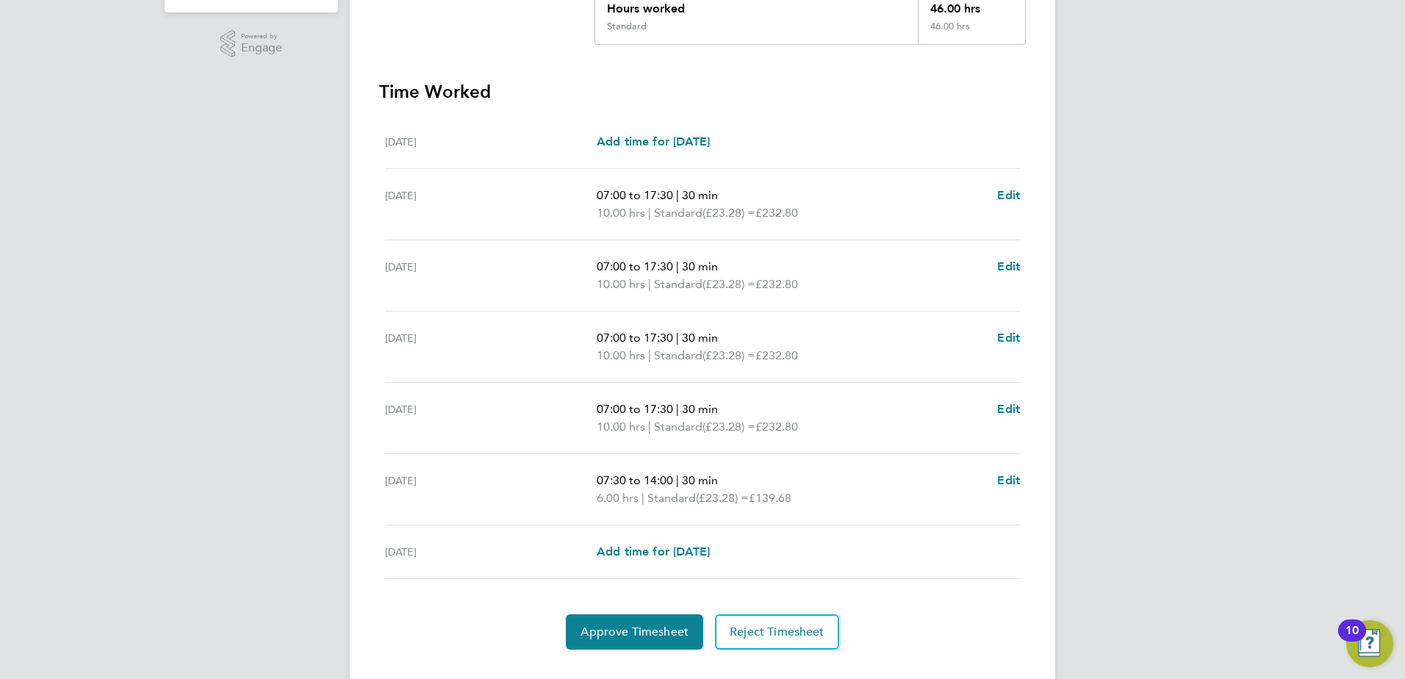
scroll to position [383, 0]
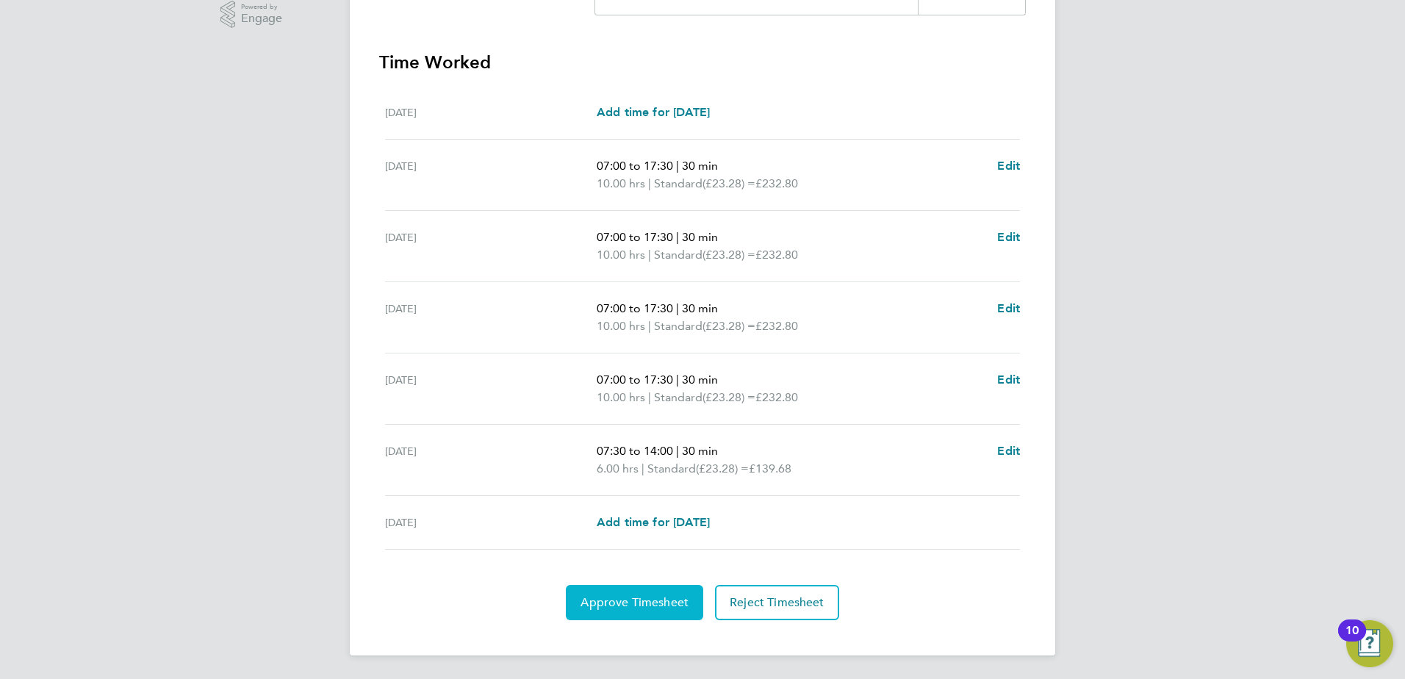
click at [635, 608] on span "Approve Timesheet" at bounding box center [635, 602] width 108 height 15
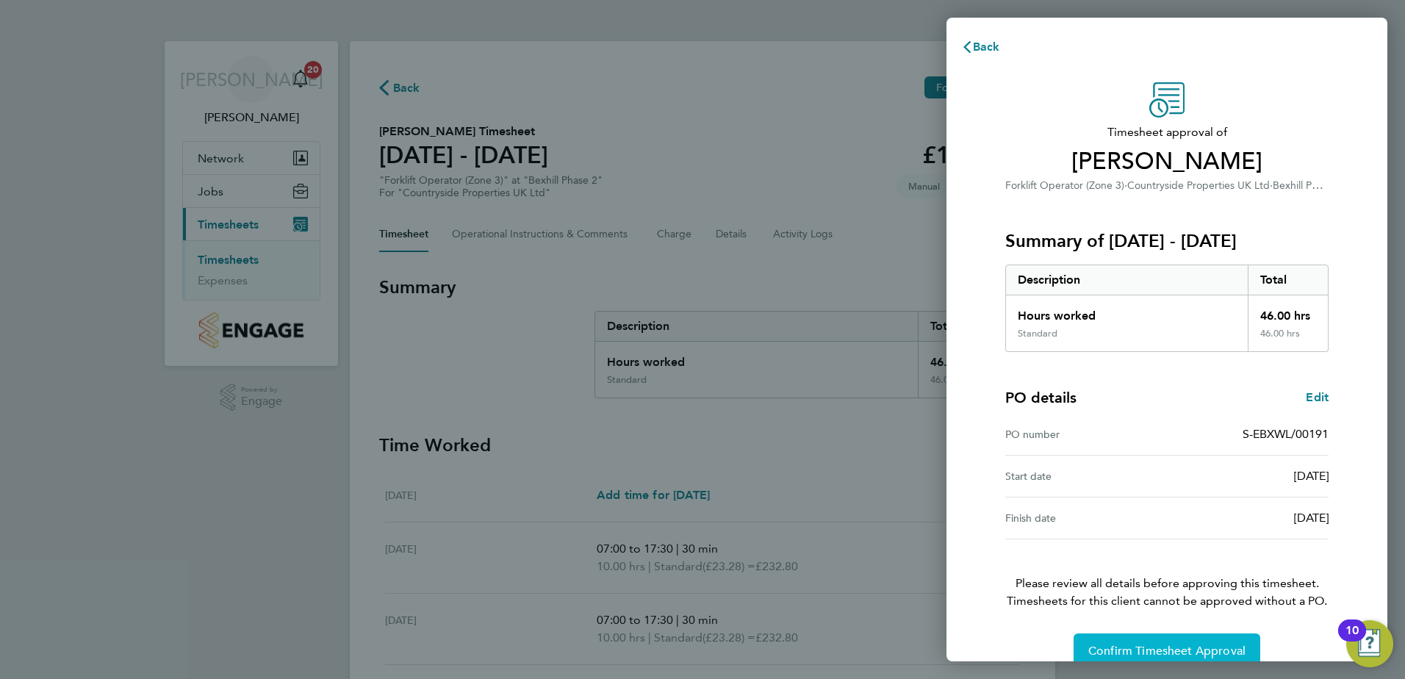
click at [1131, 650] on span "Confirm Timesheet Approval" at bounding box center [1166, 651] width 157 height 15
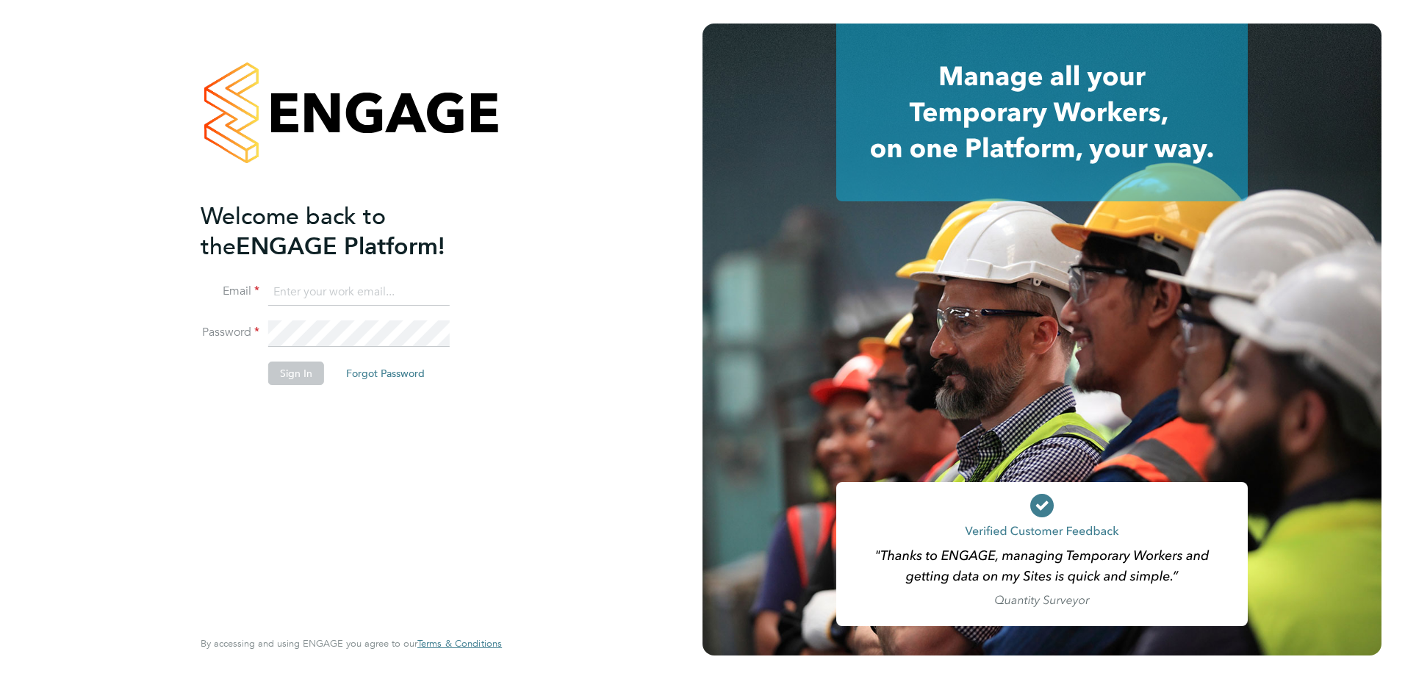
type input "john.oneill2@vistry.co.uk"
click at [316, 375] on button "Sign In" at bounding box center [296, 374] width 56 height 24
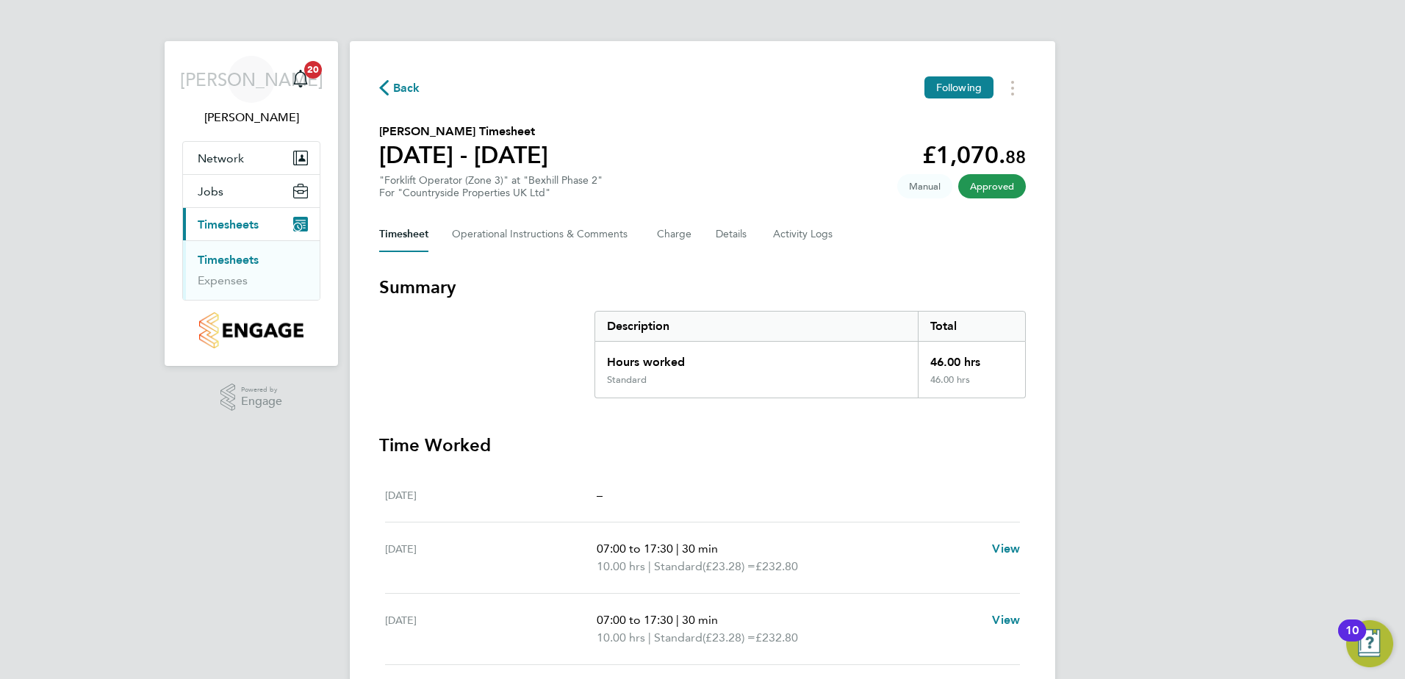
click at [997, 182] on span "Approved" at bounding box center [992, 186] width 68 height 24
